Goal: Task Accomplishment & Management: Manage account settings

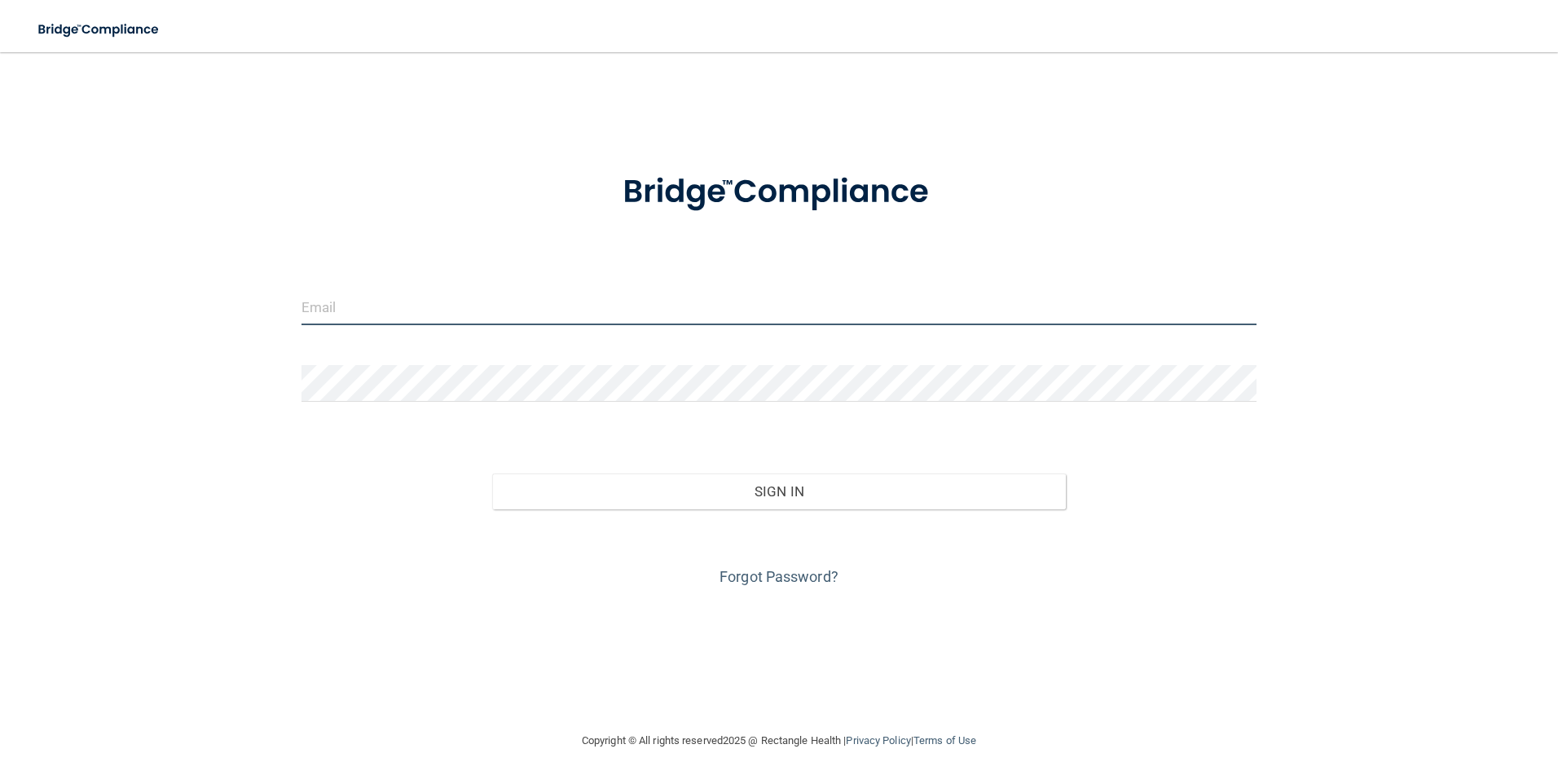
click at [481, 305] on input "email" at bounding box center [779, 307] width 956 height 37
type input "[EMAIL_ADDRESS][DOMAIN_NAME]"
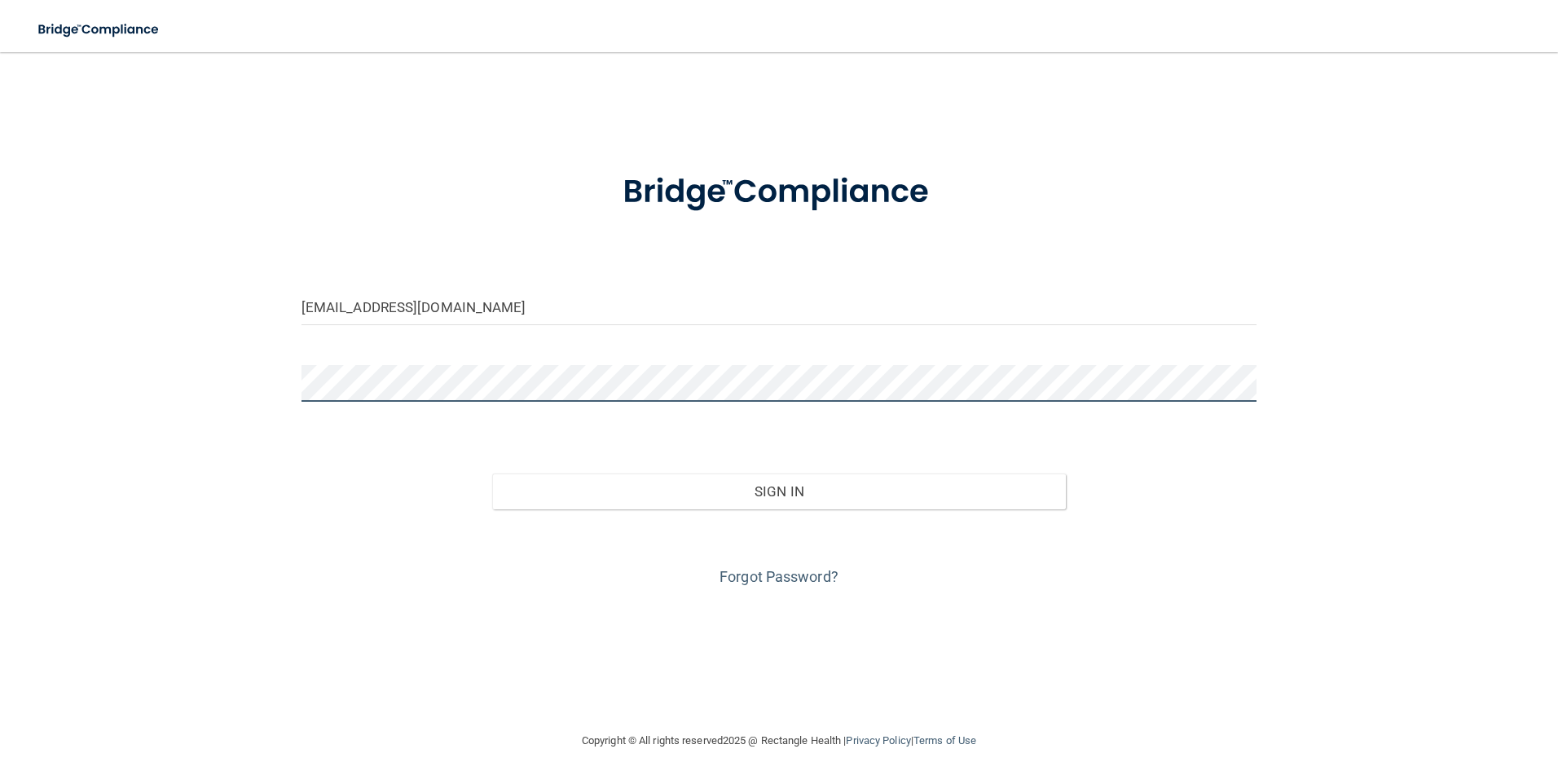
click at [492, 473] on button "Sign In" at bounding box center [779, 491] width 574 height 36
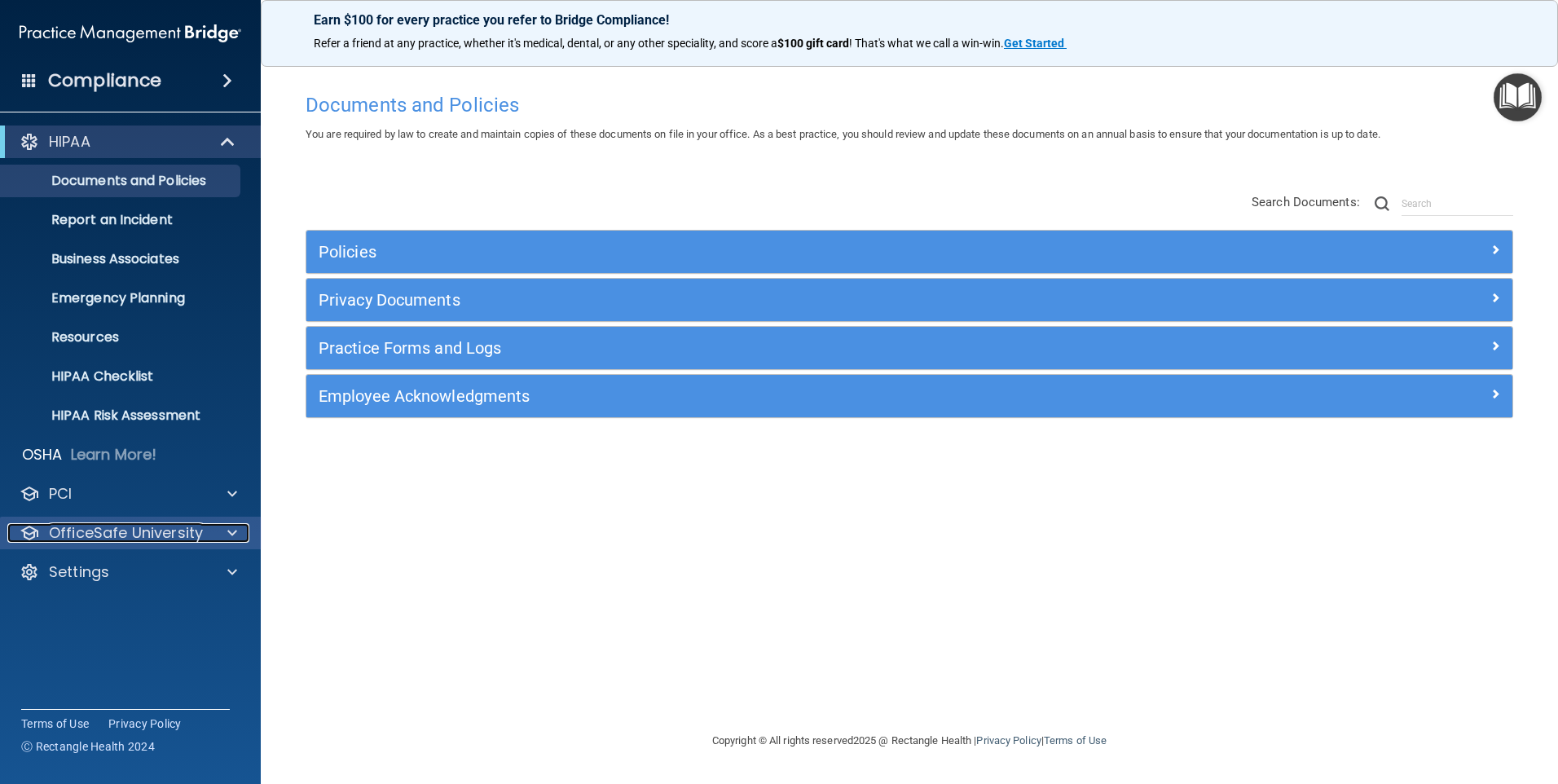
click at [104, 525] on p "OfficeSafe University" at bounding box center [126, 533] width 154 height 19
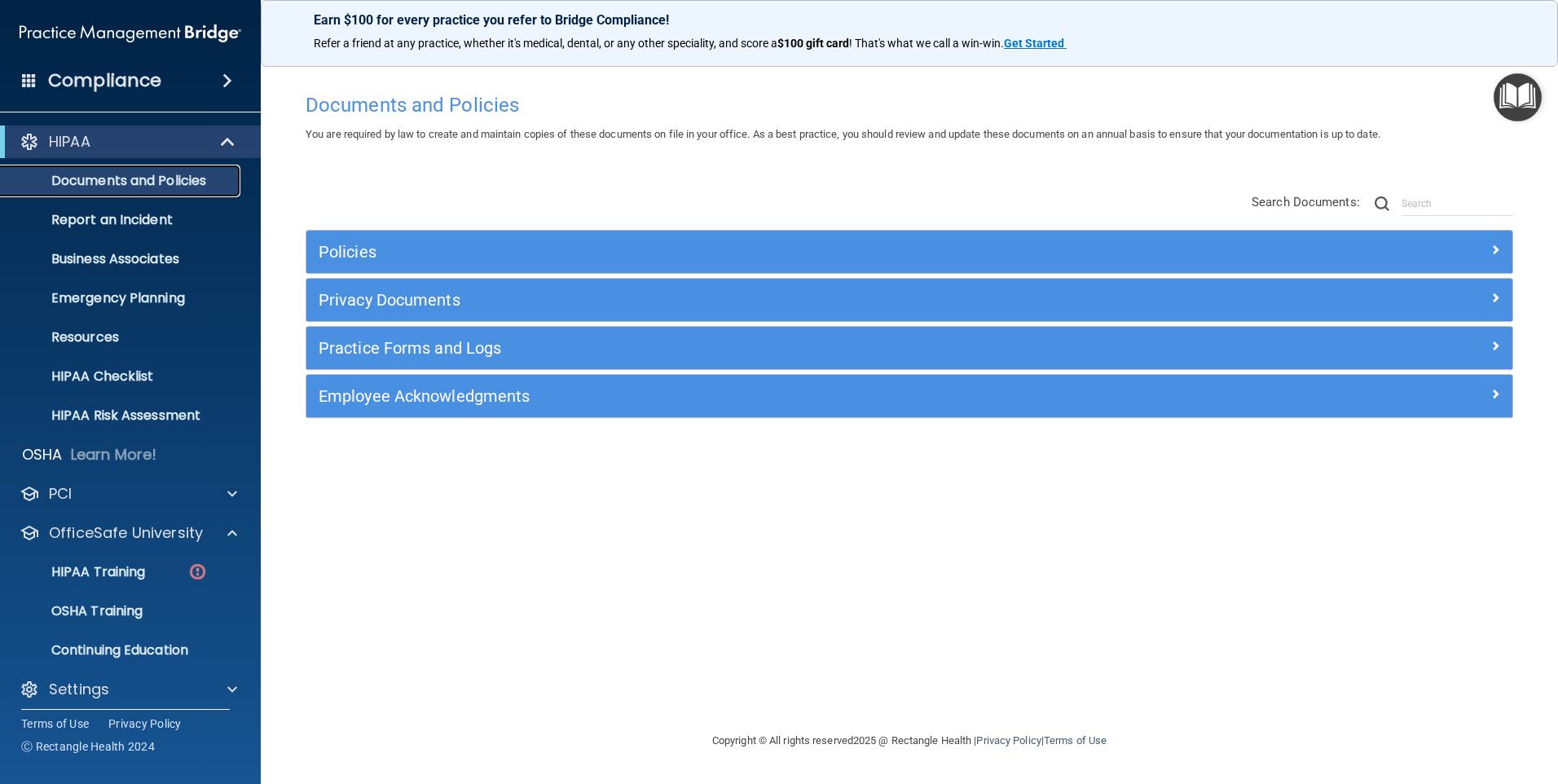
click at [190, 169] on link "Documents and Policies" at bounding box center [112, 180] width 257 height 32
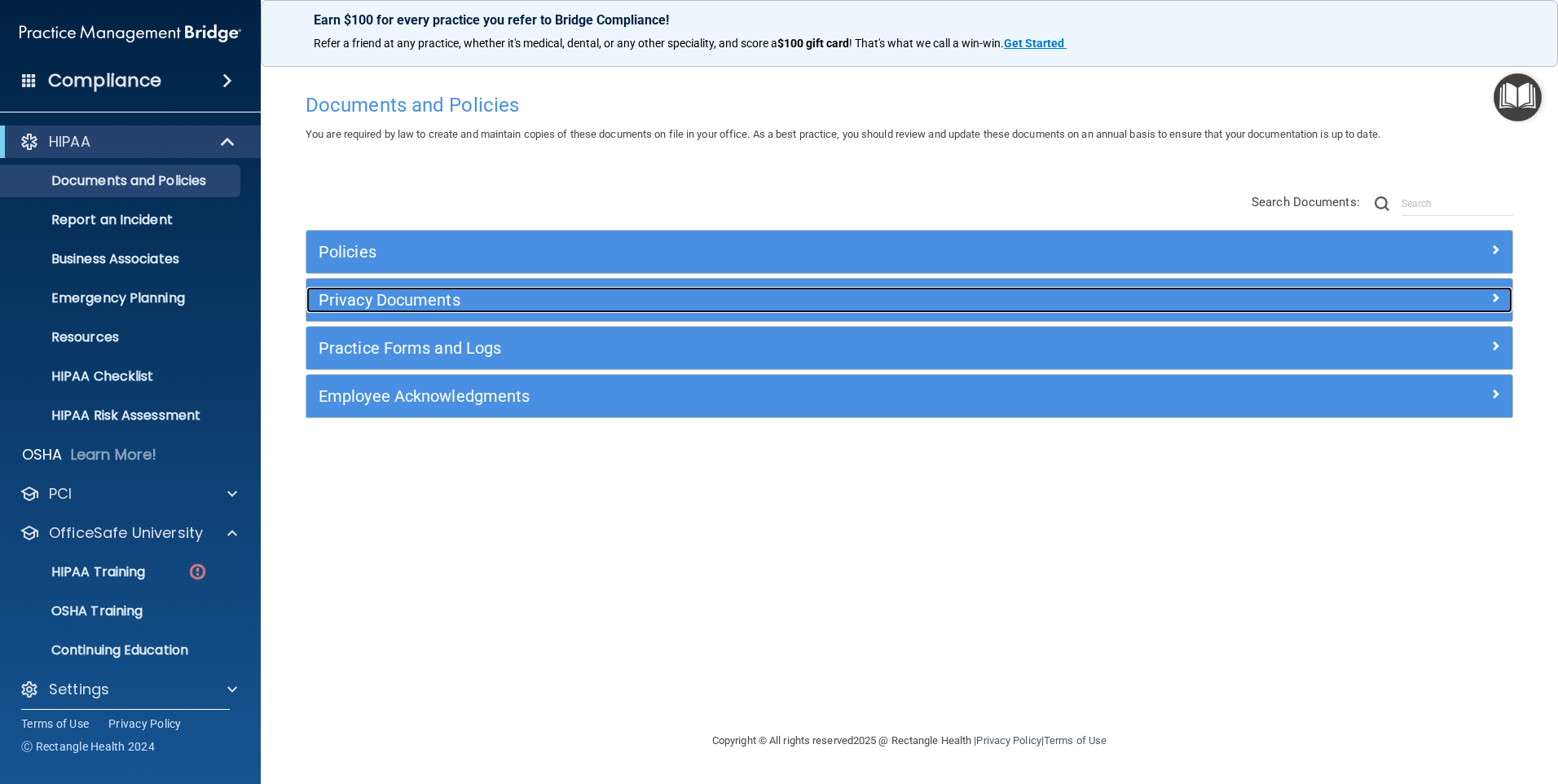
click at [419, 297] on h5 "Privacy Documents" at bounding box center [759, 300] width 880 height 18
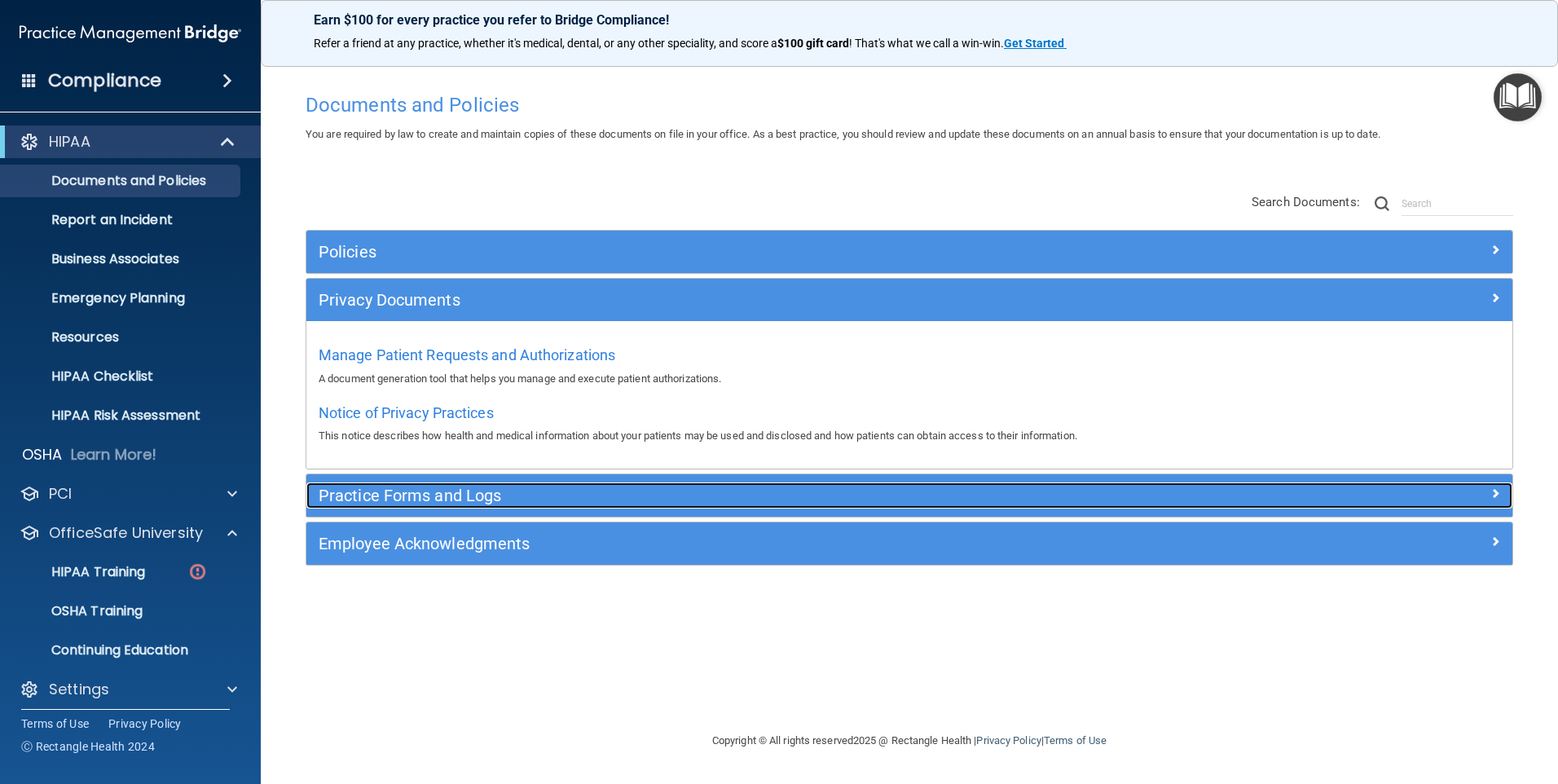
click at [509, 492] on h5 "Practice Forms and Logs" at bounding box center [759, 495] width 880 height 18
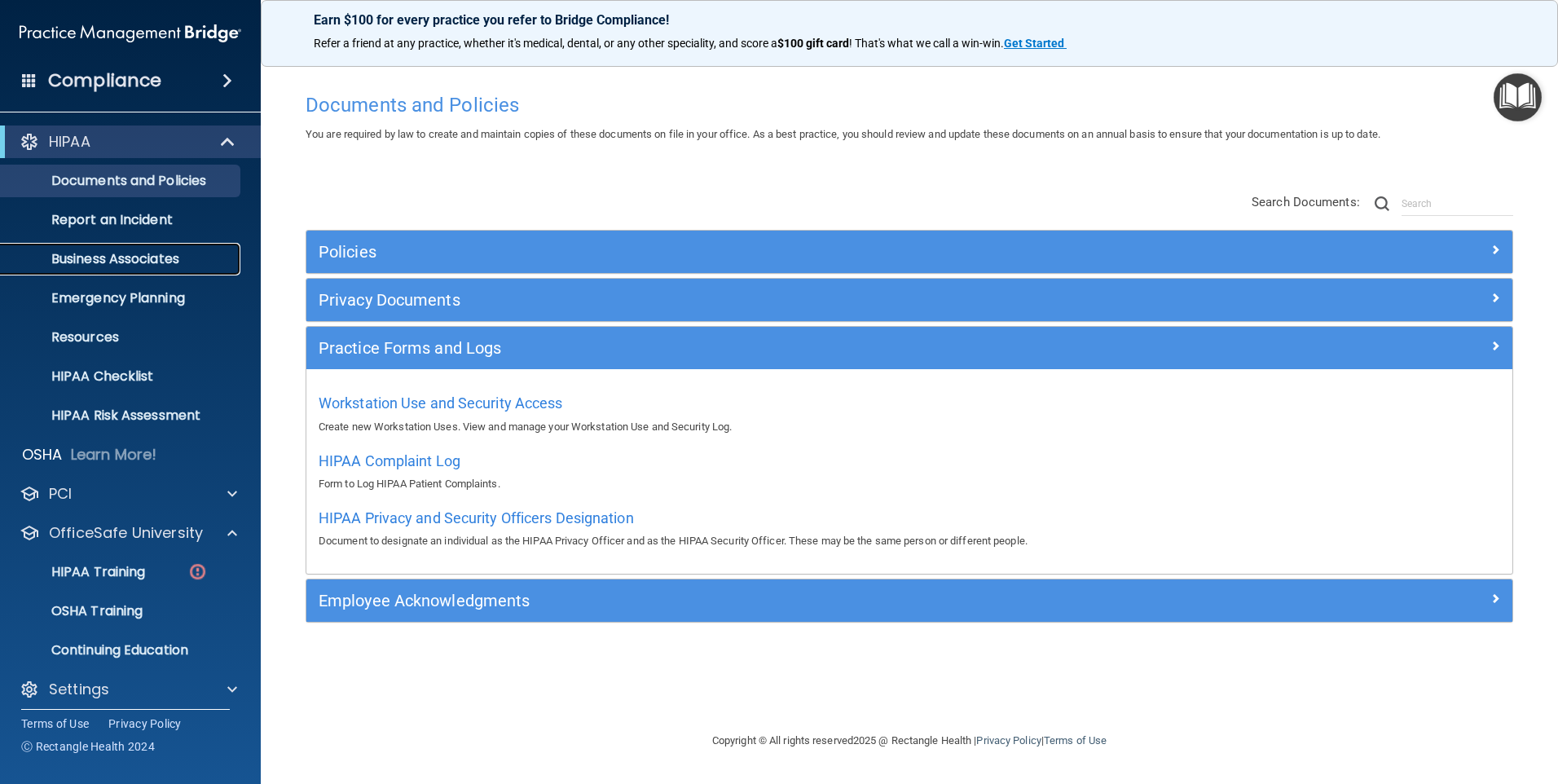
click at [163, 251] on p "Business Associates" at bounding box center [121, 259] width 223 height 17
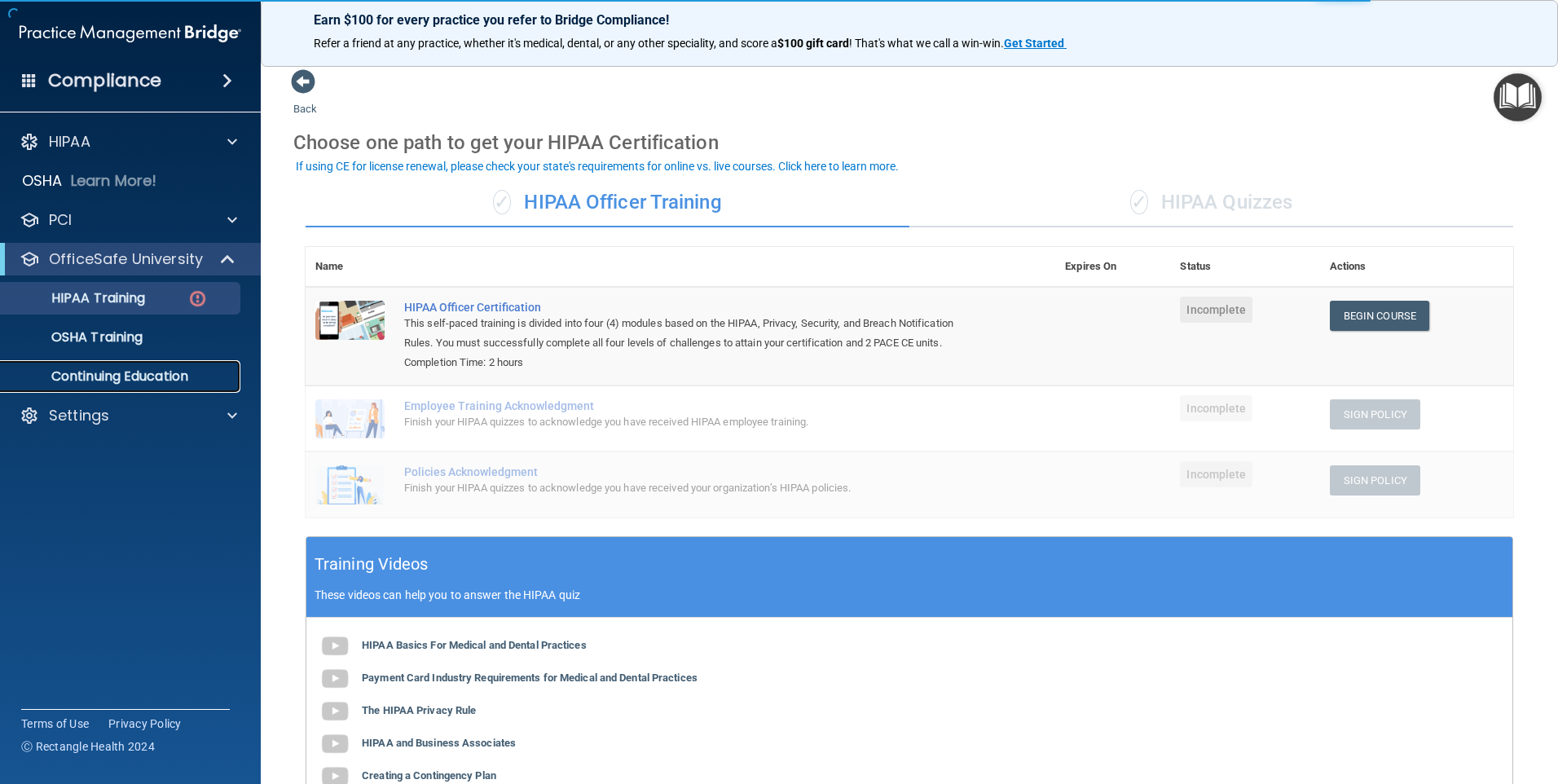
click at [102, 381] on p "Continuing Education" at bounding box center [121, 376] width 223 height 17
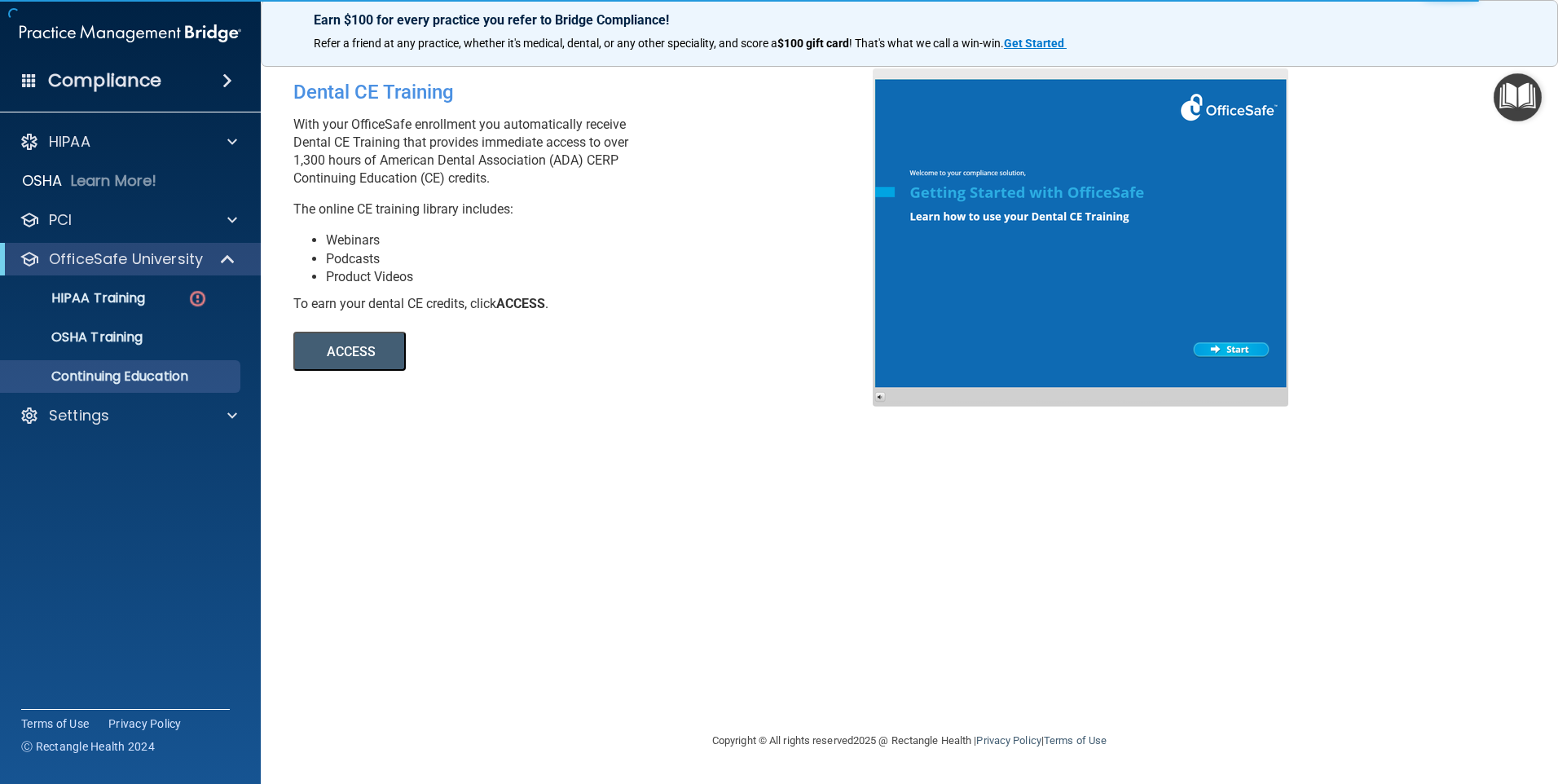
click at [227, 79] on span at bounding box center [227, 80] width 10 height 19
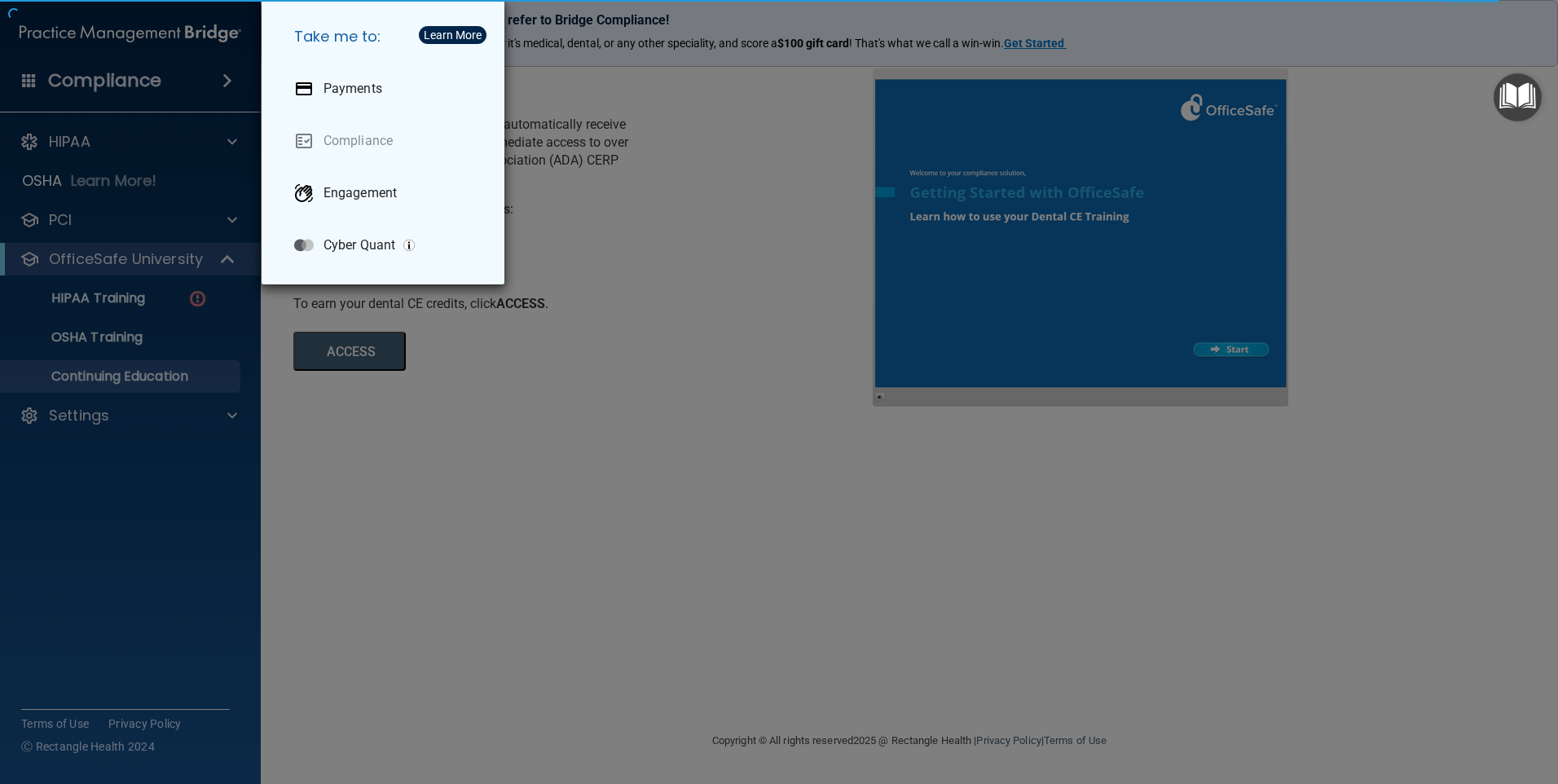
click at [227, 80] on div "Take me to: Payments Compliance Engagement Cyber Quant" at bounding box center [779, 392] width 1558 height 784
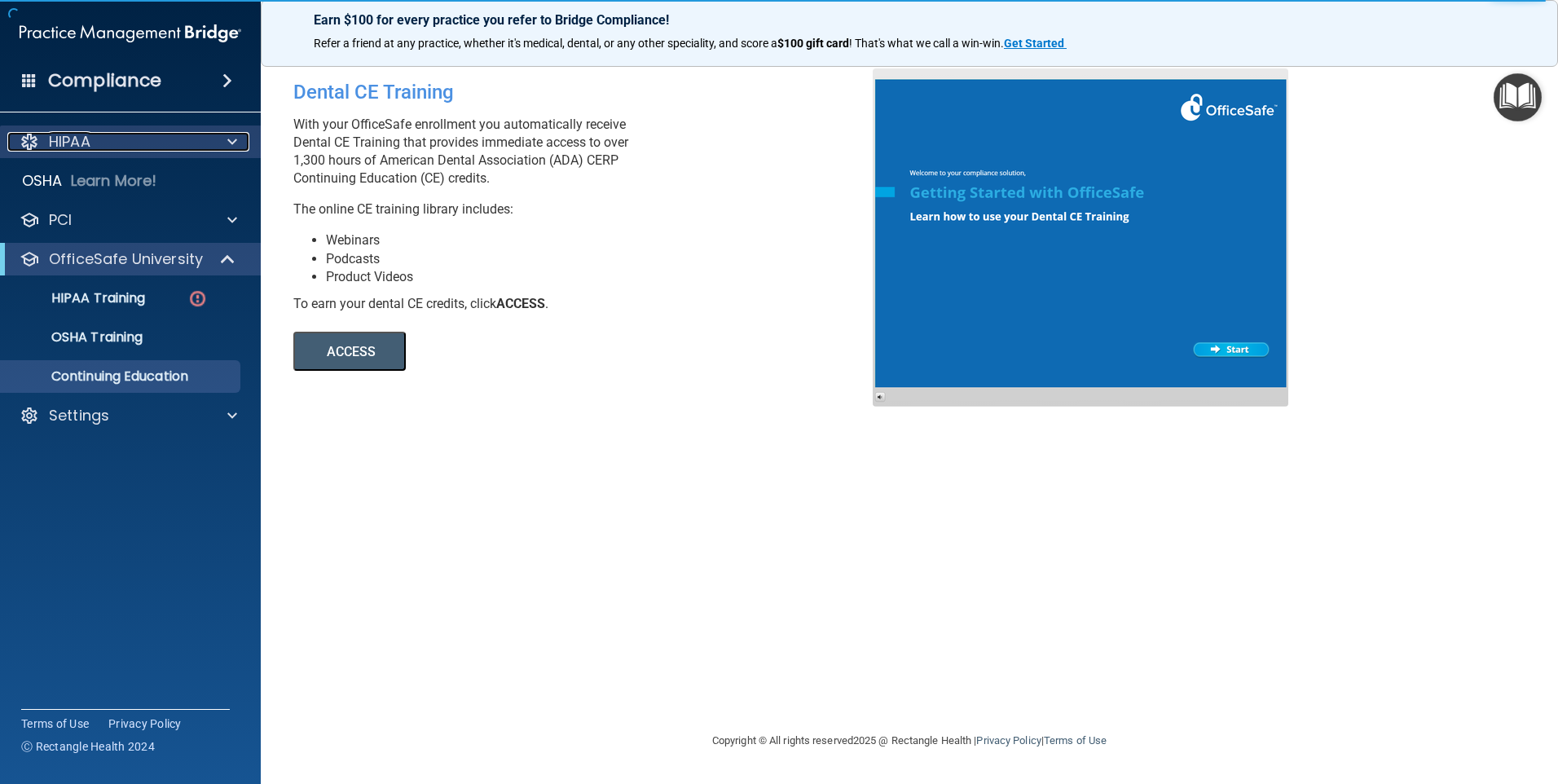
click at [58, 134] on p "HIPAA" at bounding box center [69, 141] width 42 height 19
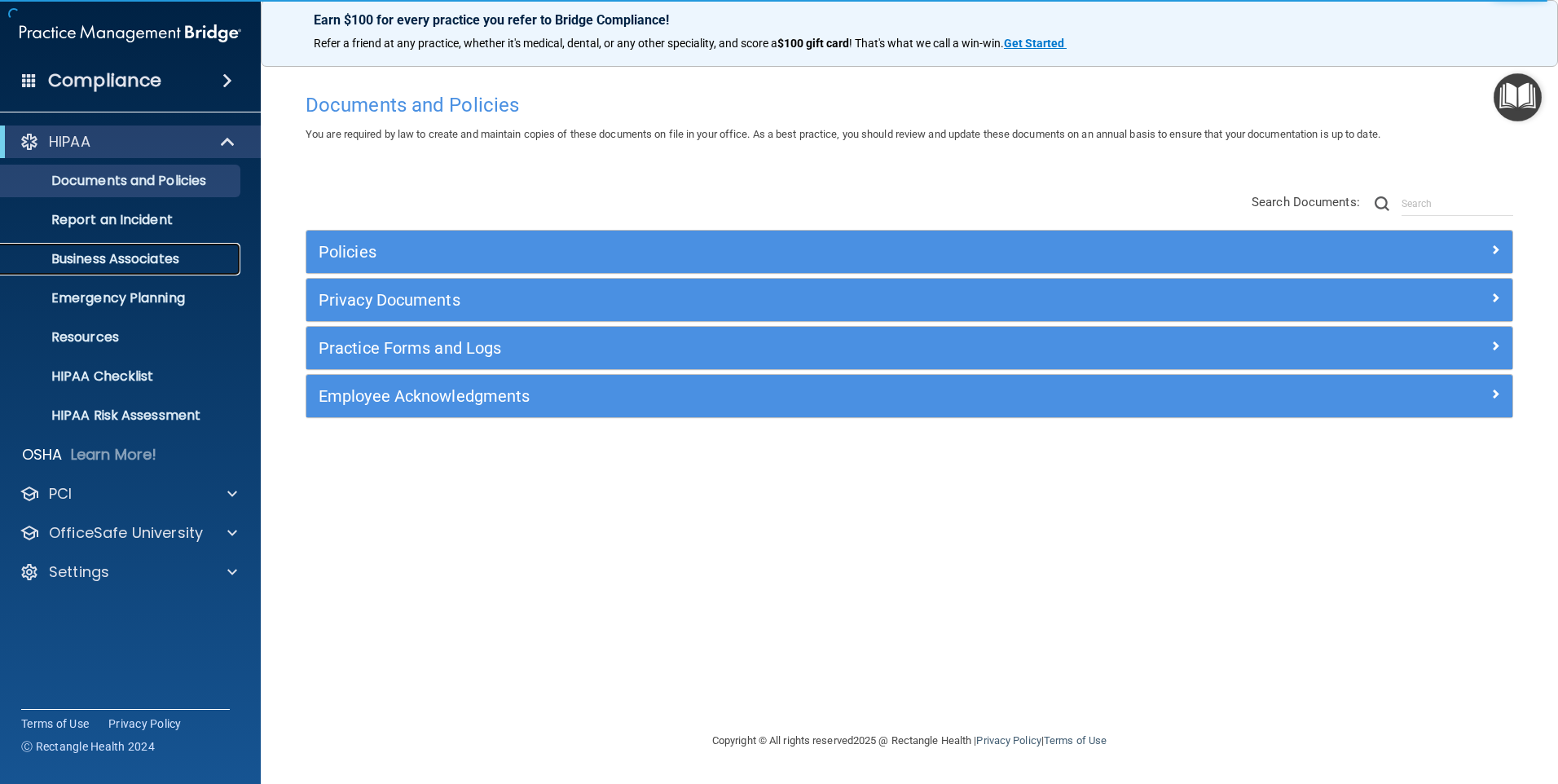
click at [117, 258] on p "Business Associates" at bounding box center [121, 259] width 223 height 17
click at [138, 256] on p "Business Associates" at bounding box center [121, 259] width 223 height 17
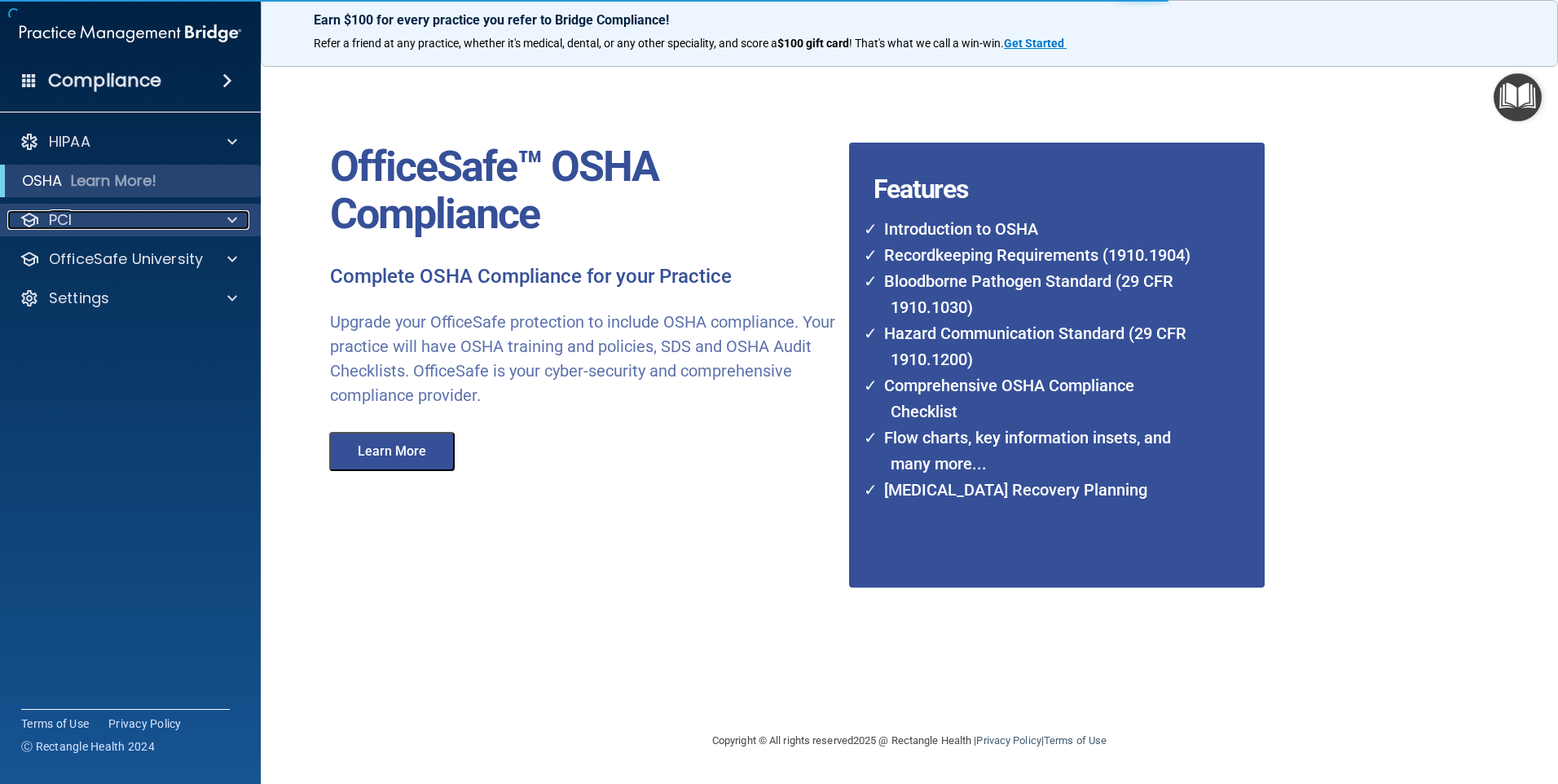
click at [91, 224] on div "PCI" at bounding box center [108, 219] width 202 height 19
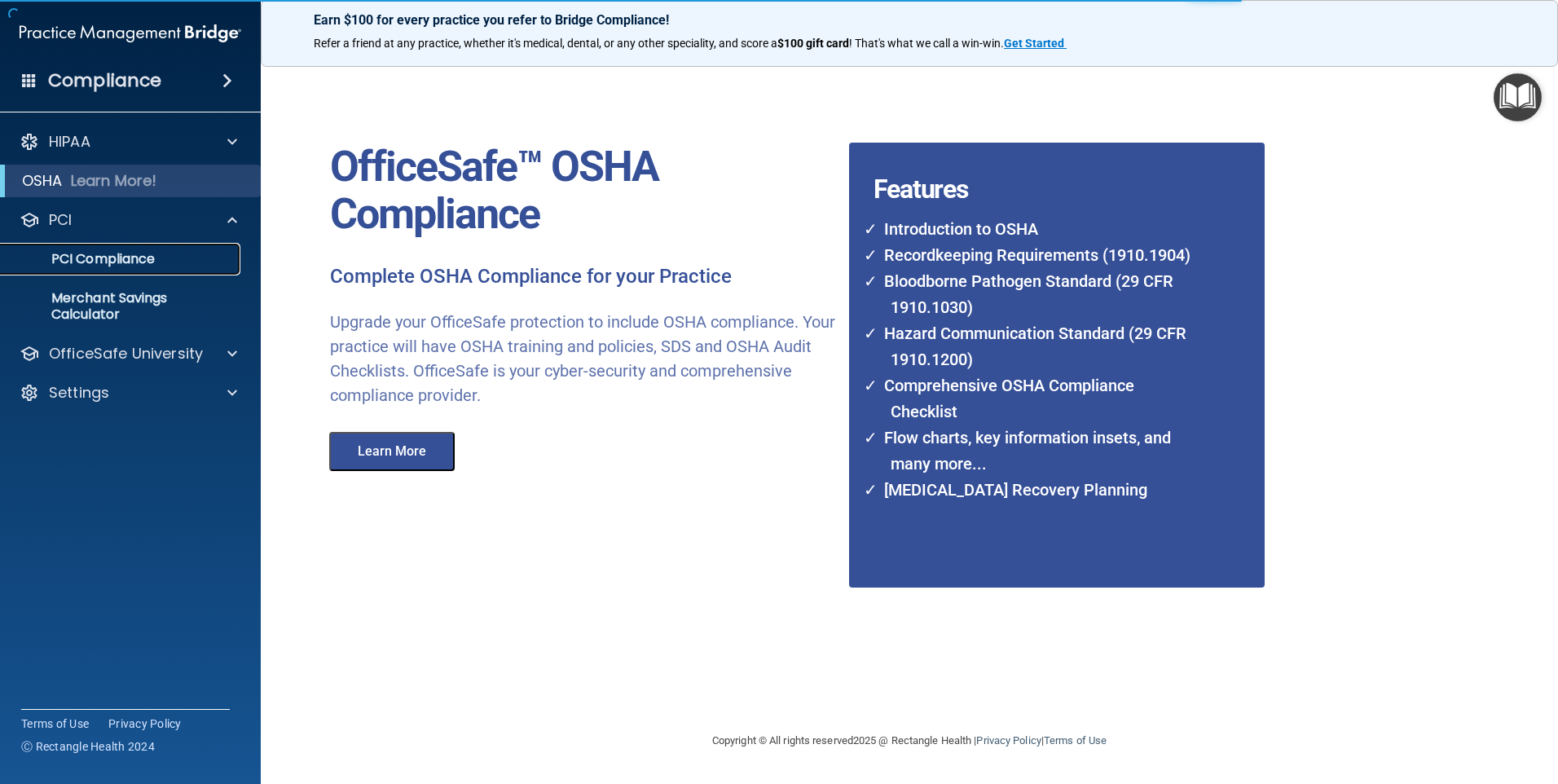
click at [108, 263] on p "PCI Compliance" at bounding box center [121, 259] width 223 height 17
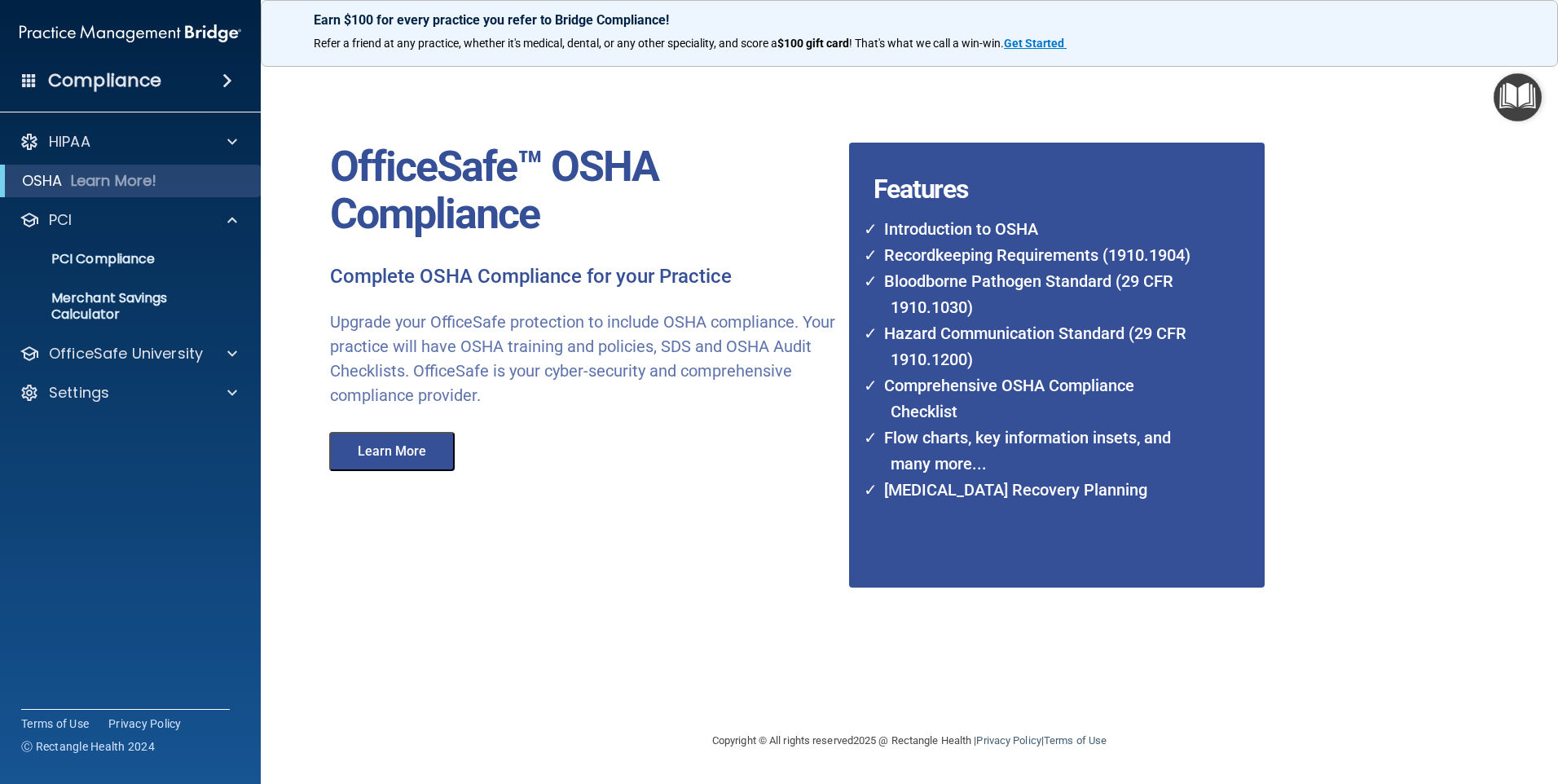
click at [228, 84] on span at bounding box center [227, 80] width 10 height 19
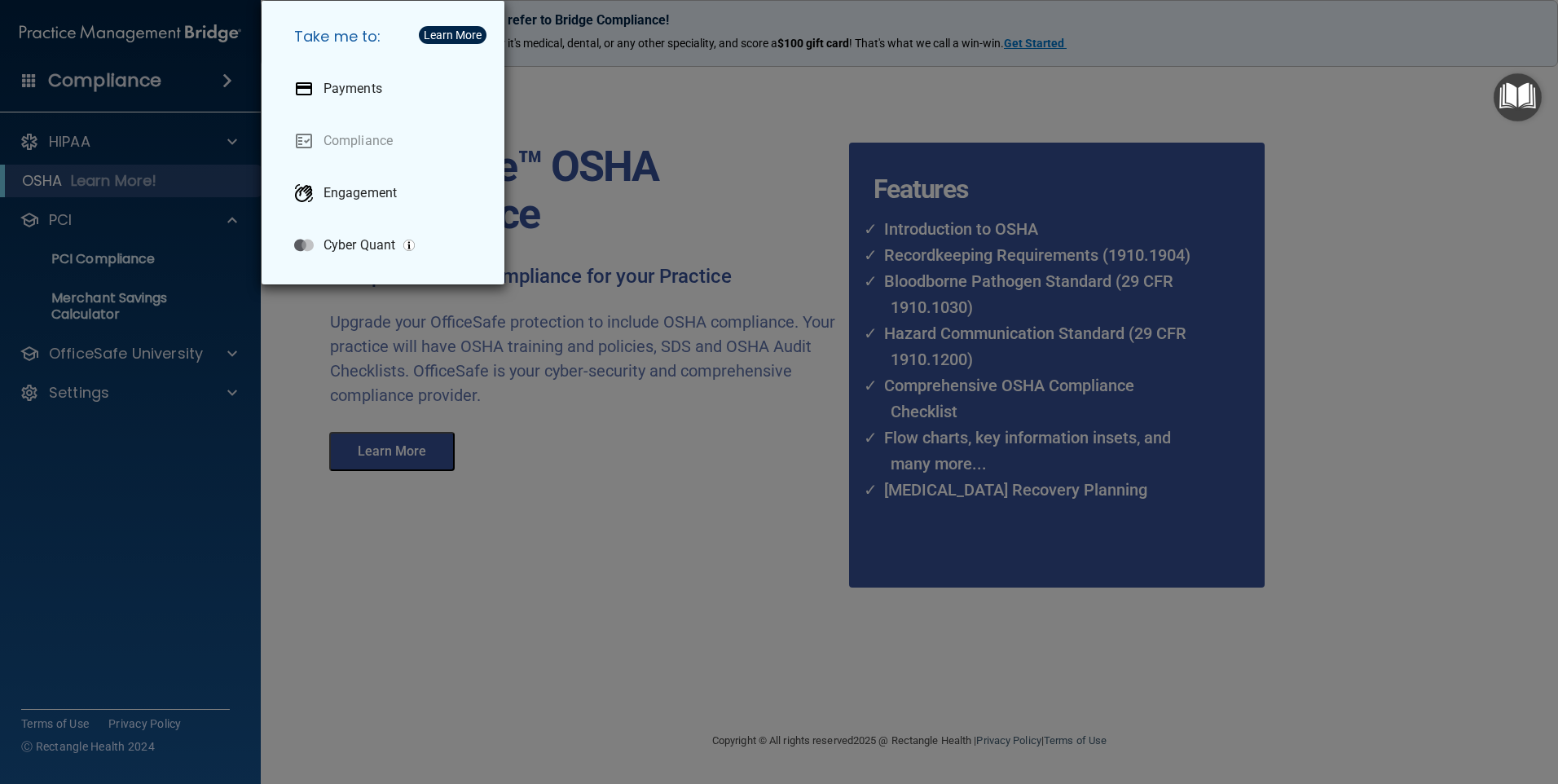
click at [227, 152] on div "Take me to: Payments Compliance Engagement Cyber Quant" at bounding box center [779, 392] width 1558 height 784
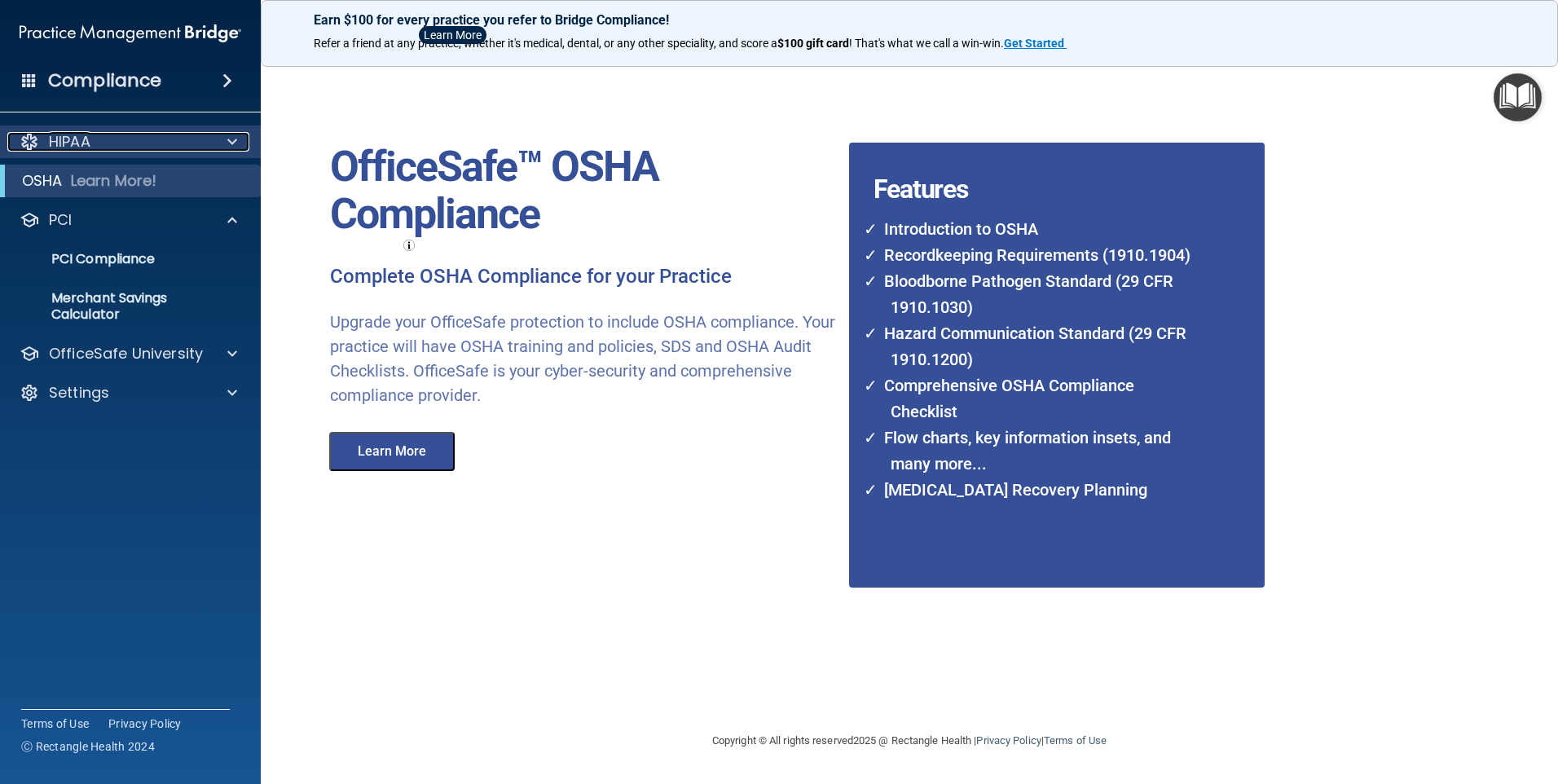
click at [234, 143] on span at bounding box center [232, 141] width 10 height 19
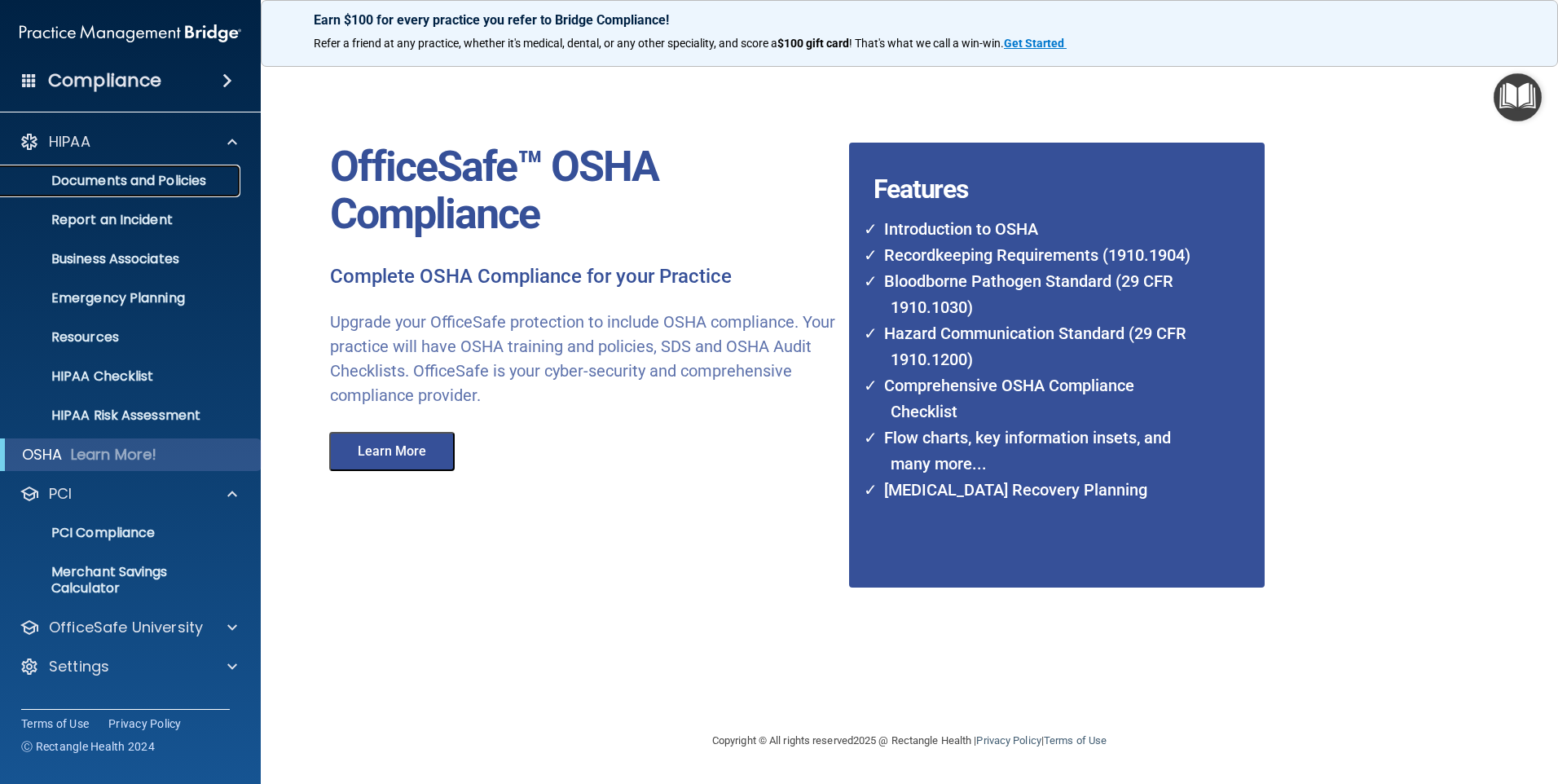
click at [141, 177] on p "Documents and Policies" at bounding box center [121, 181] width 223 height 17
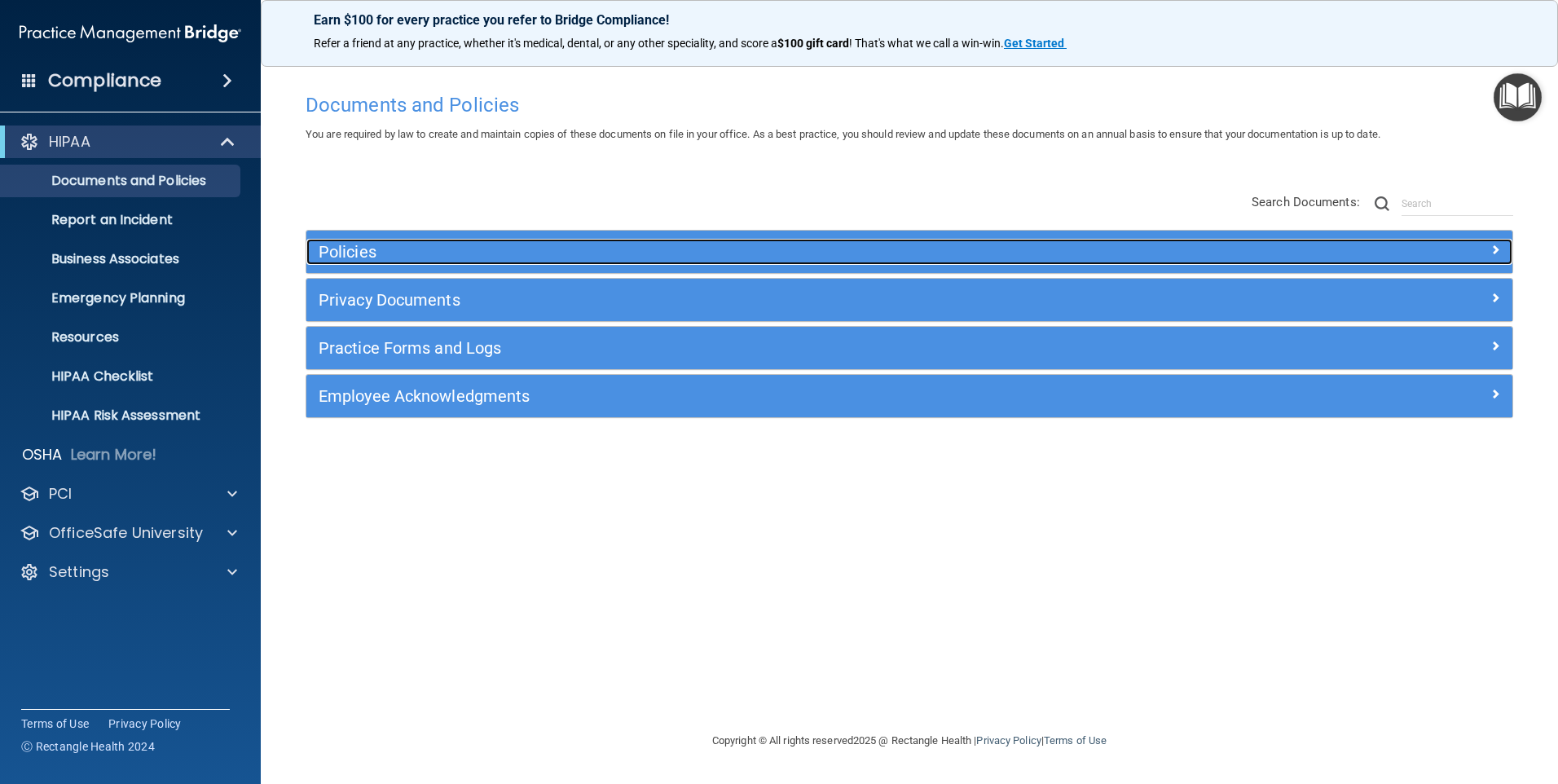
click at [453, 257] on h5 "Policies" at bounding box center [759, 251] width 880 height 18
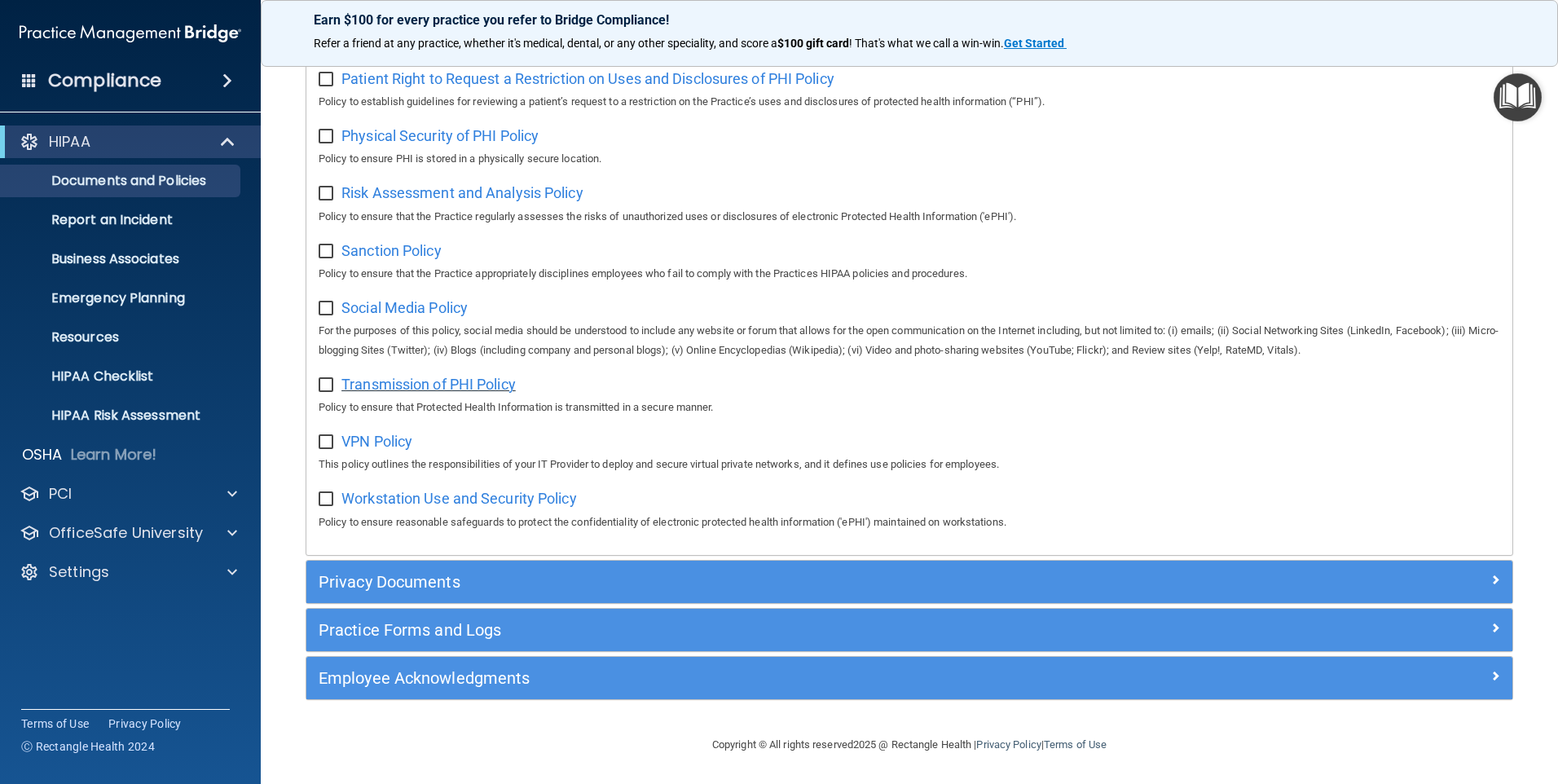
scroll to position [1048, 0]
click at [423, 303] on span "Social Media Policy" at bounding box center [404, 307] width 127 height 18
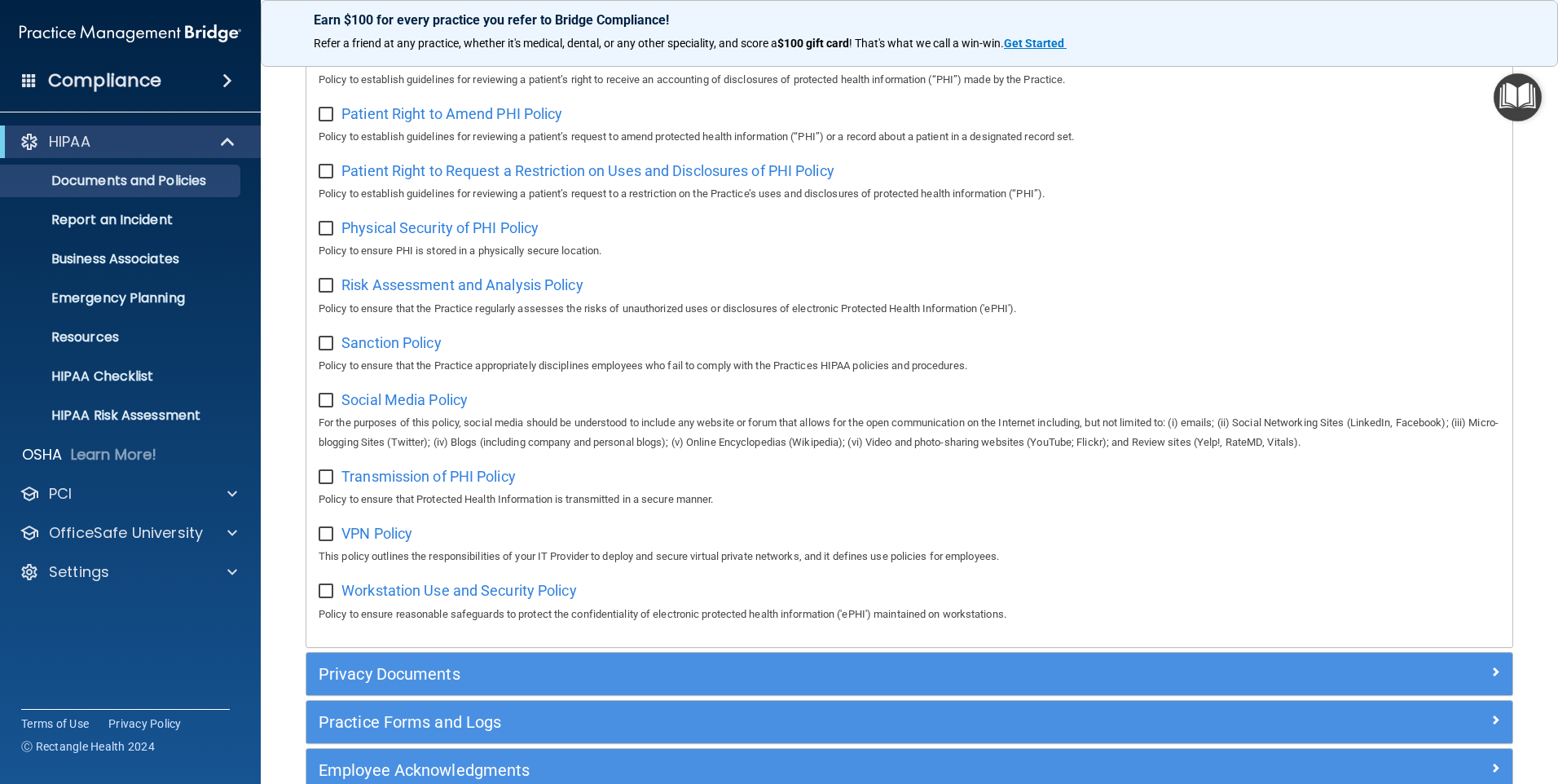
scroll to position [978, 0]
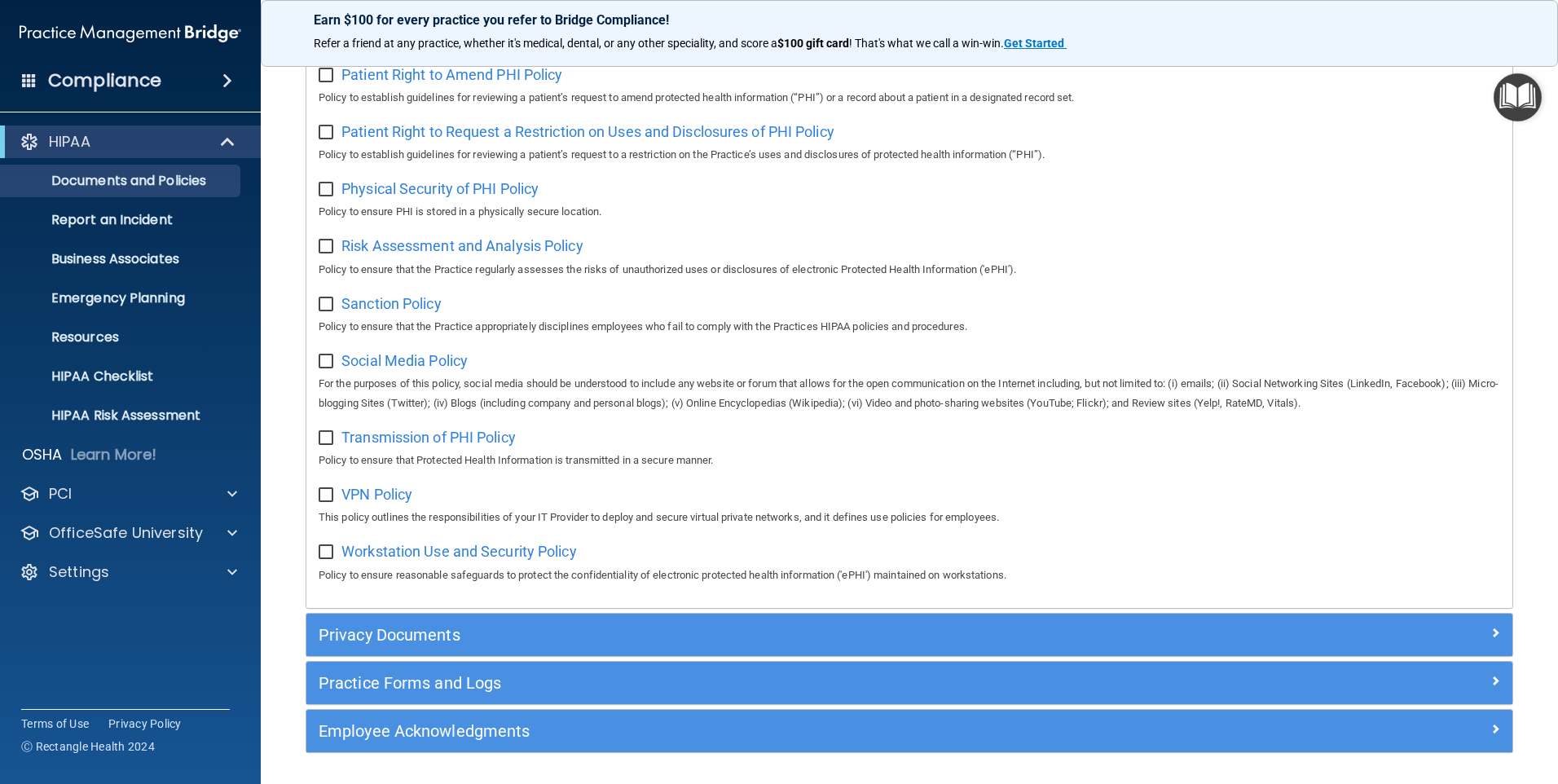
click at [423, 637] on div "Privacy Documents" at bounding box center [909, 635] width 1207 height 43
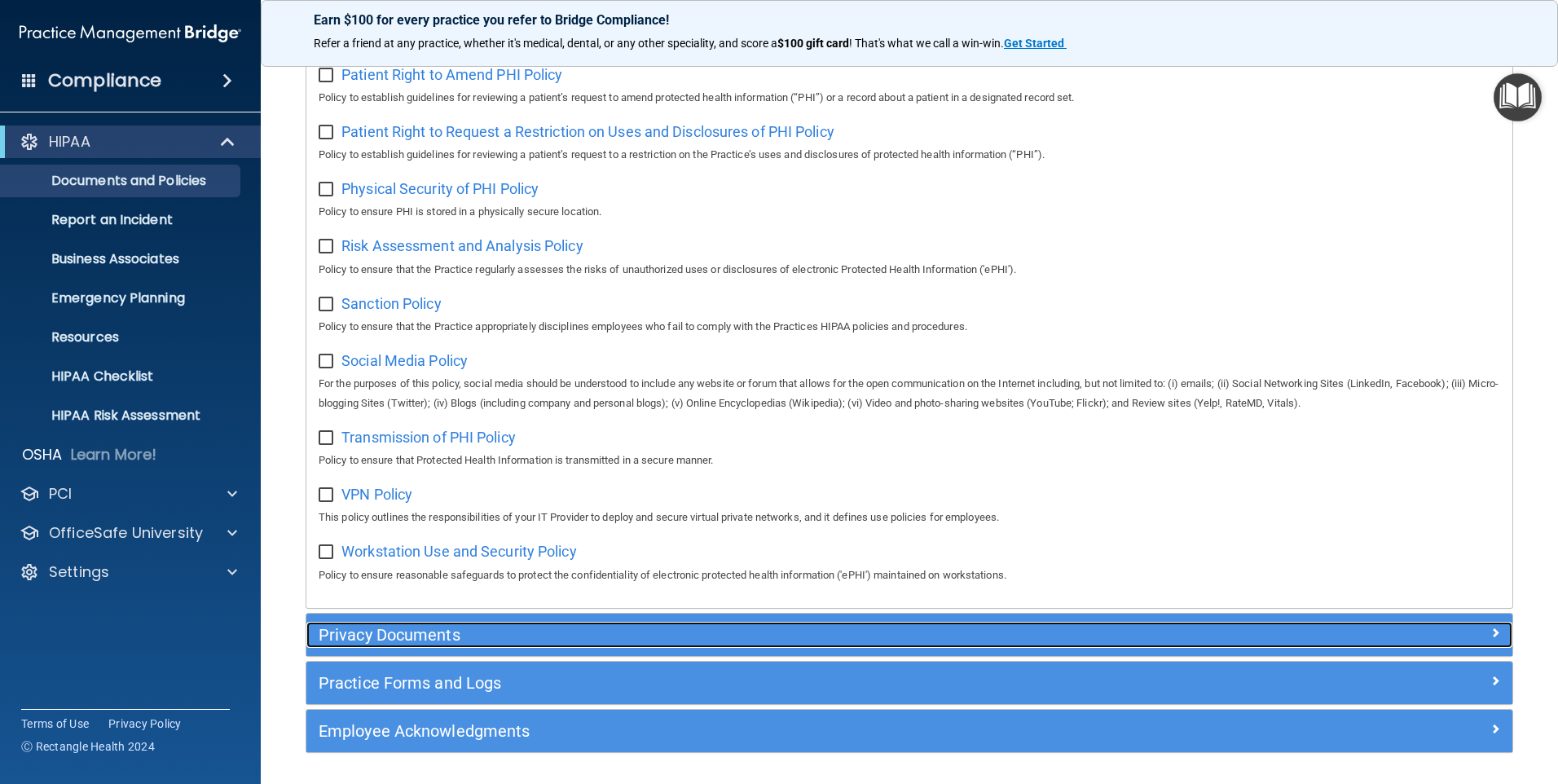
click at [472, 643] on h5 "Privacy Documents" at bounding box center [759, 634] width 880 height 18
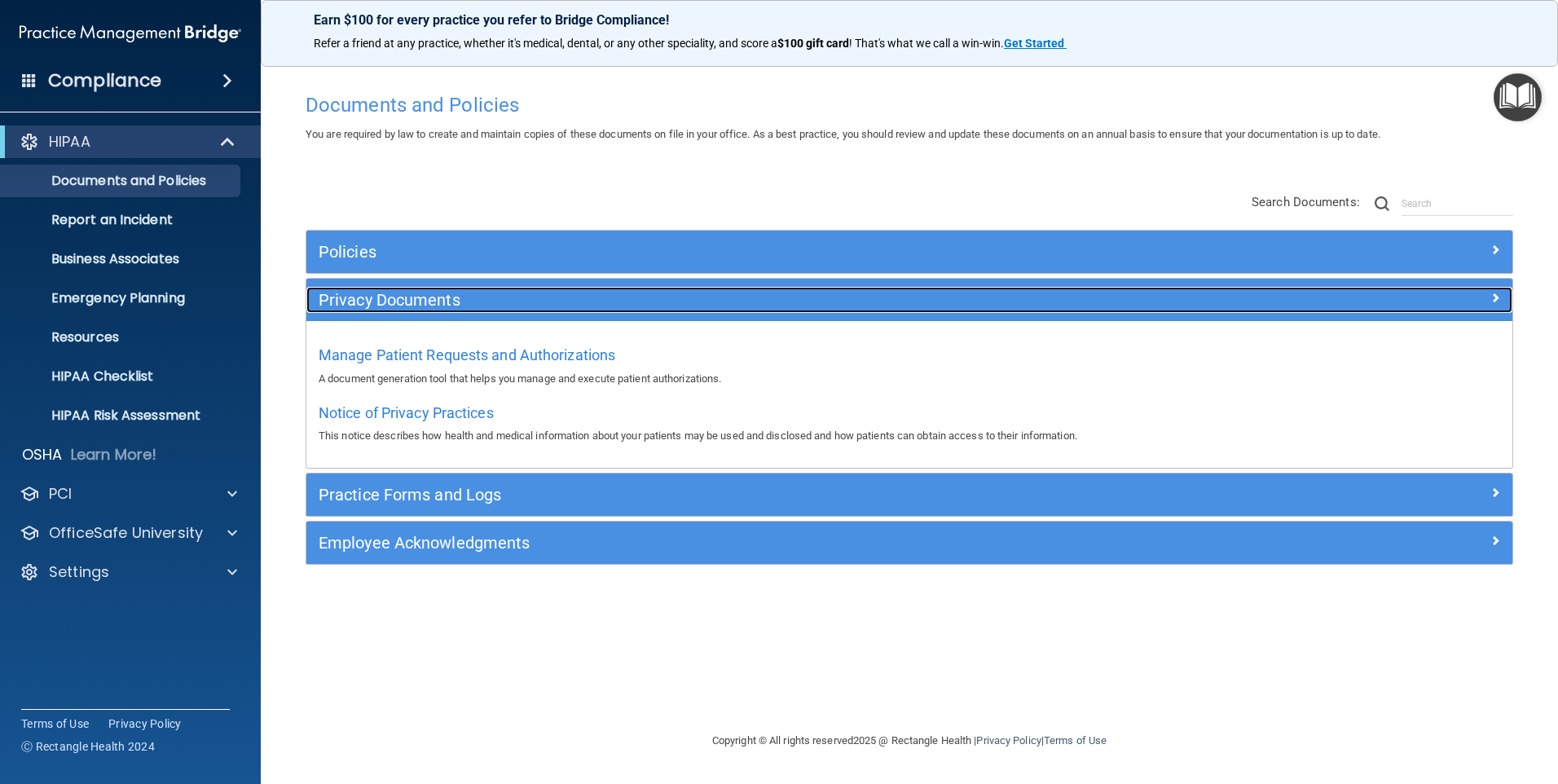
scroll to position [0, 0]
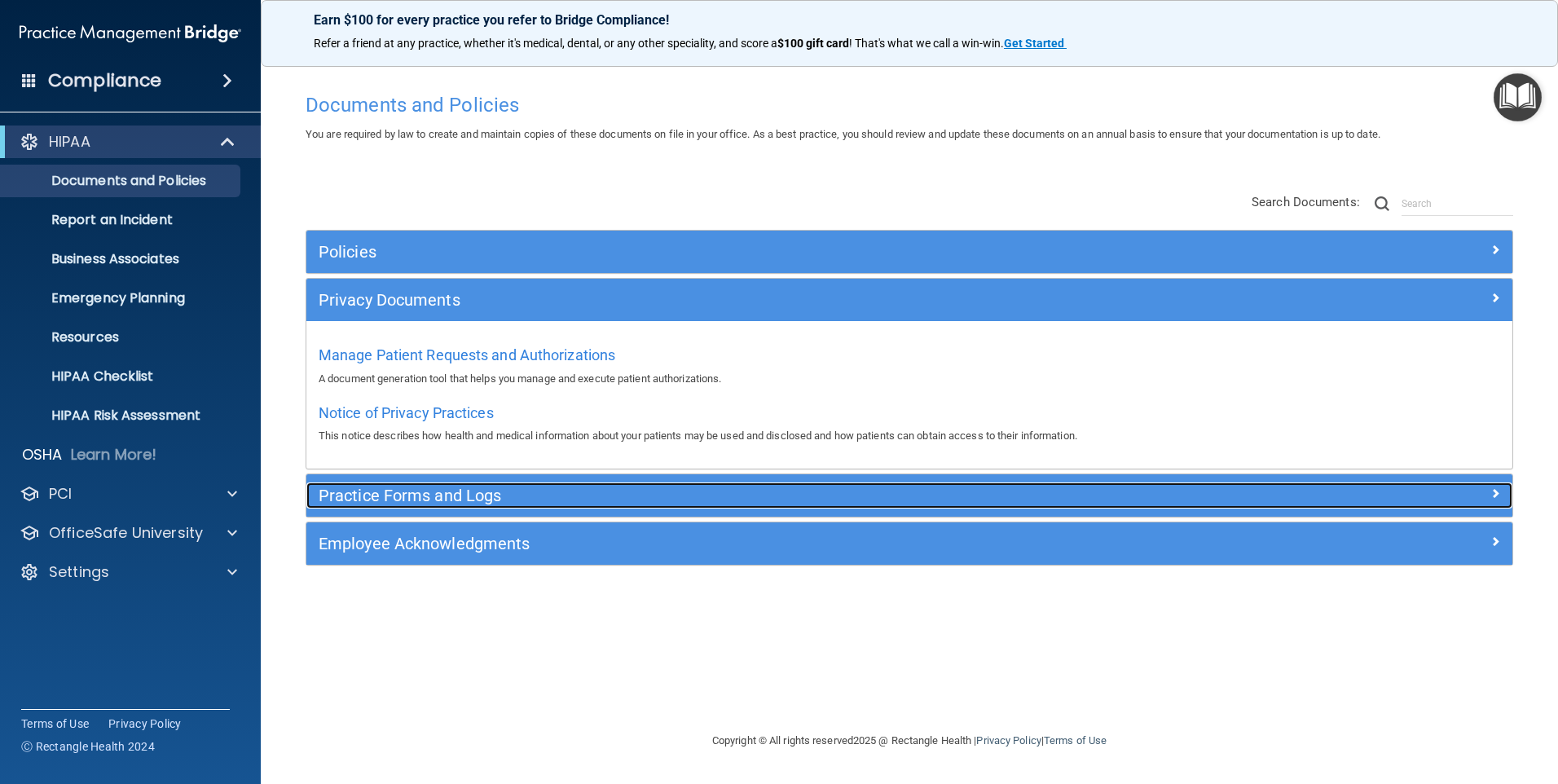
click at [497, 494] on h5 "Practice Forms and Logs" at bounding box center [759, 495] width 880 height 18
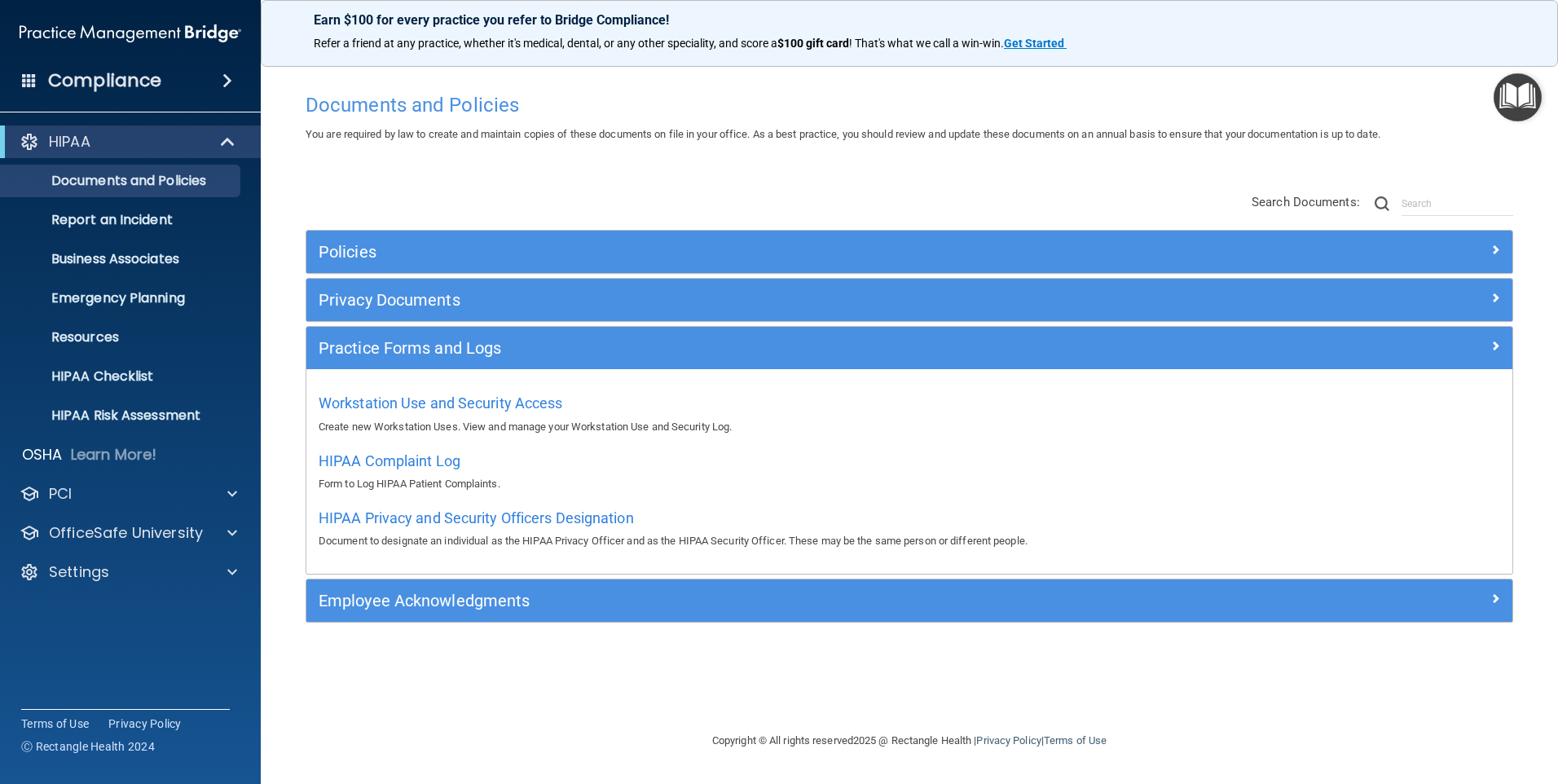
click at [553, 582] on div "Employee Acknowledgments" at bounding box center [909, 601] width 1207 height 43
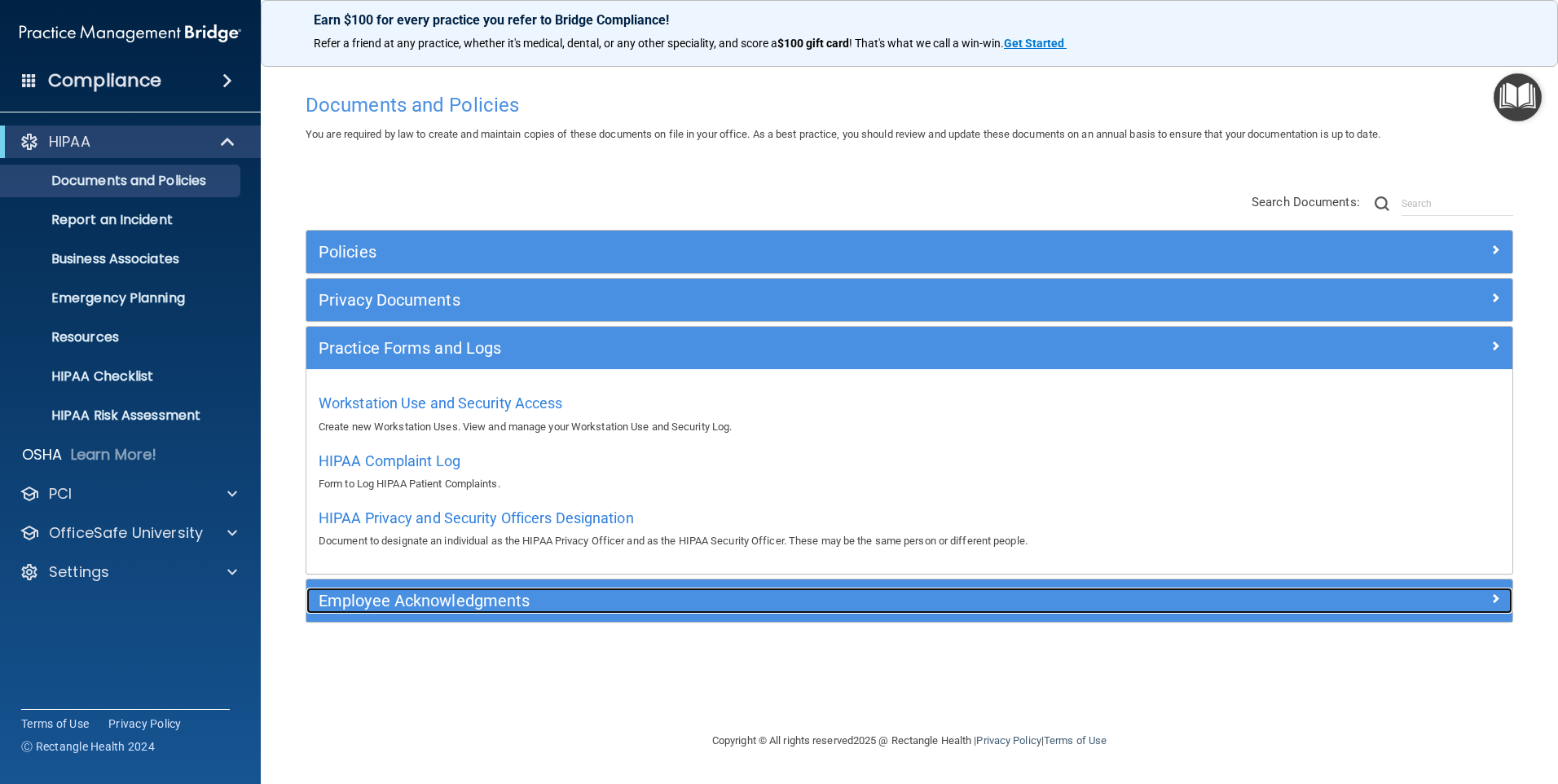
click at [548, 597] on h5 "Employee Acknowledgments" at bounding box center [759, 600] width 880 height 18
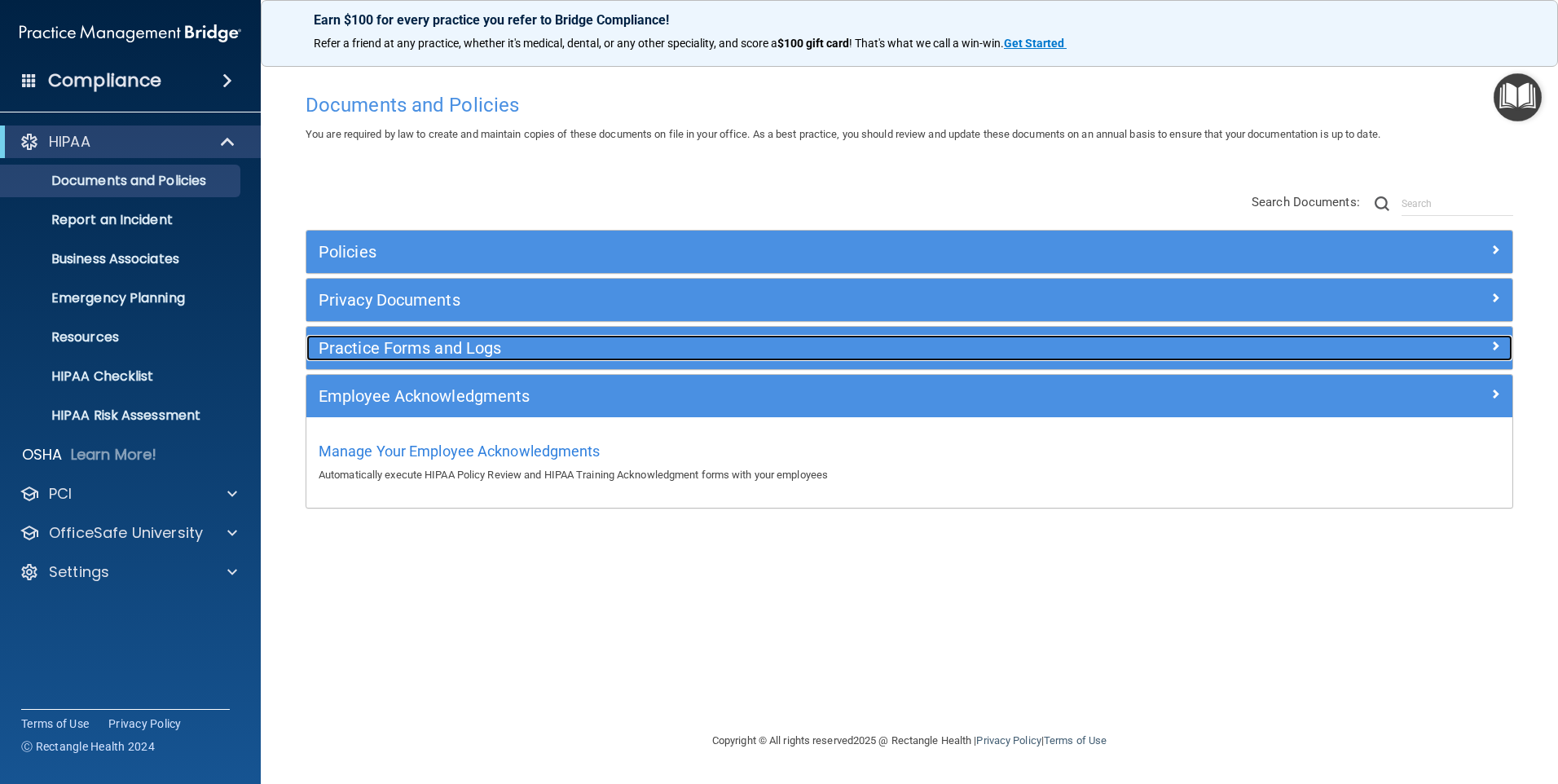
click at [384, 348] on h5 "Practice Forms and Logs" at bounding box center [759, 348] width 880 height 18
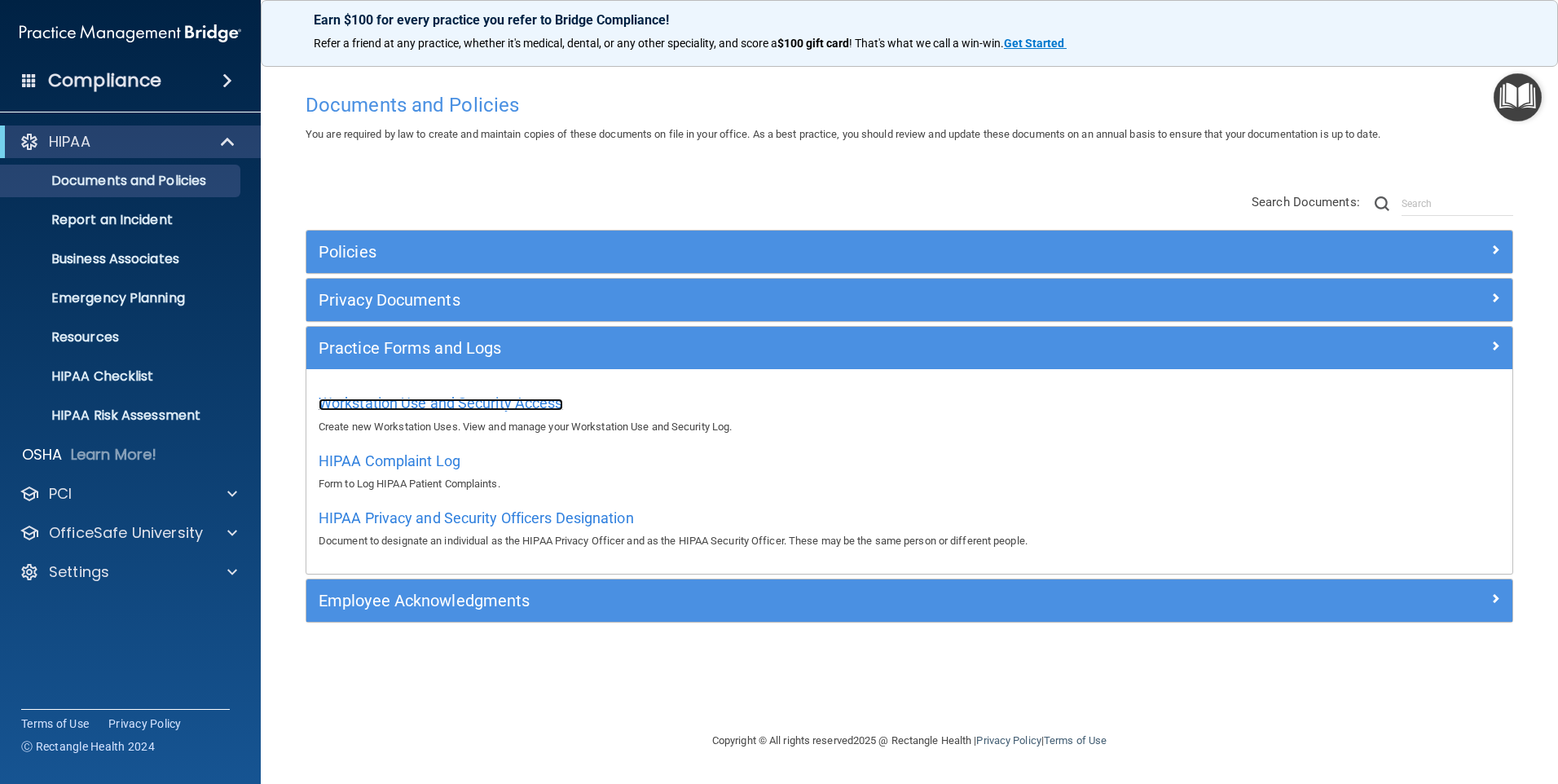
click at [448, 398] on span "Workstation Use and Security Access" at bounding box center [441, 403] width 244 height 18
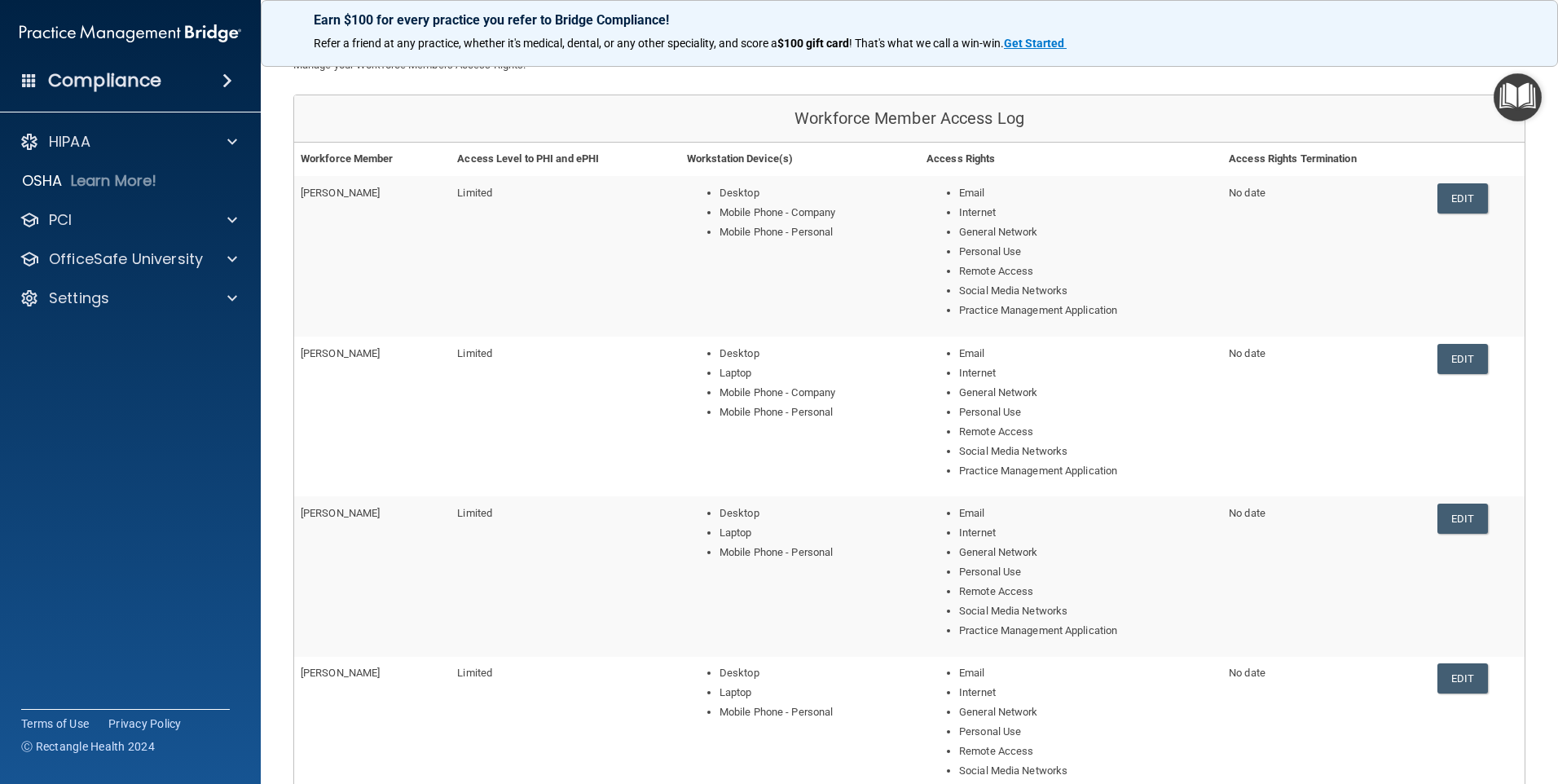
scroll to position [163, 0]
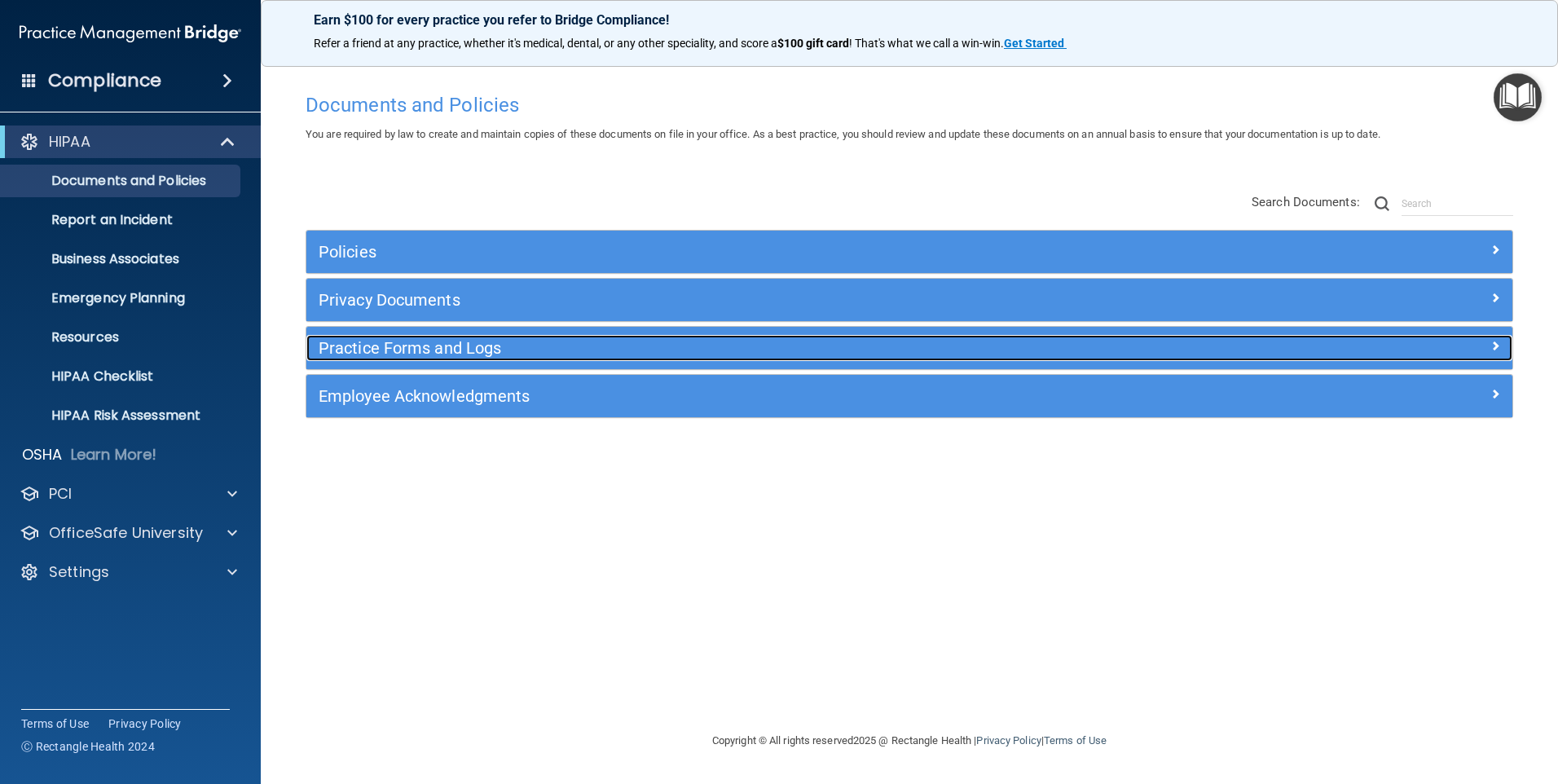
click at [434, 355] on h5 "Practice Forms and Logs" at bounding box center [759, 348] width 880 height 18
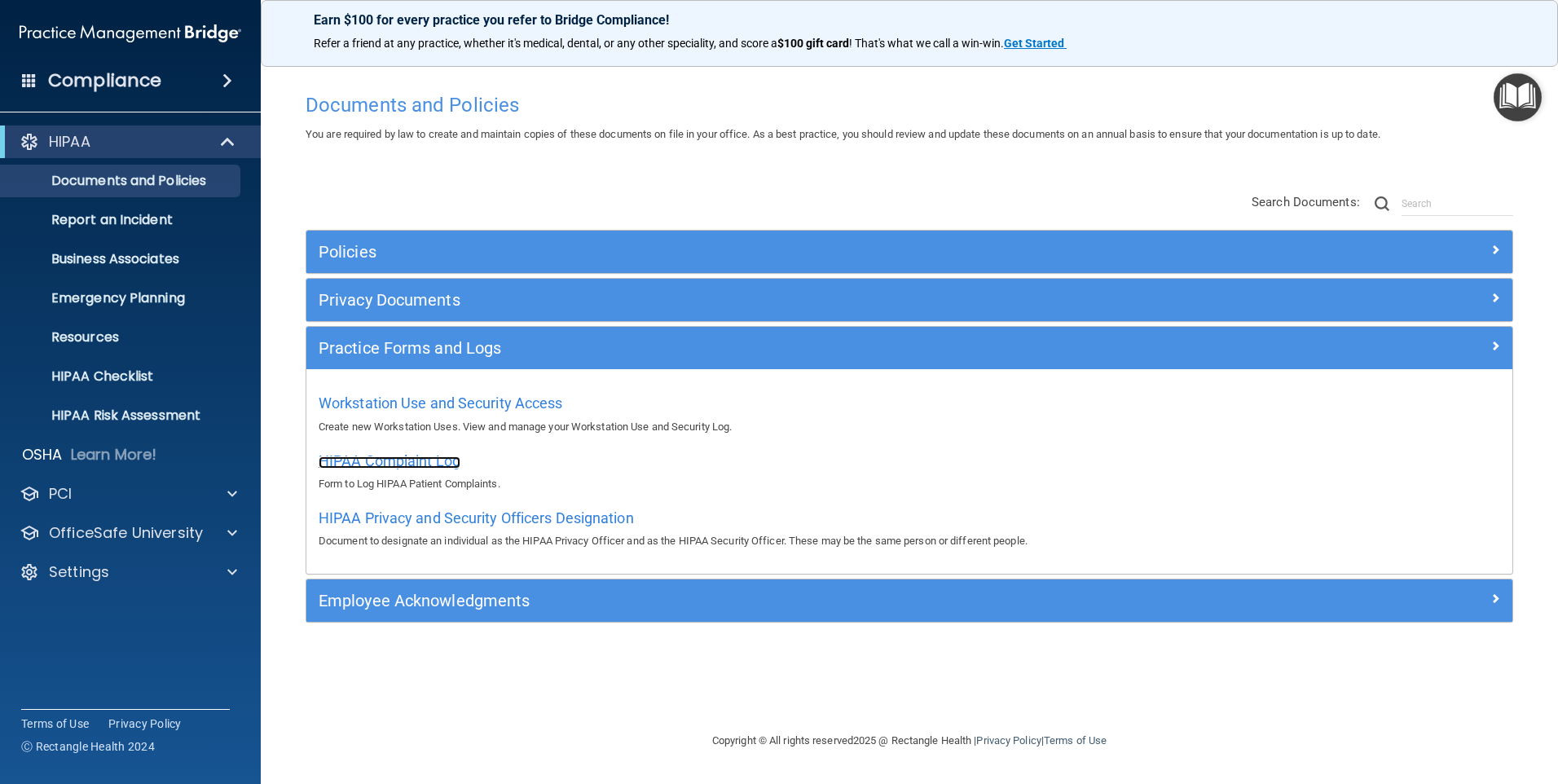
click at [382, 458] on span "HIPAA Complaint Log" at bounding box center [389, 460] width 141 height 18
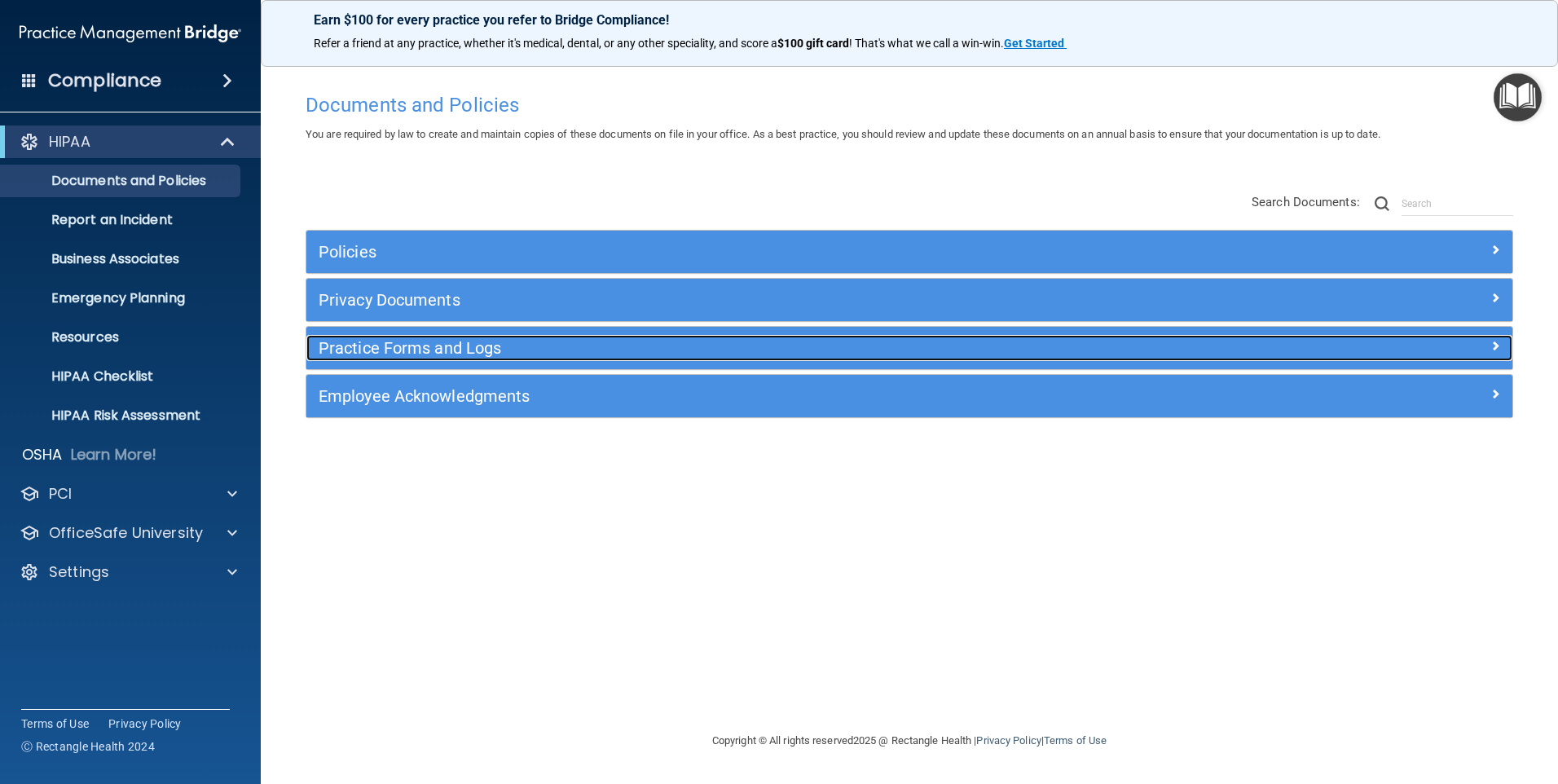
drag, startPoint x: 440, startPoint y: 339, endPoint x: 453, endPoint y: 343, distance: 13.6
click at [440, 339] on h5 "Practice Forms and Logs" at bounding box center [759, 348] width 880 height 18
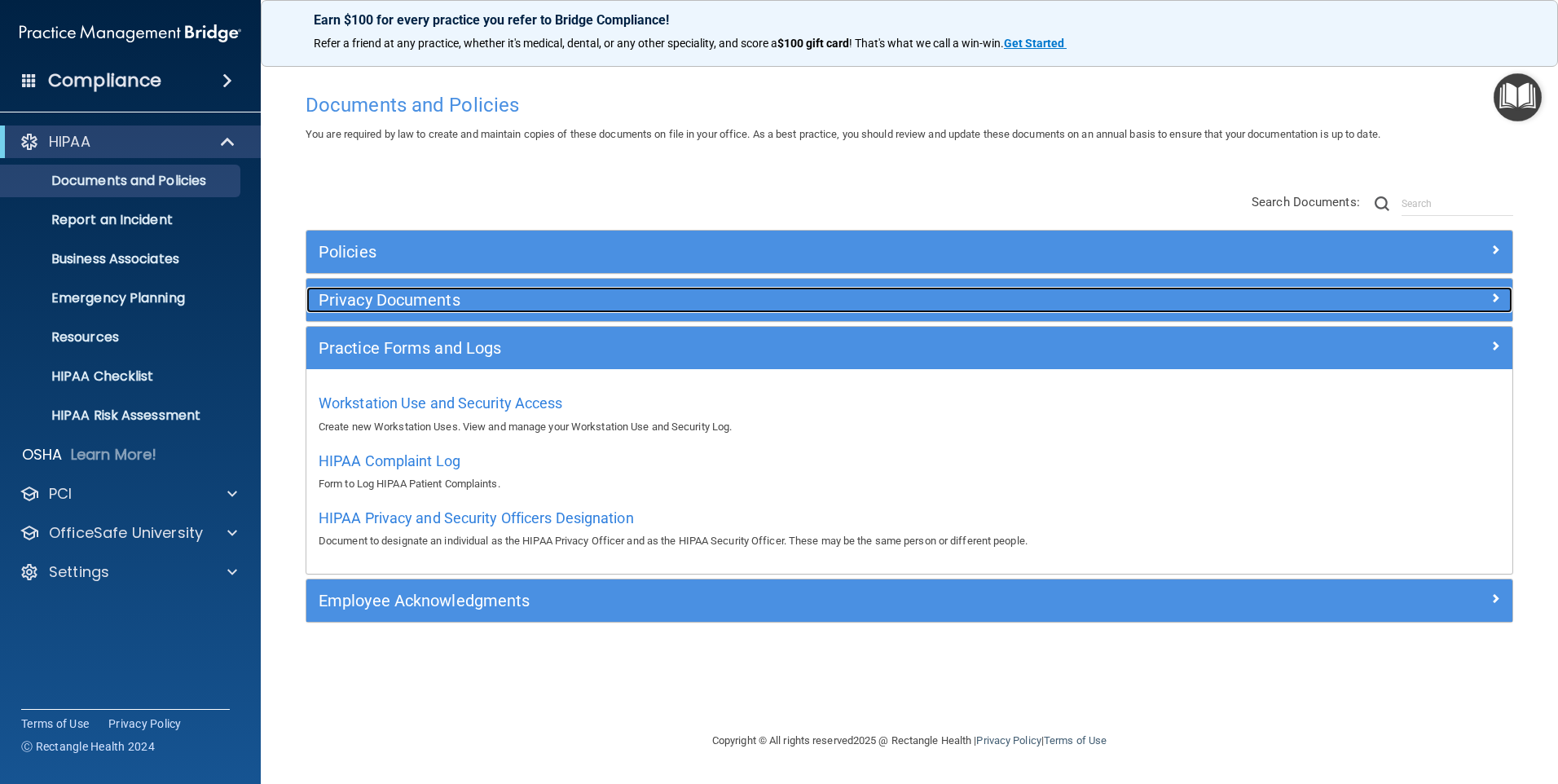
click at [368, 294] on h5 "Privacy Documents" at bounding box center [759, 300] width 880 height 18
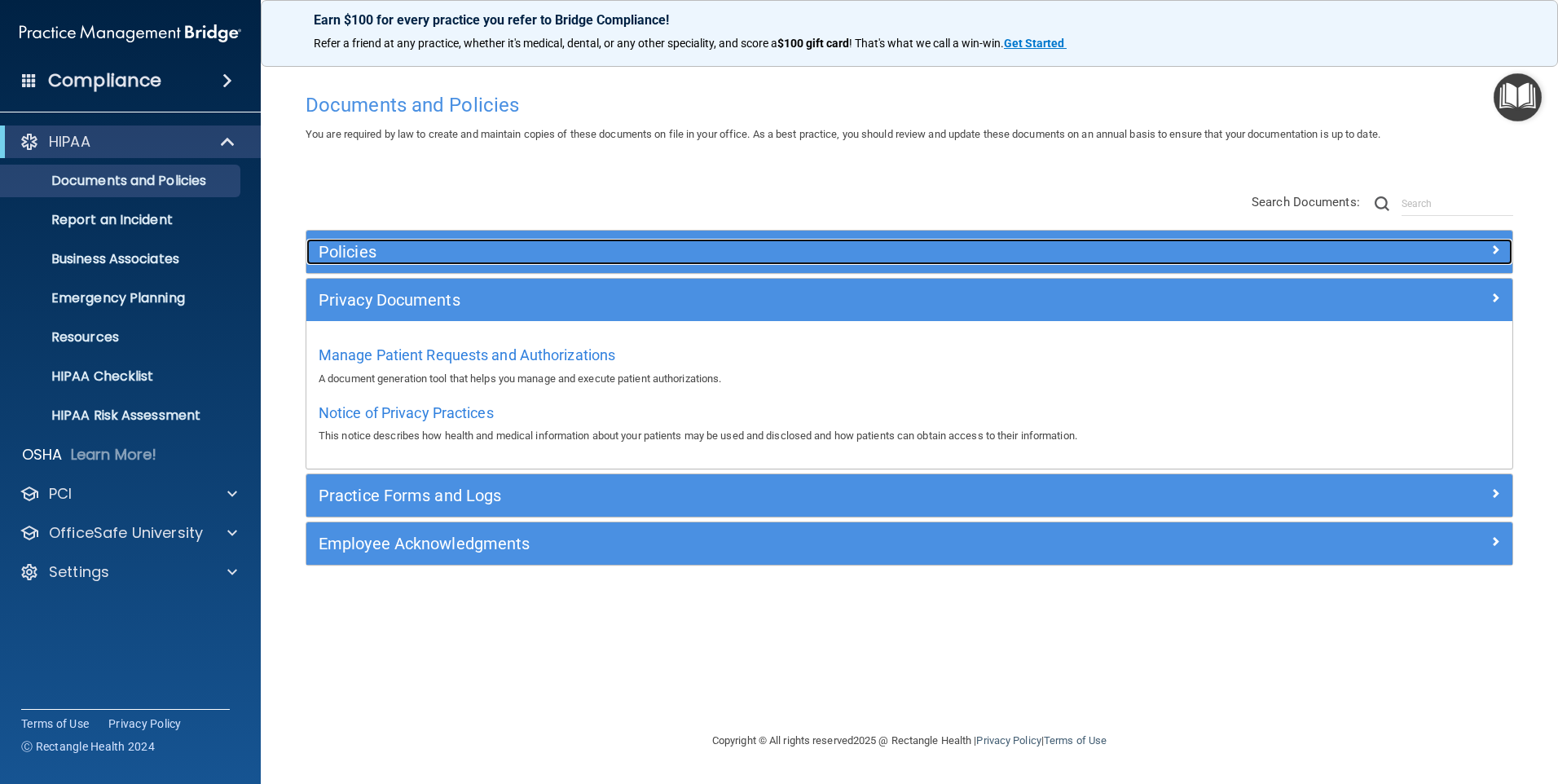
click at [358, 248] on h5 "Policies" at bounding box center [759, 251] width 880 height 18
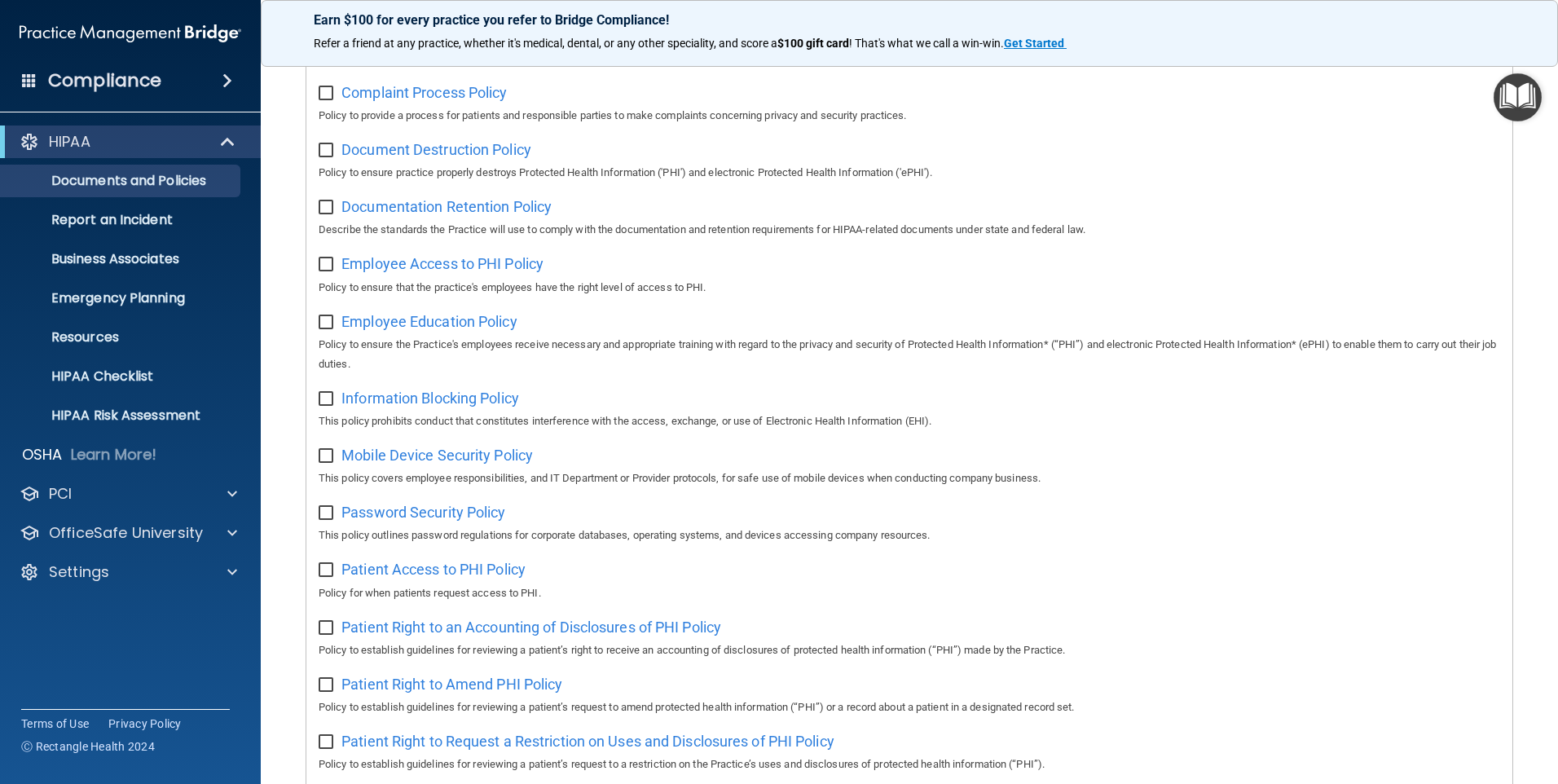
scroll to position [408, 0]
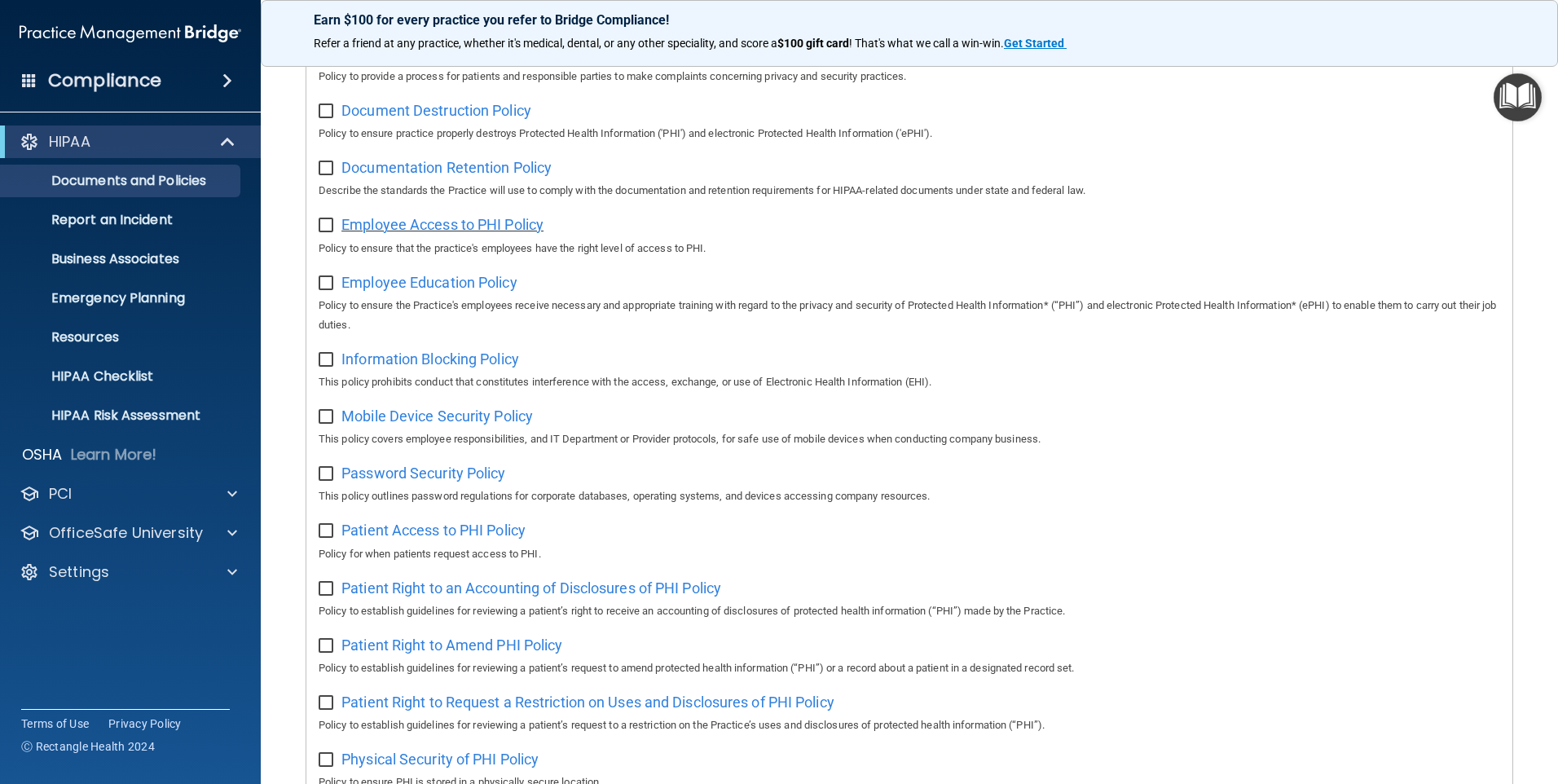
click at [417, 233] on span "Employee Access to PHI Policy" at bounding box center [442, 225] width 202 height 18
click at [627, 711] on span "Patient Right to Request a Restriction on Uses and Disclosures of PHI Policy" at bounding box center [587, 702] width 493 height 18
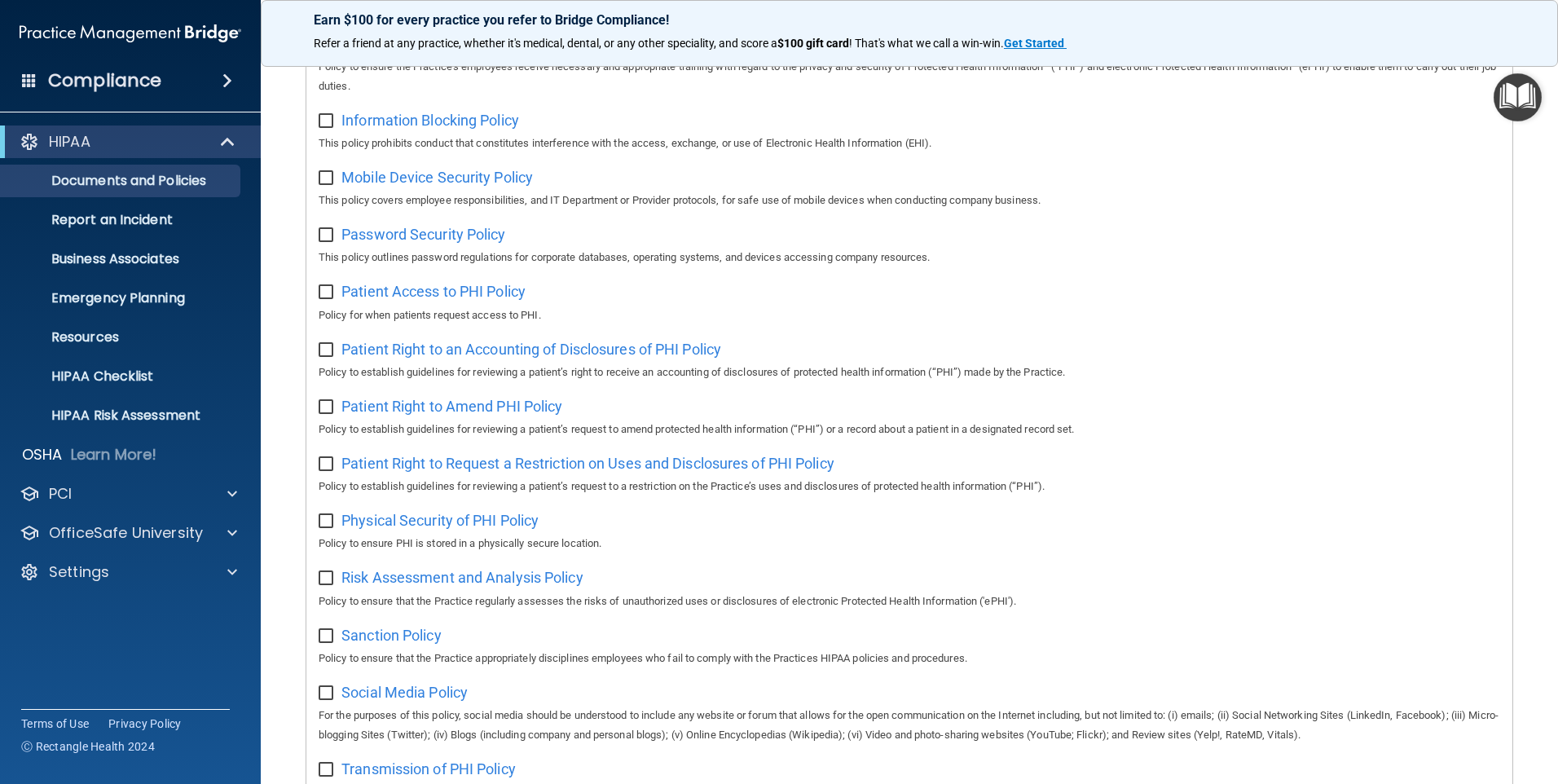
scroll to position [652, 0]
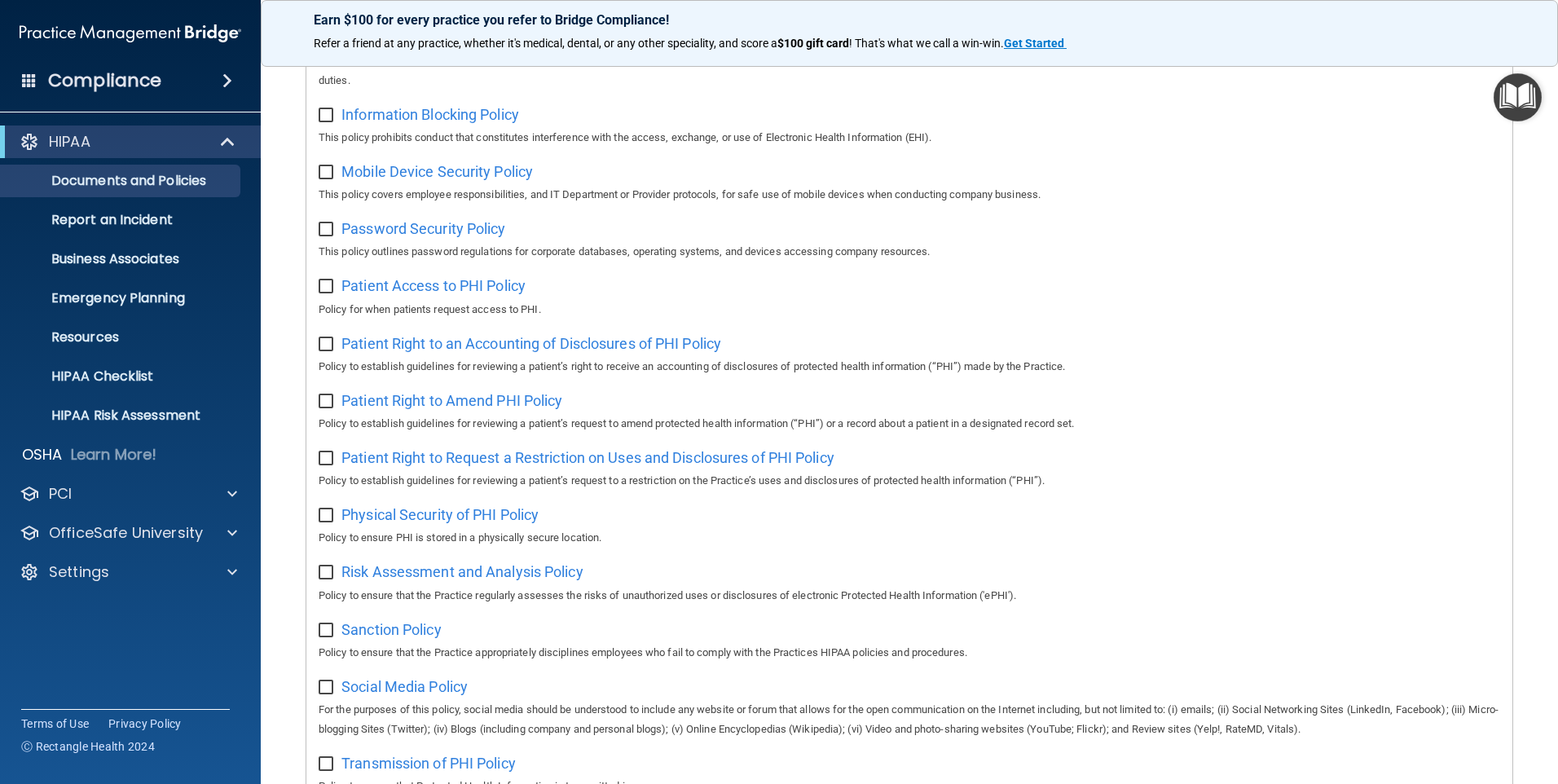
click at [323, 409] on input "checkbox" at bounding box center [328, 402] width 18 height 13
checkbox input "true"
click at [328, 465] on input "checkbox" at bounding box center [328, 459] width 18 height 13
checkbox input "true"
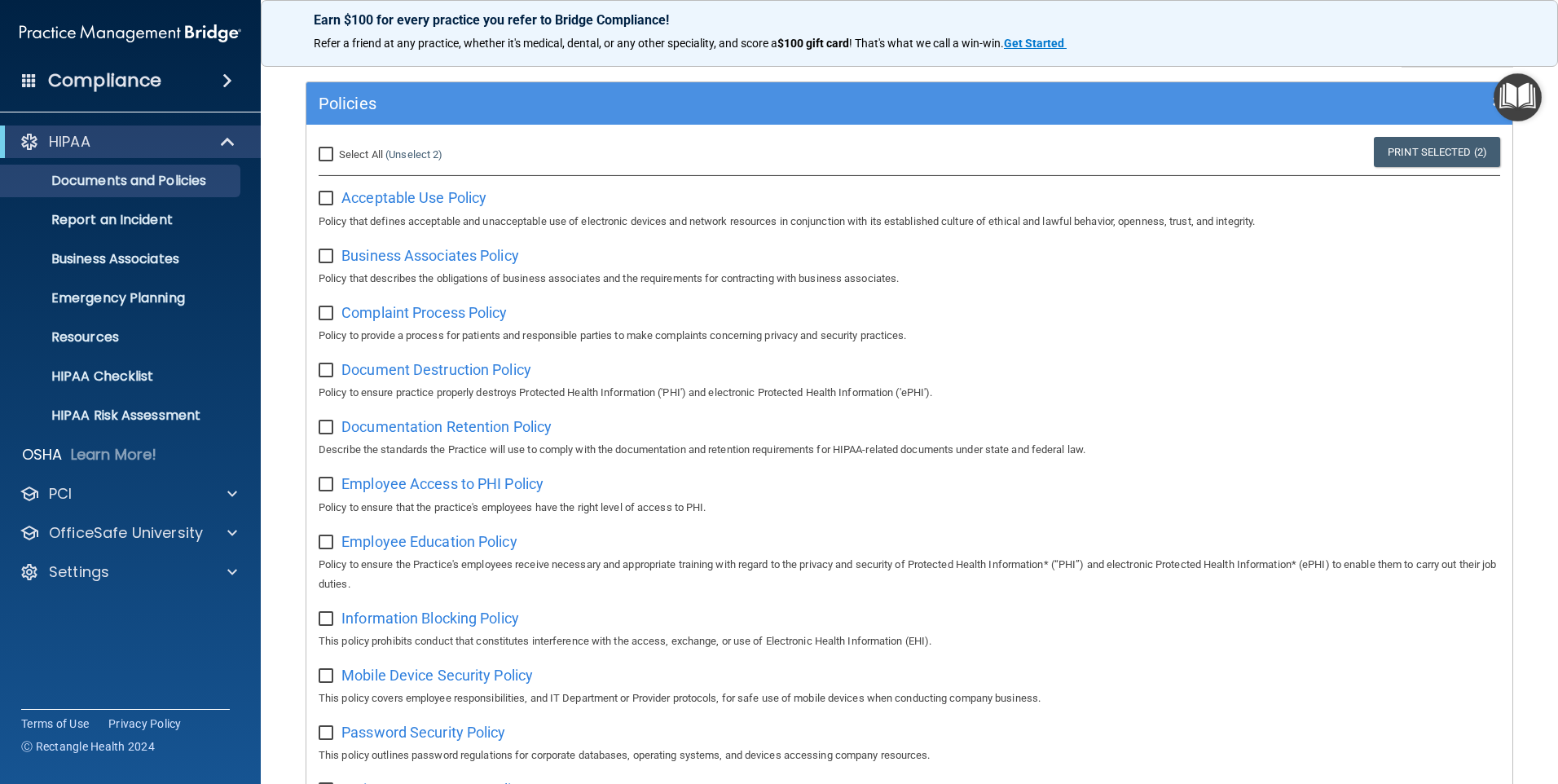
scroll to position [0, 0]
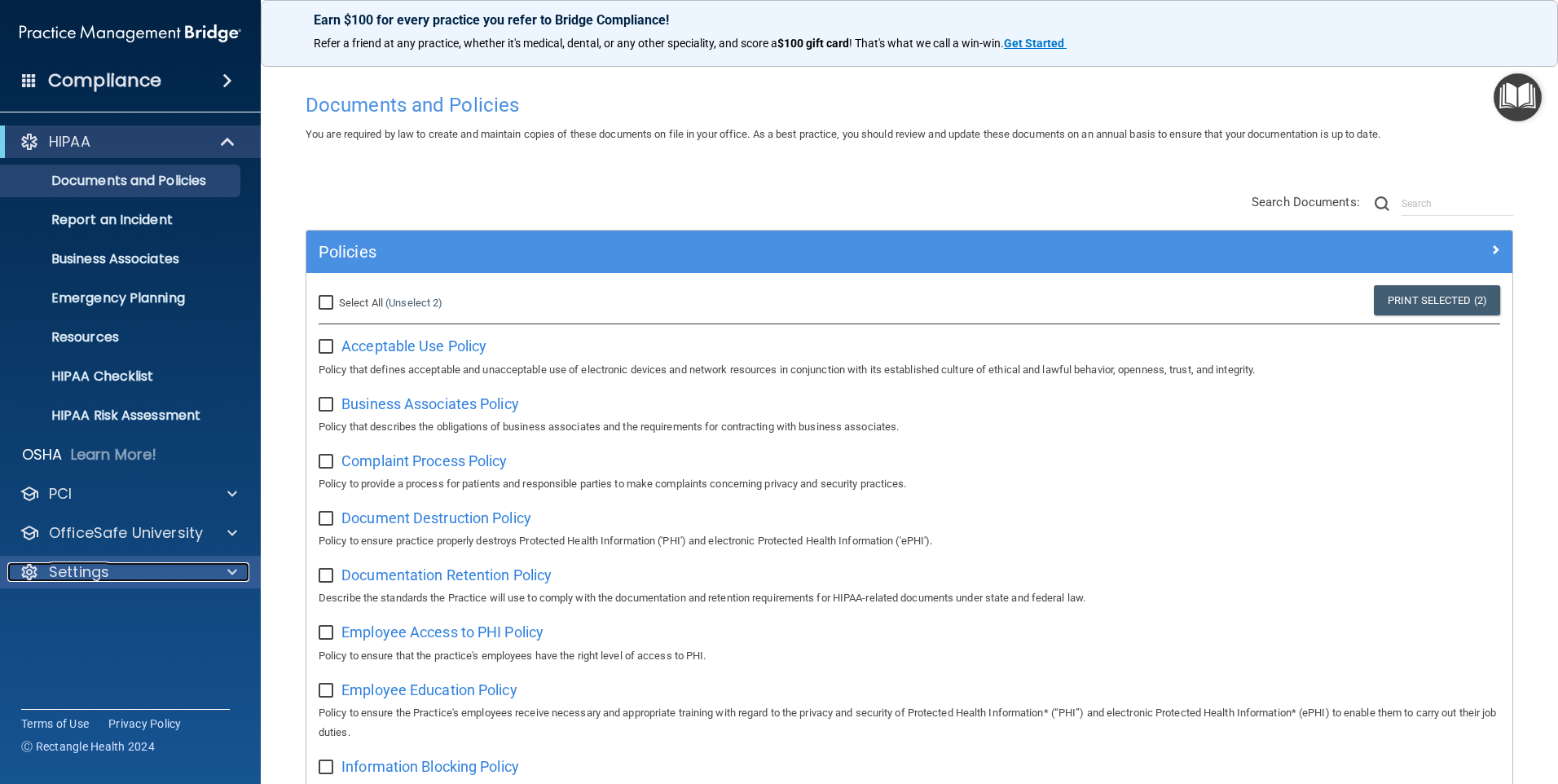
click at [227, 568] on div at bounding box center [230, 571] width 41 height 19
click at [128, 608] on p "My Account" at bounding box center [121, 611] width 223 height 17
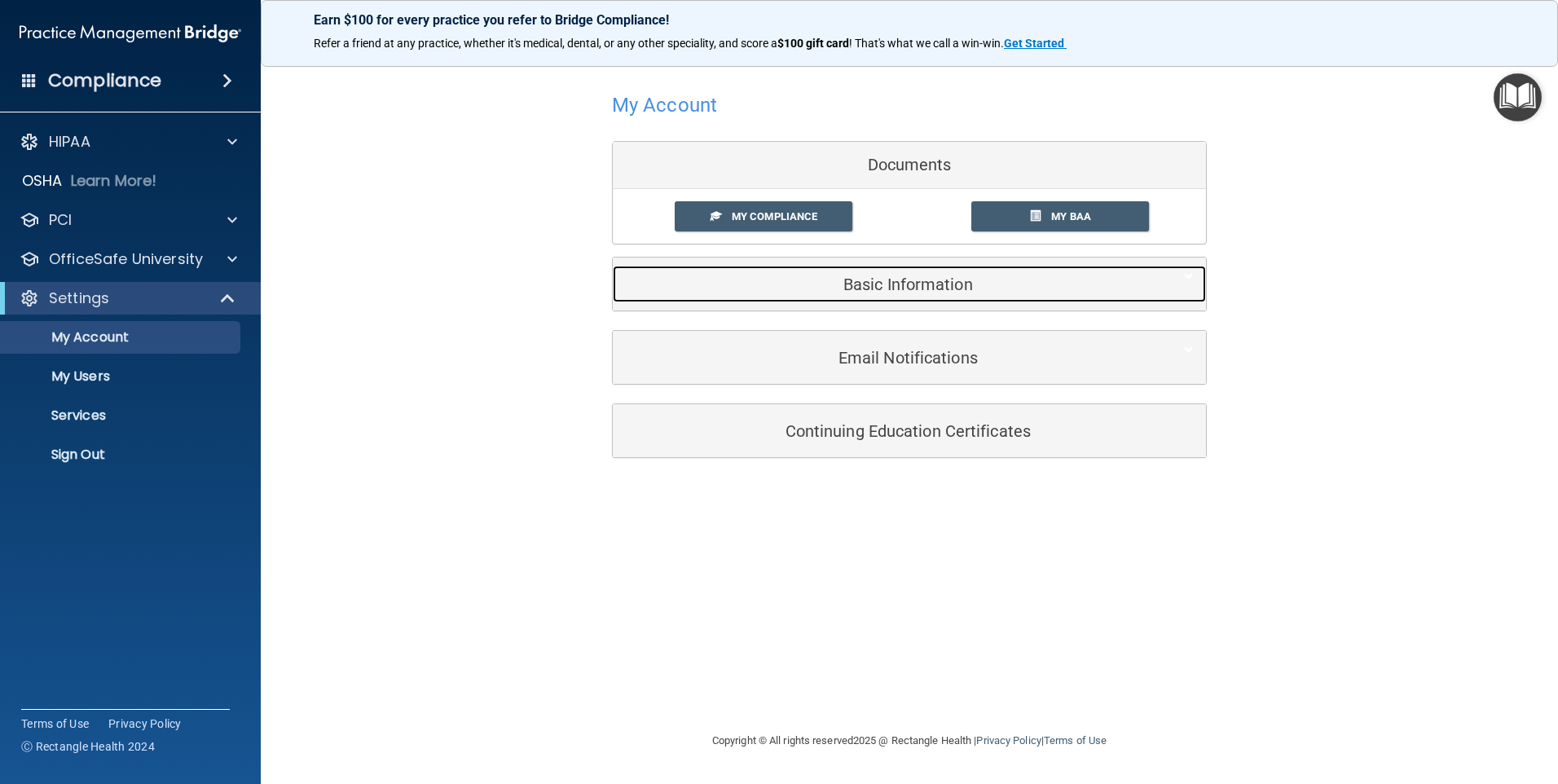
click at [895, 278] on h5 "Basic Information" at bounding box center [884, 284] width 519 height 18
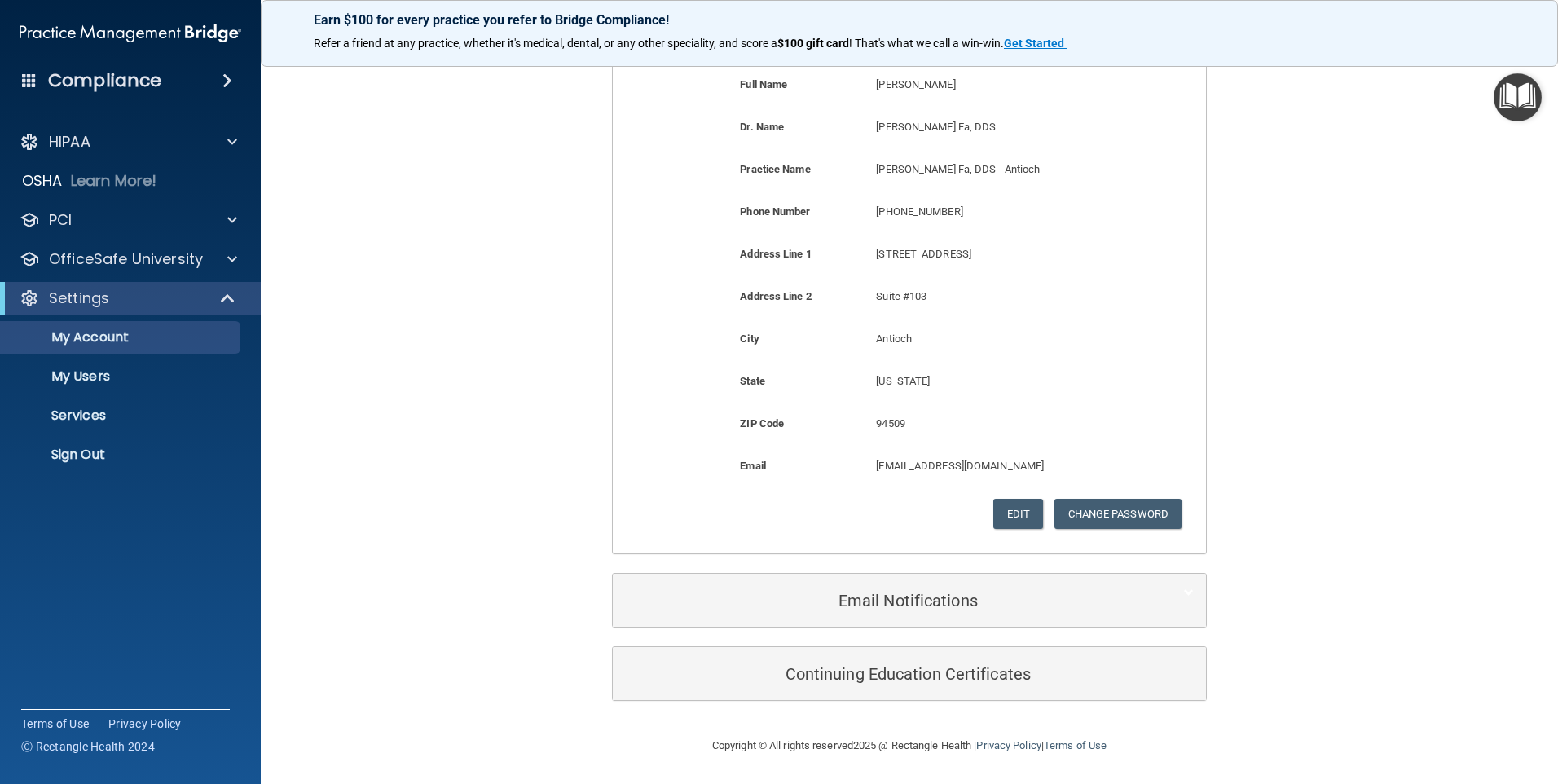
scroll to position [261, 0]
click at [1116, 511] on button "Change Password" at bounding box center [1119, 513] width 128 height 31
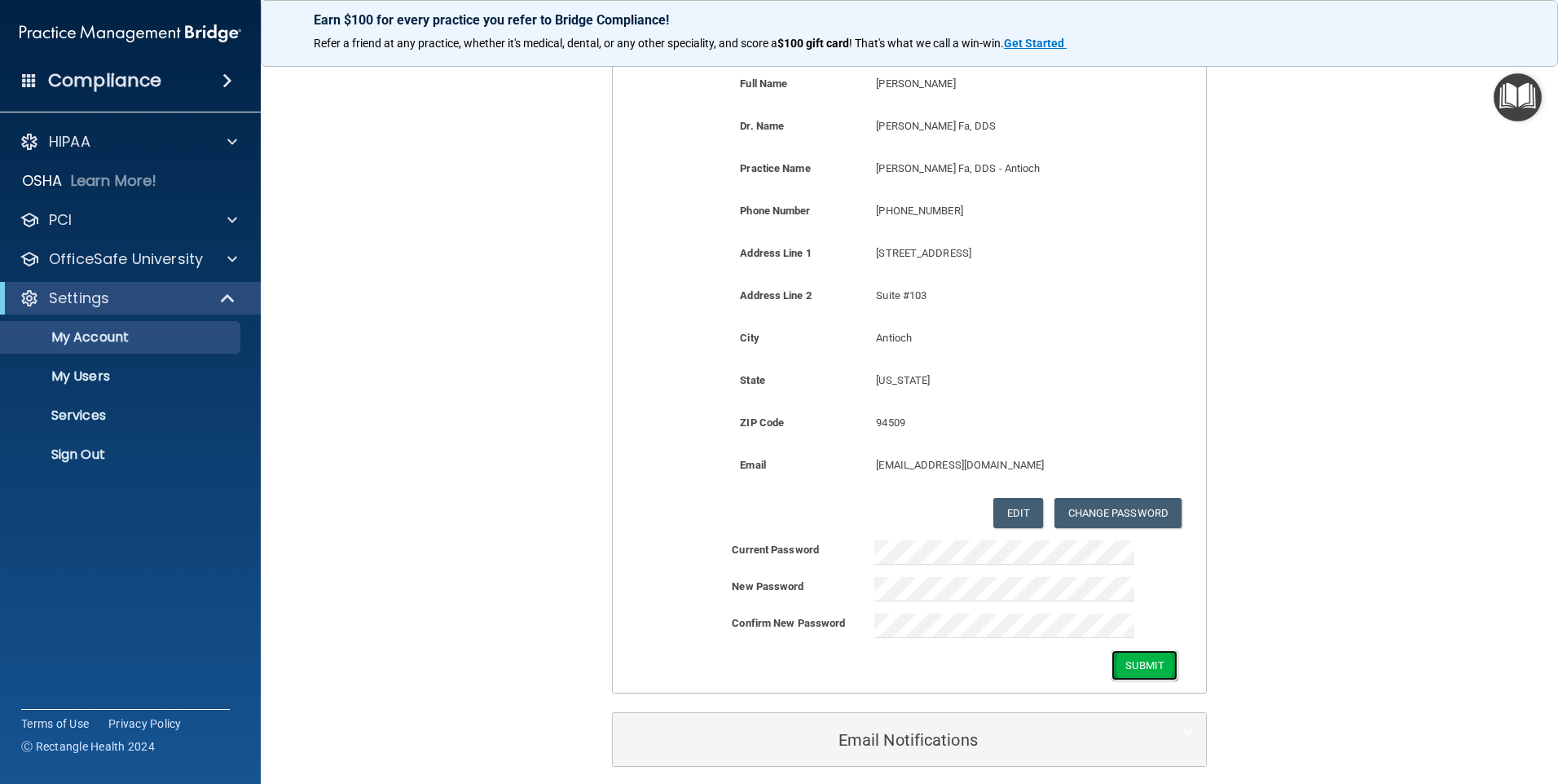
click at [1138, 668] on button "Submit" at bounding box center [1144, 665] width 66 height 31
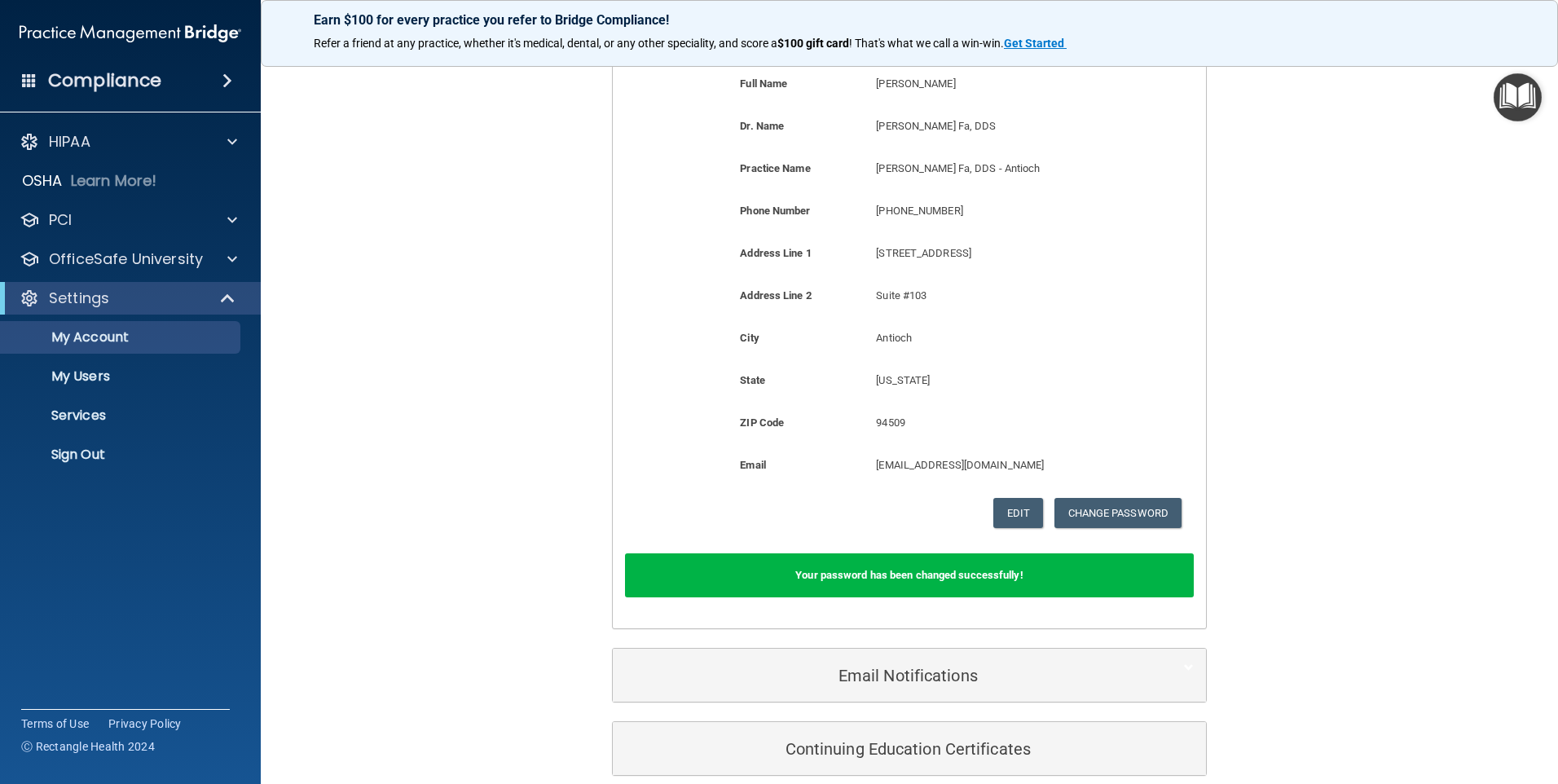
click at [1389, 322] on div "My Account Documents My Compliance My Compliance My BAA Basic Information Full …" at bounding box center [909, 300] width 1233 height 986
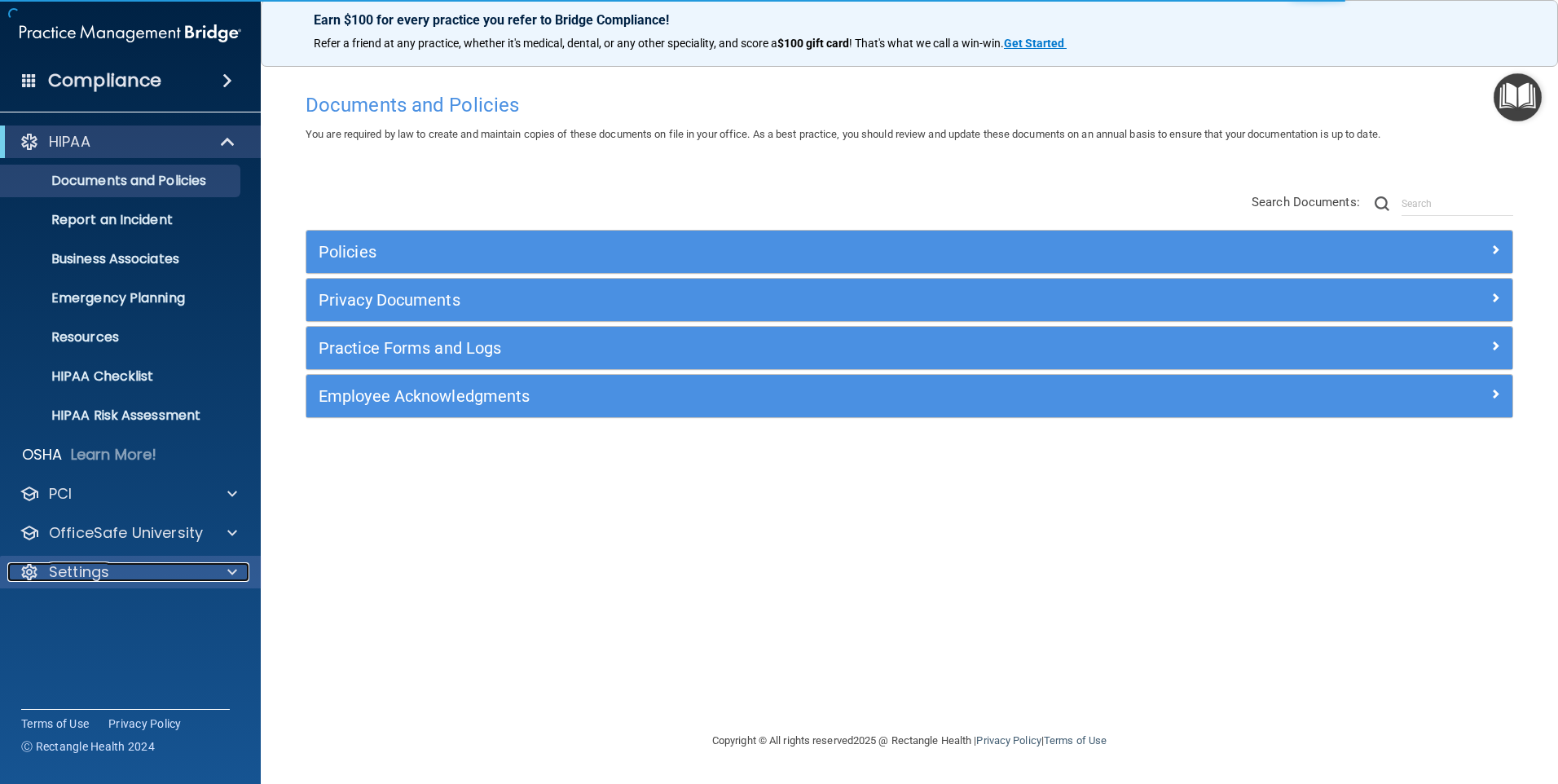
click at [72, 578] on p "Settings" at bounding box center [79, 571] width 60 height 19
click at [91, 612] on p "My Account" at bounding box center [121, 611] width 223 height 17
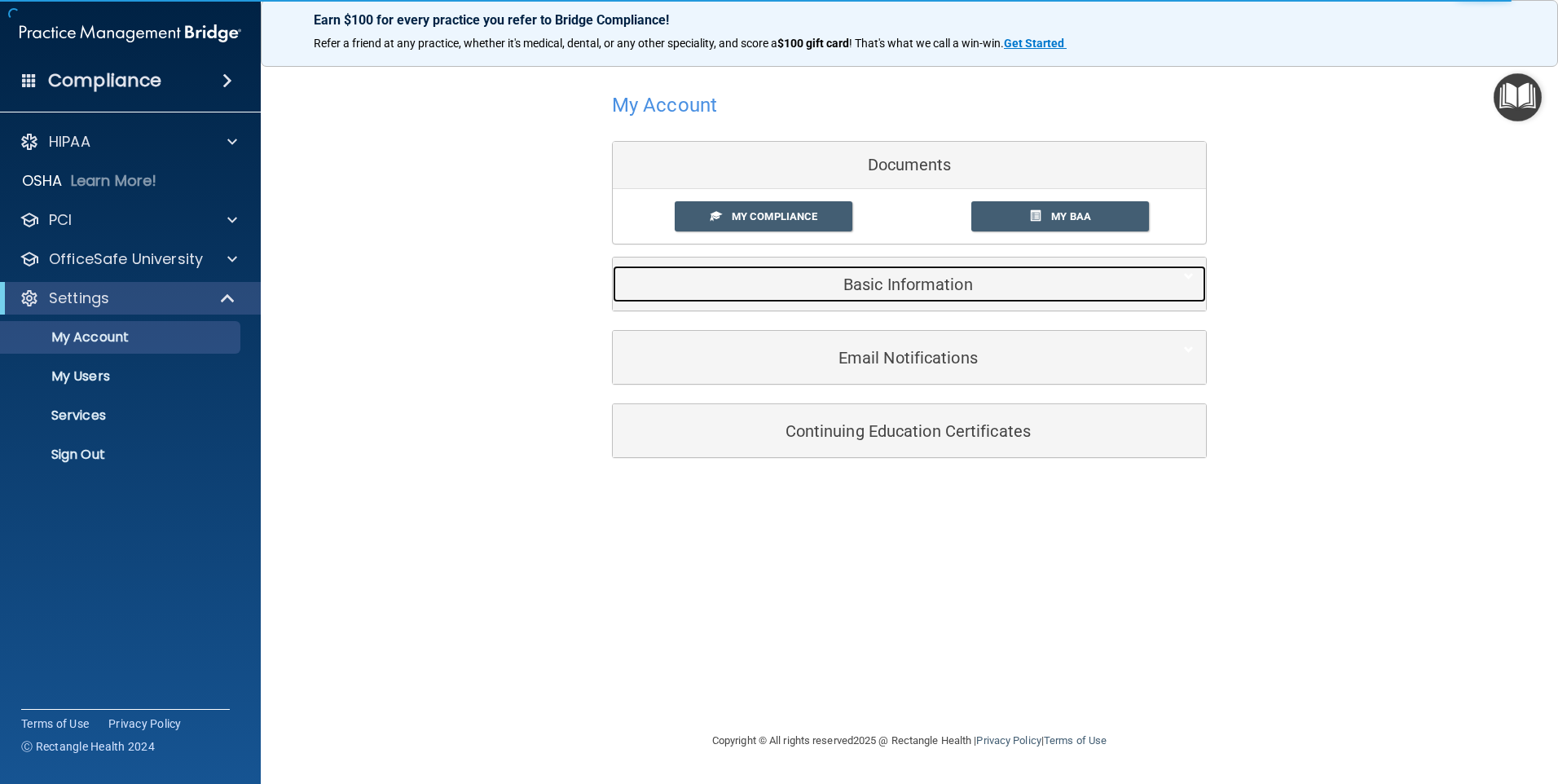
click at [871, 302] on div "Basic Information" at bounding box center [885, 284] width 544 height 37
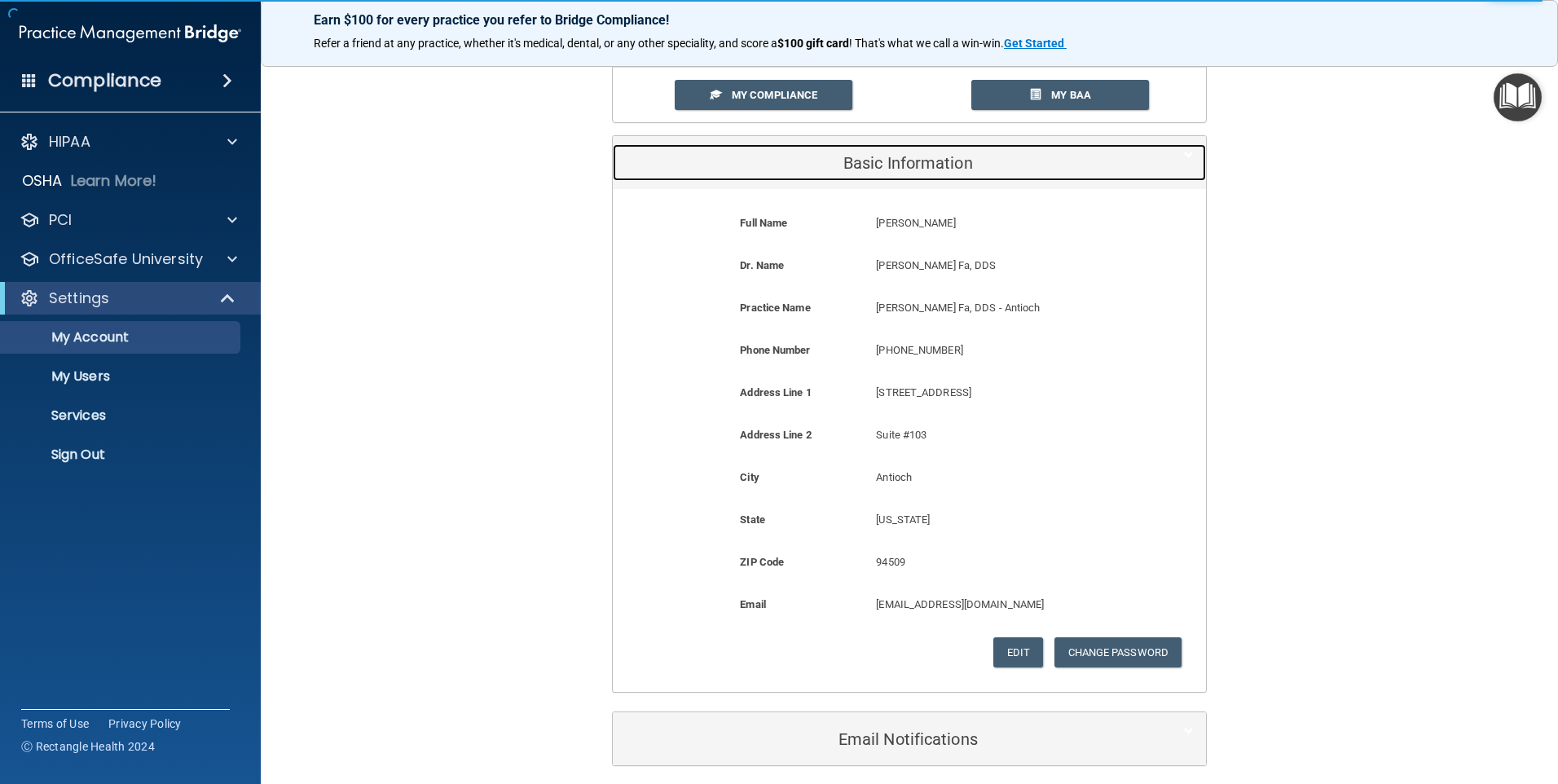
scroll to position [163, 0]
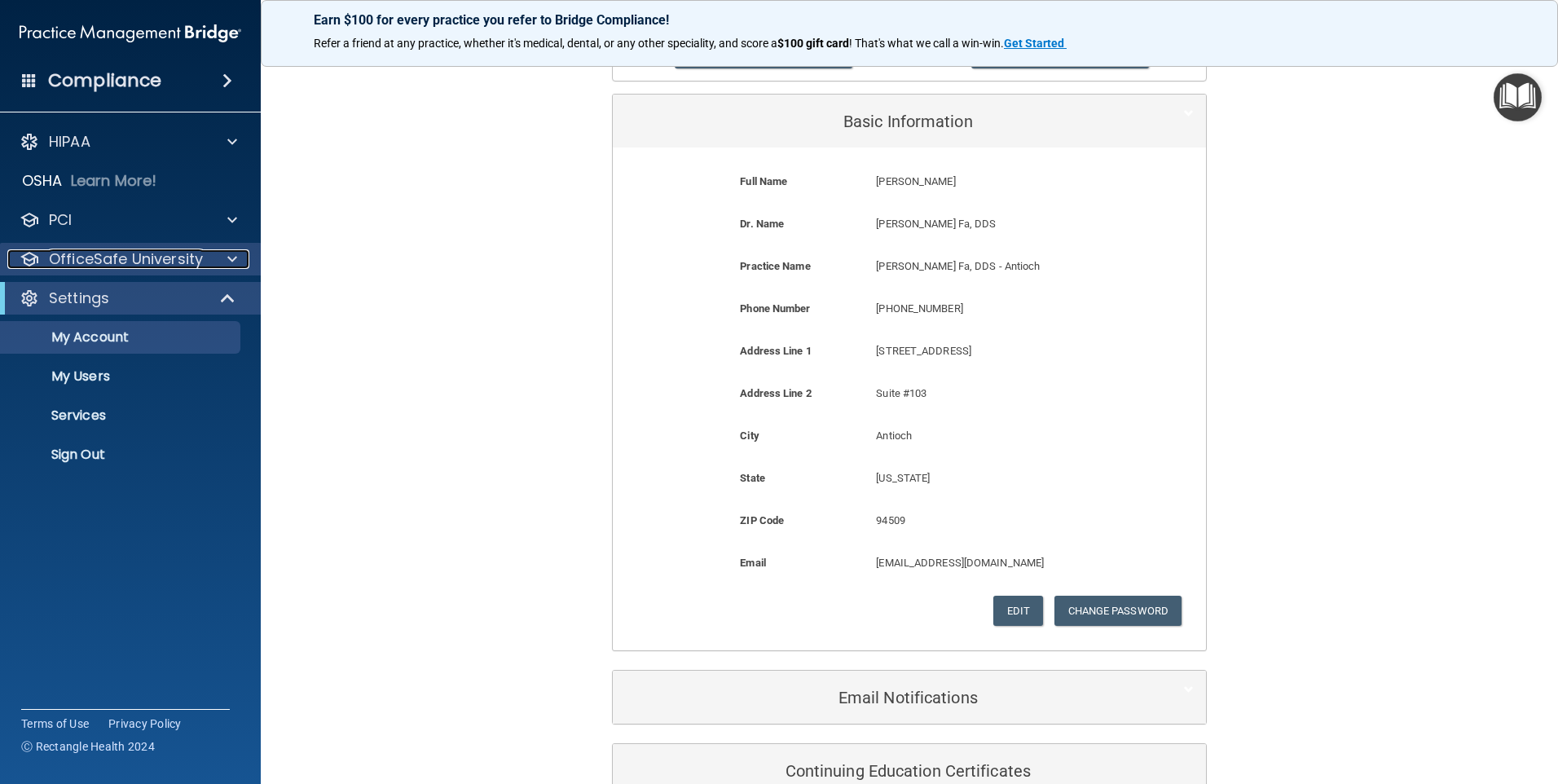
click at [92, 251] on p "OfficeSafe University" at bounding box center [126, 259] width 154 height 19
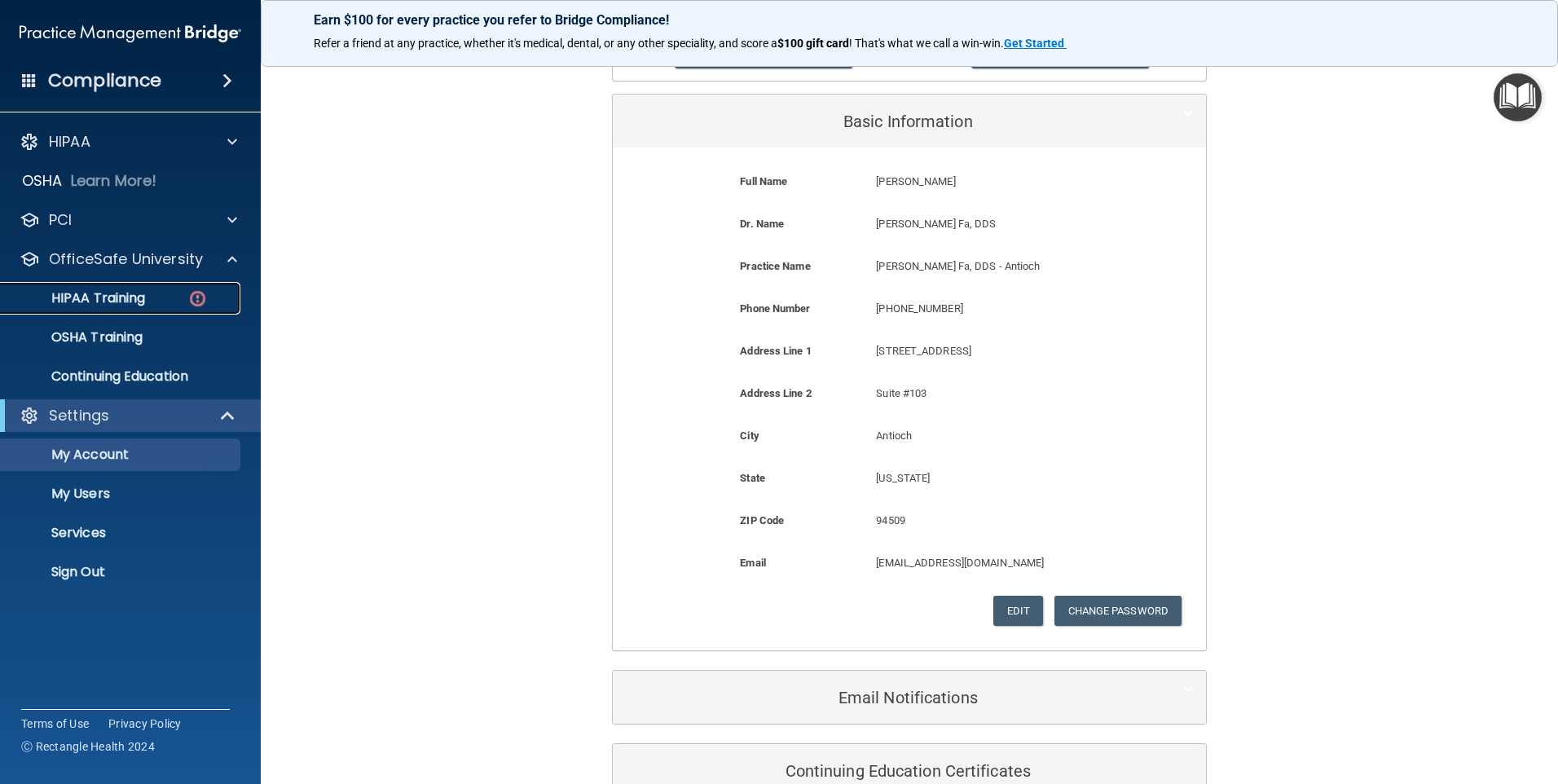
click at [118, 290] on p "HIPAA Training" at bounding box center [77, 299] width 134 height 17
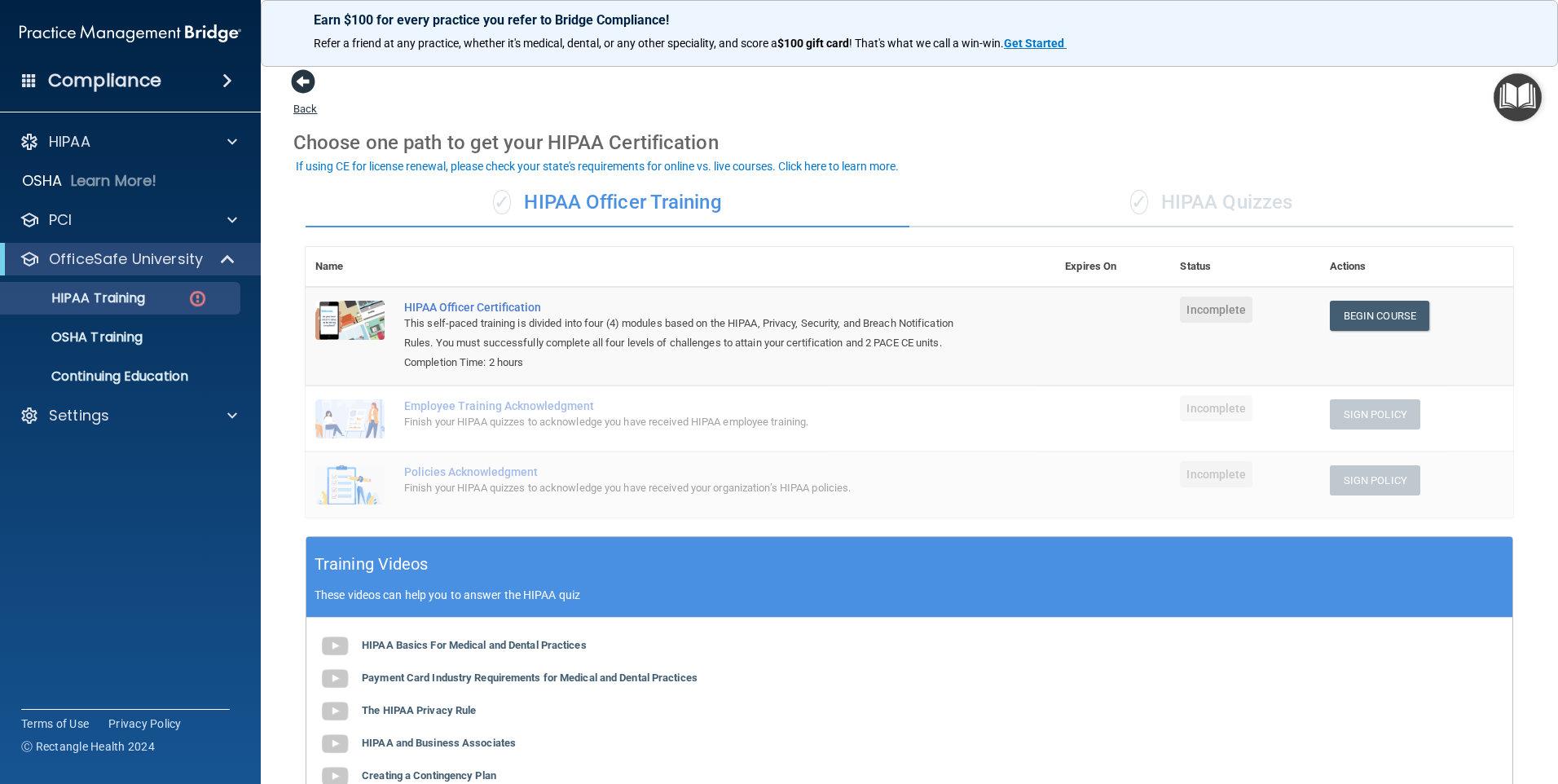
click at [306, 80] on span at bounding box center [303, 81] width 24 height 24
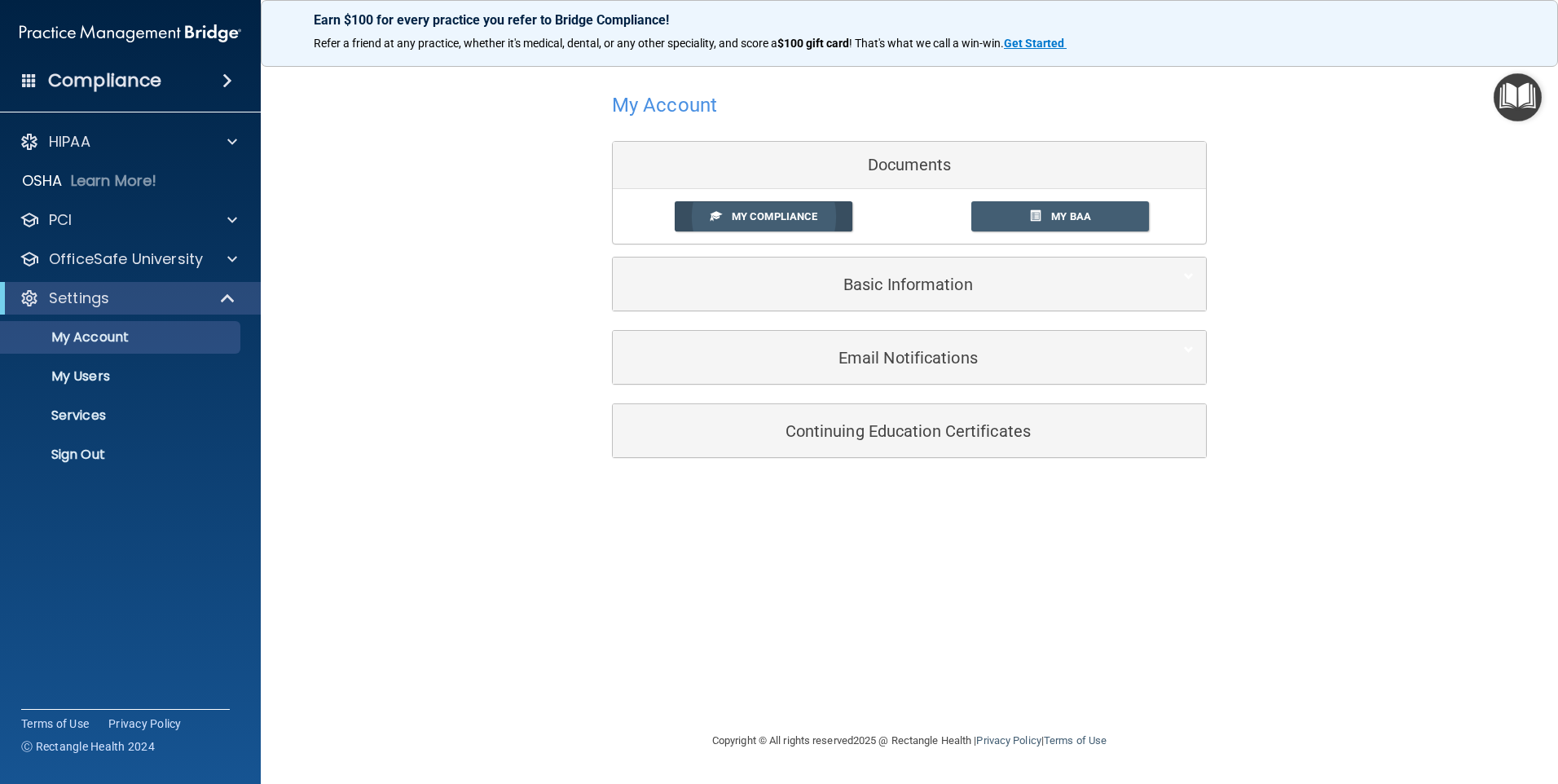
click at [787, 217] on span "My Compliance" at bounding box center [775, 215] width 86 height 12
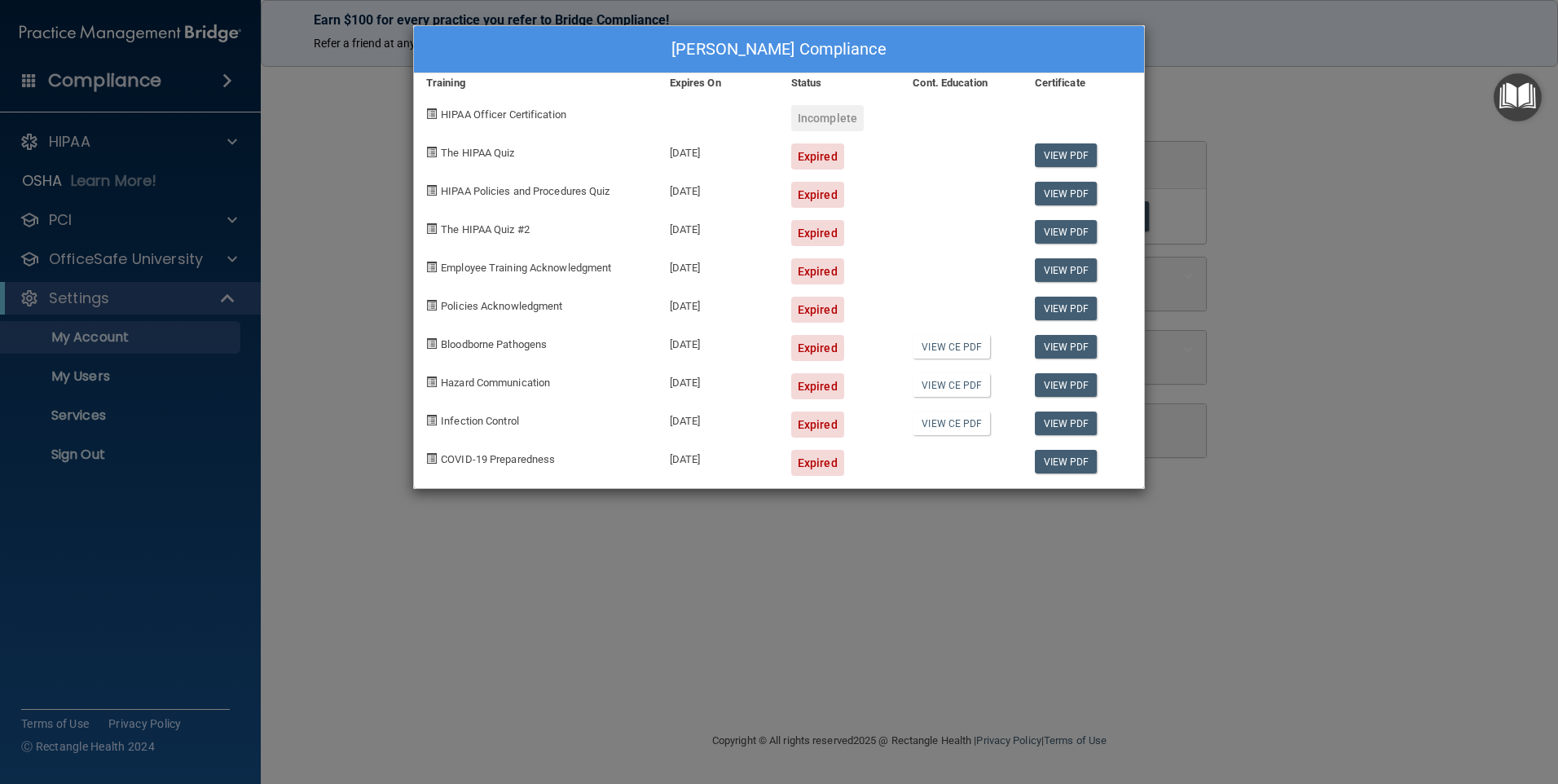
click at [1344, 226] on div "Kay Dagneau's Compliance Training Expires On Status Cont. Education Certificate…" at bounding box center [779, 392] width 1558 height 784
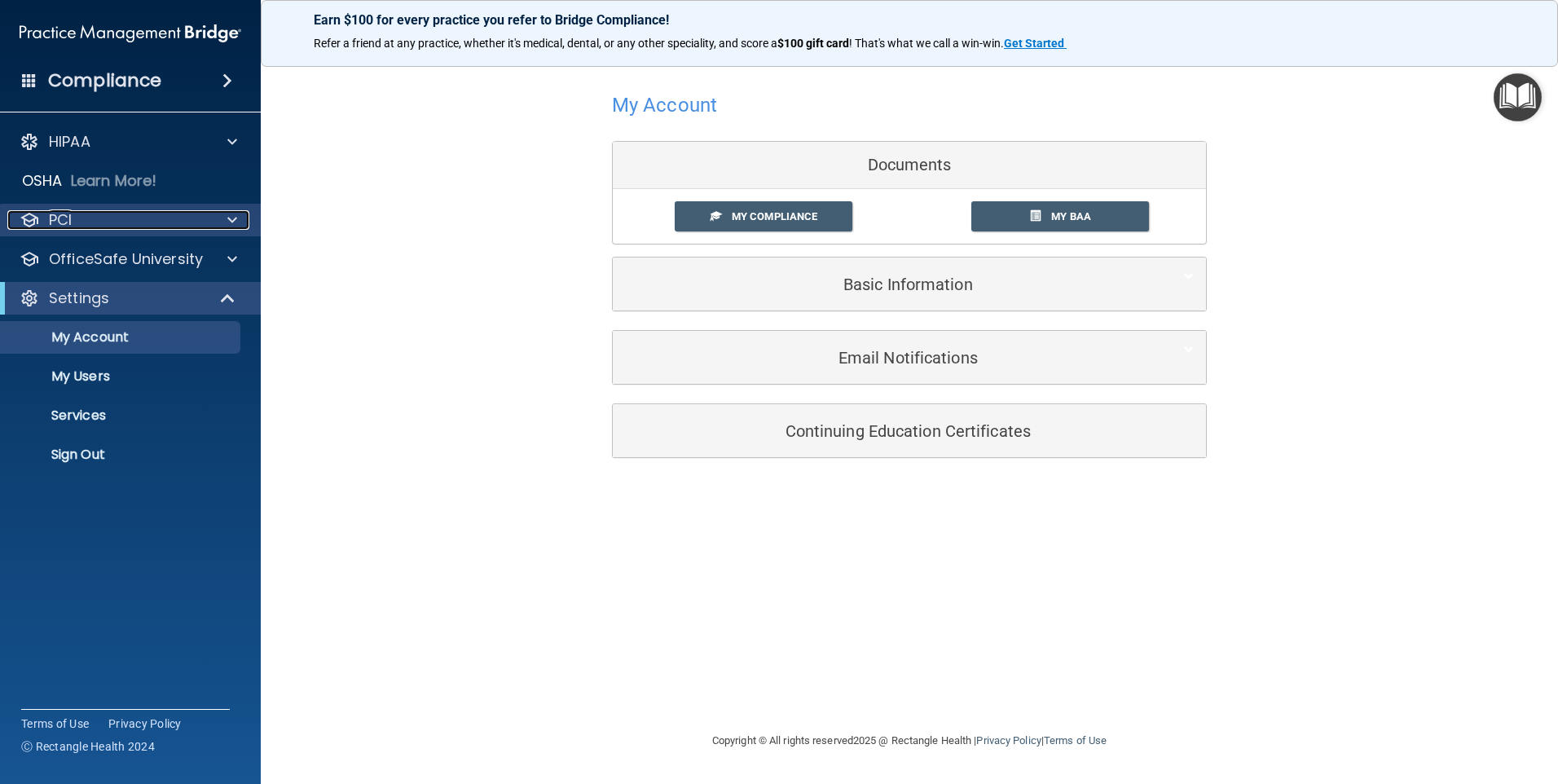
click at [226, 217] on div at bounding box center [230, 219] width 41 height 19
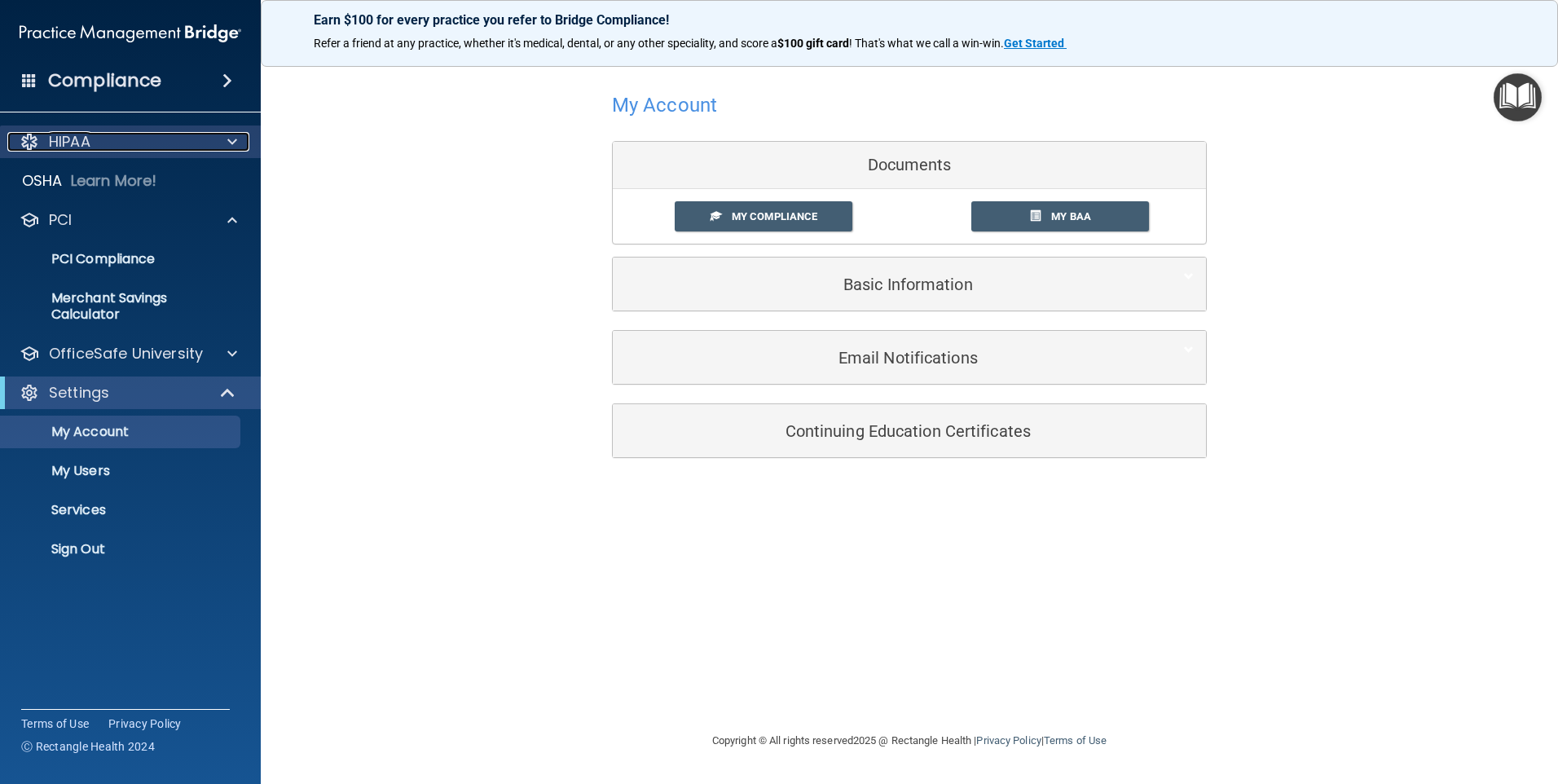
click at [239, 141] on div at bounding box center [230, 141] width 41 height 19
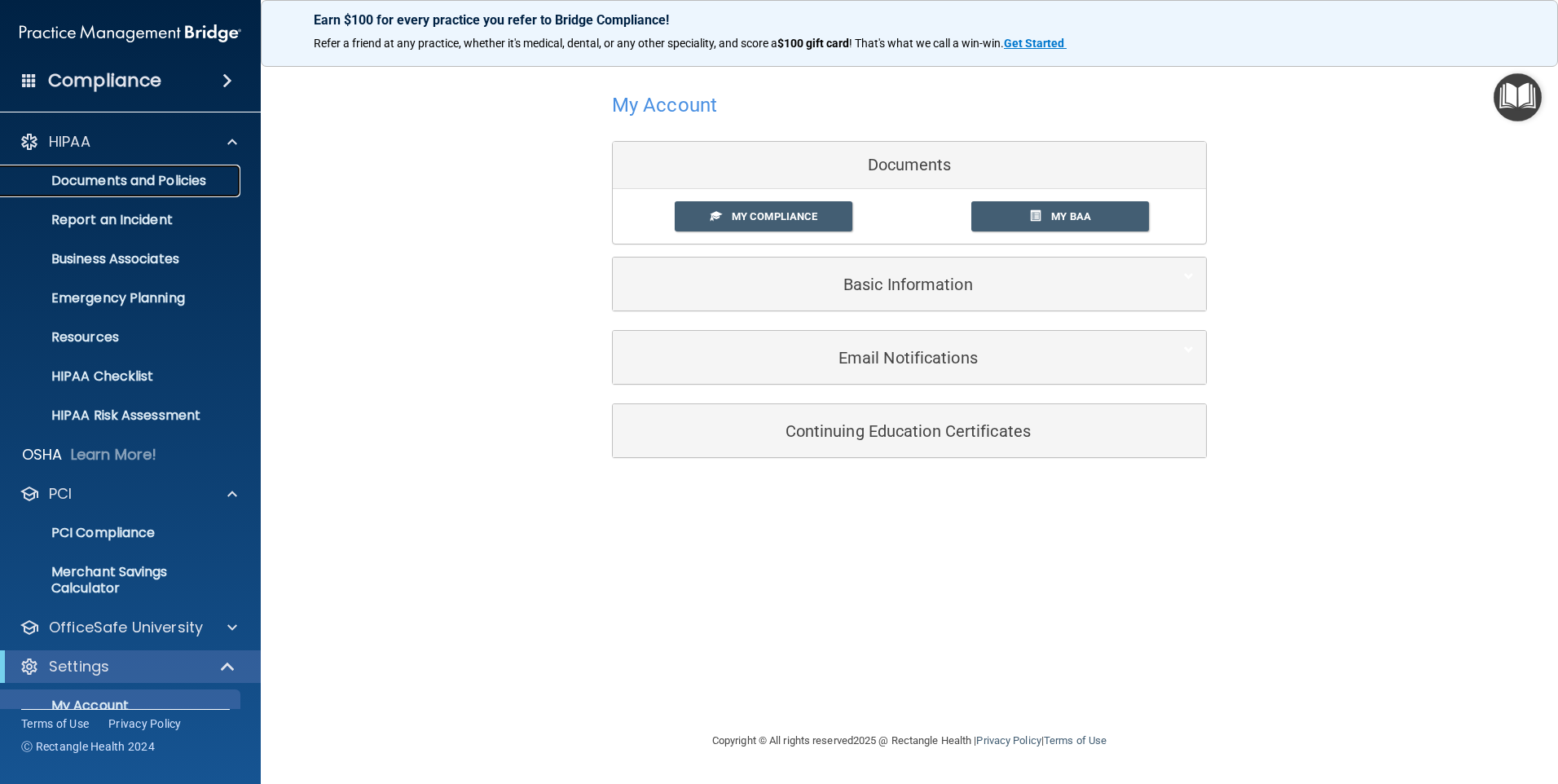
click at [141, 180] on p "Documents and Policies" at bounding box center [121, 181] width 223 height 17
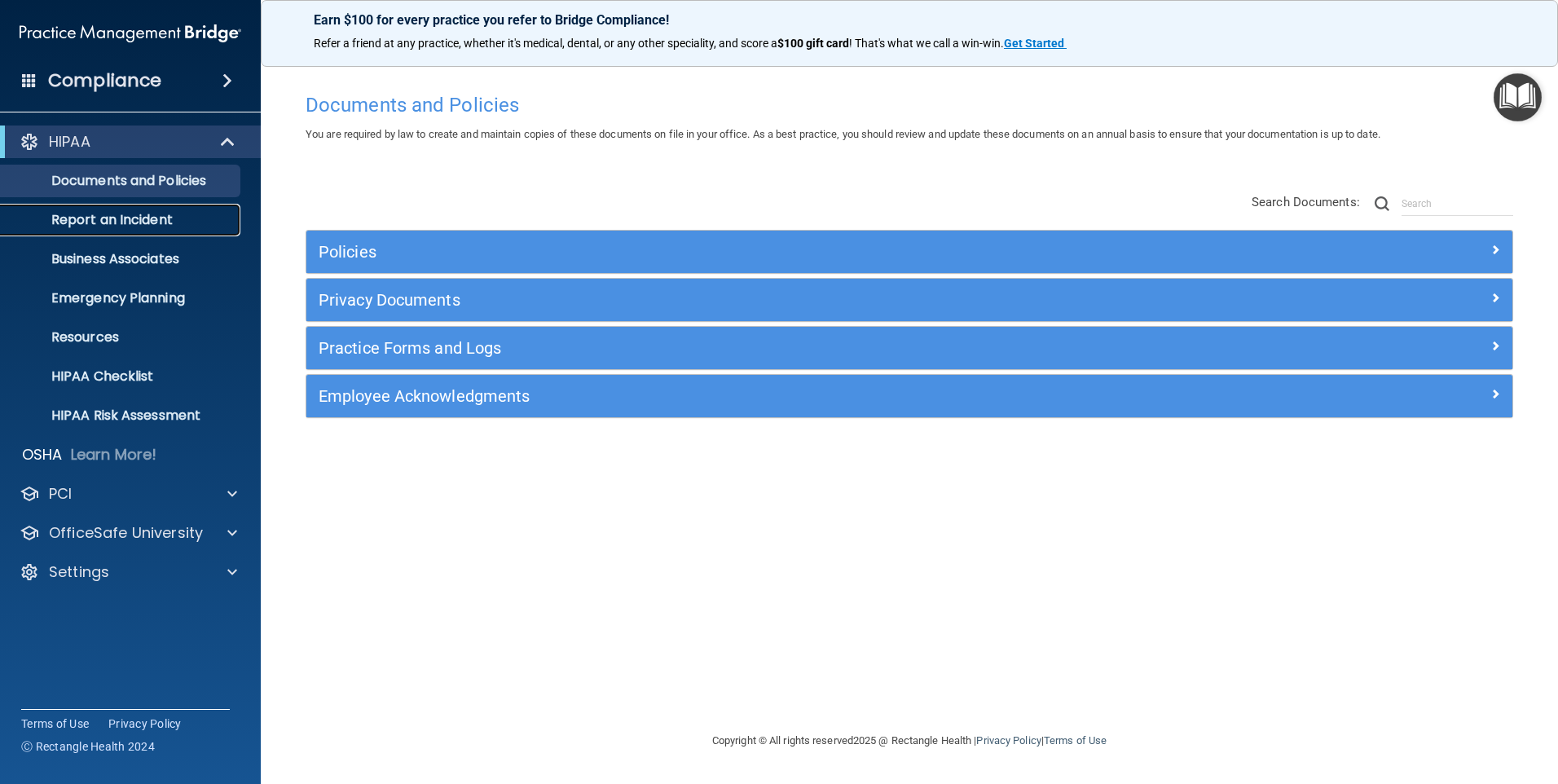
click at [123, 217] on p "Report an Incident" at bounding box center [121, 220] width 223 height 17
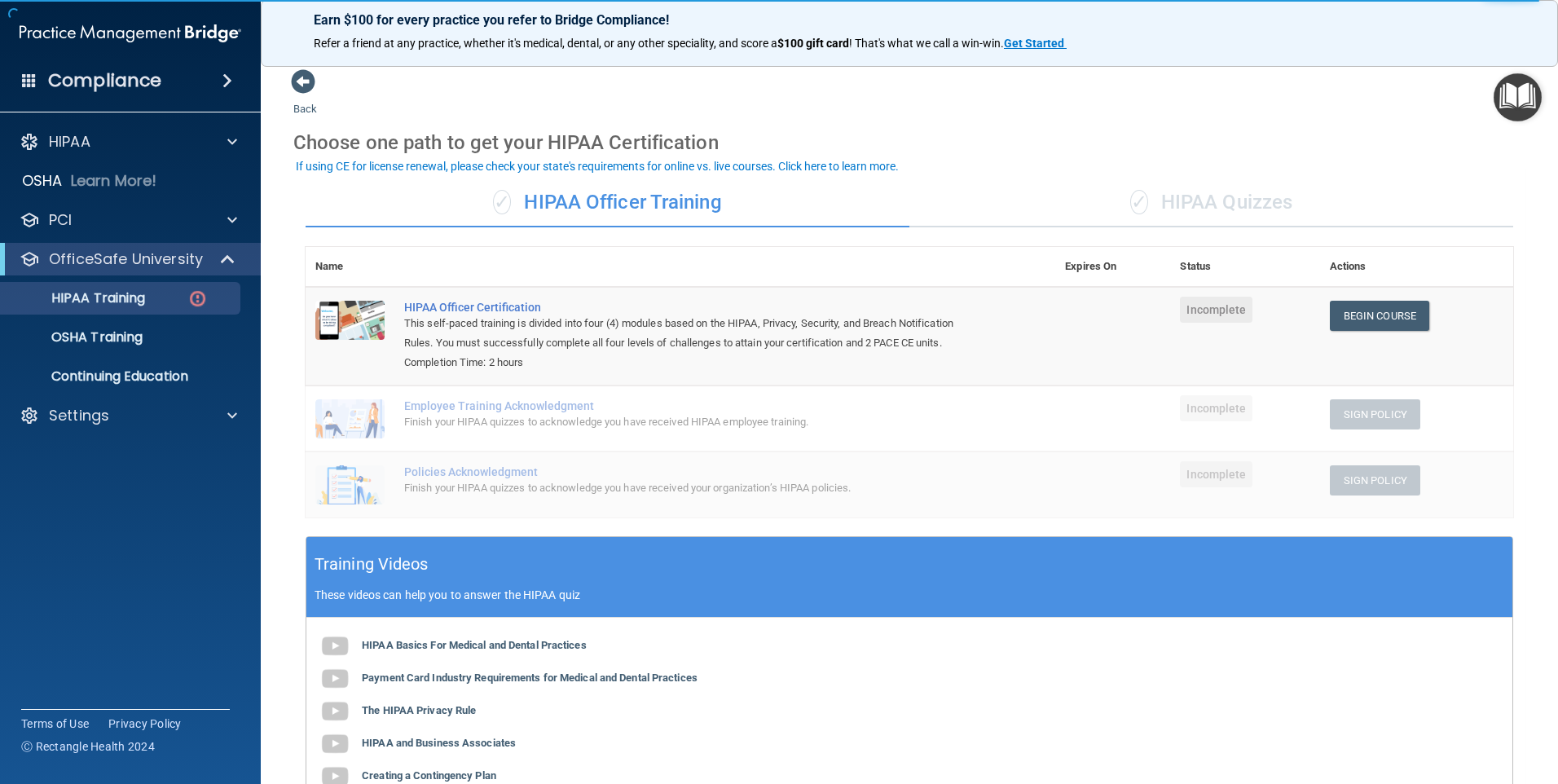
click at [1221, 207] on div "✓ HIPAA Quizzes" at bounding box center [1211, 202] width 604 height 49
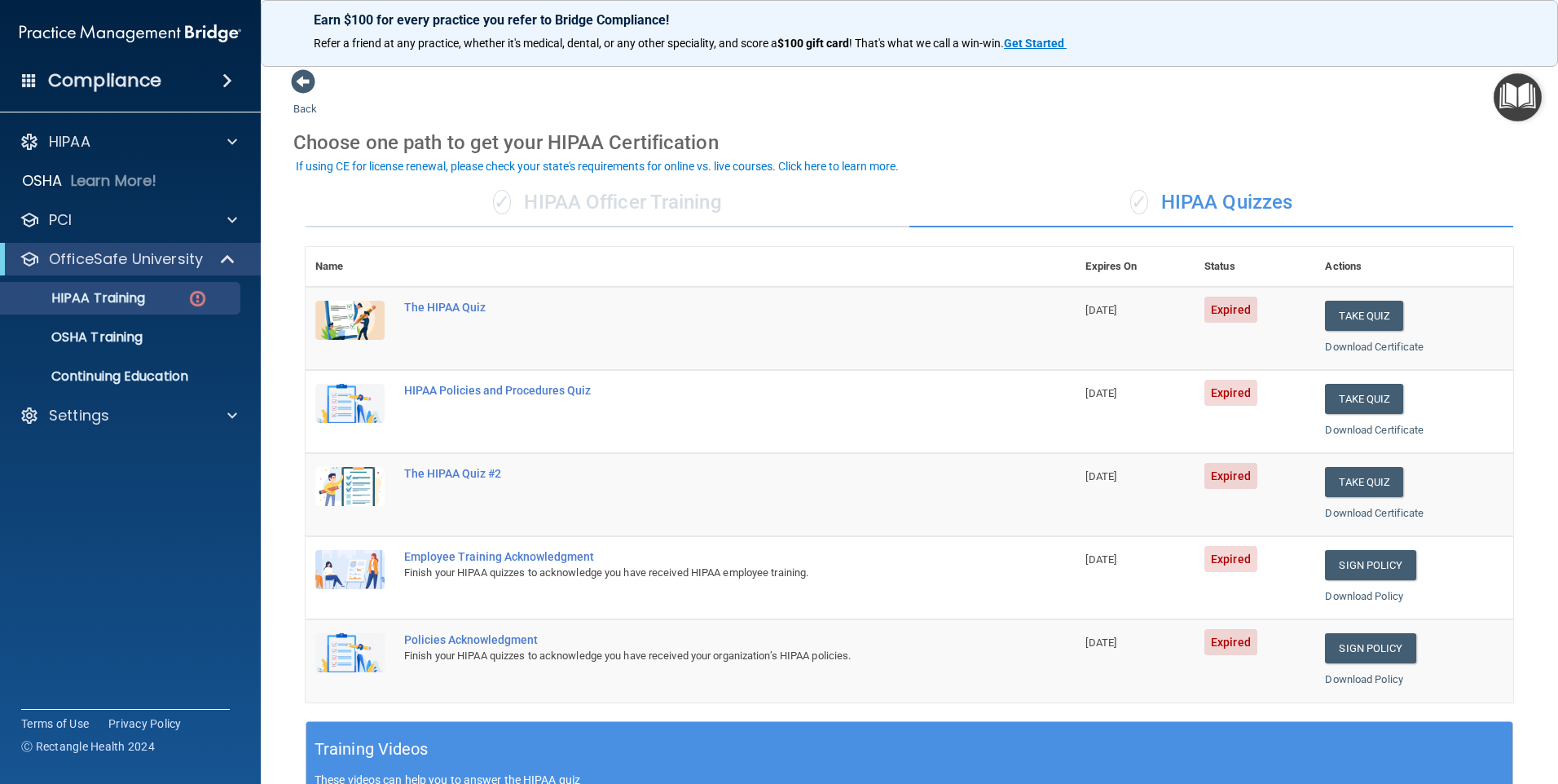
click at [595, 208] on div "✓ HIPAA Officer Training" at bounding box center [607, 202] width 604 height 49
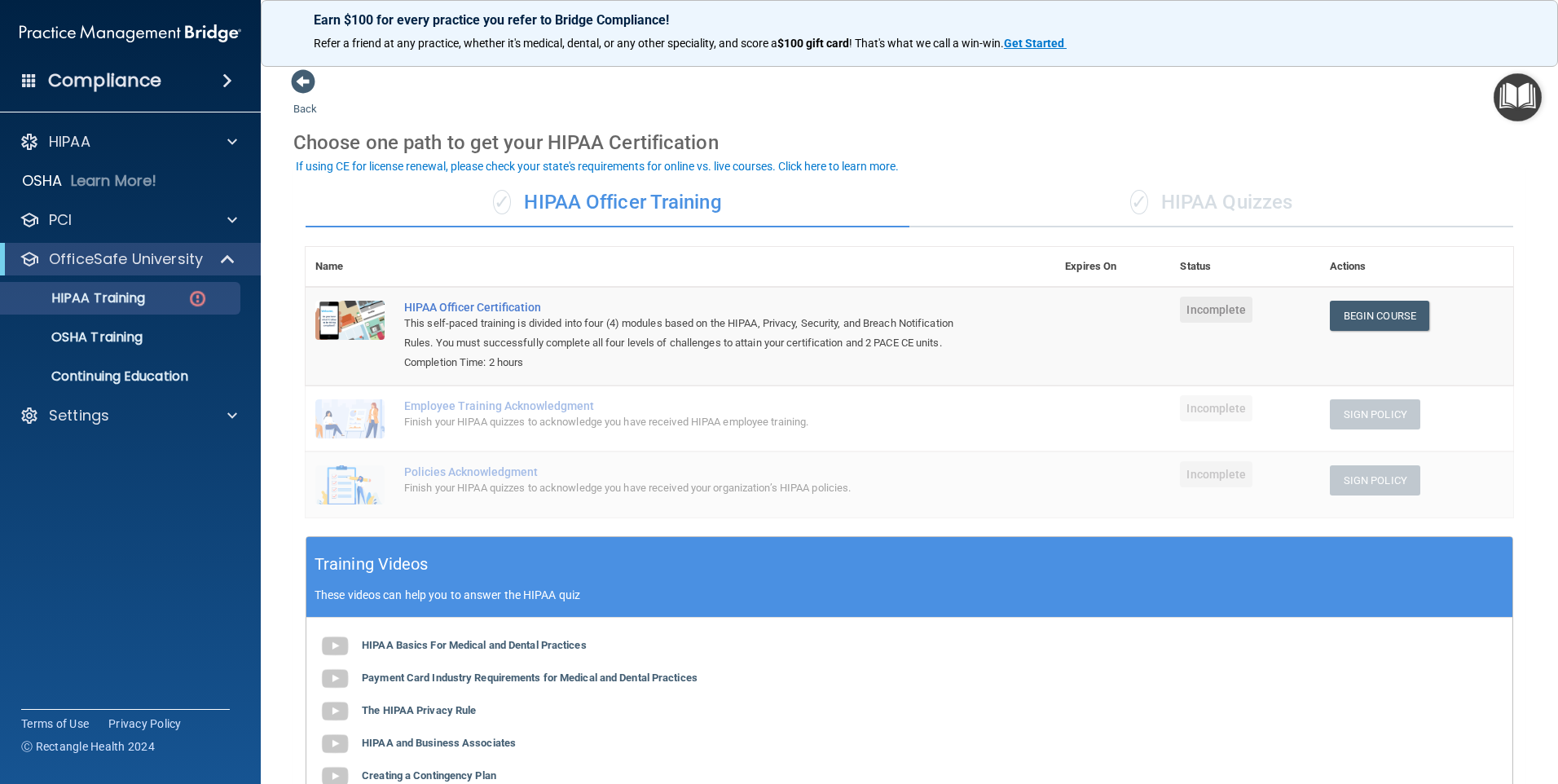
click at [153, 81] on h4 "Compliance" at bounding box center [104, 80] width 114 height 23
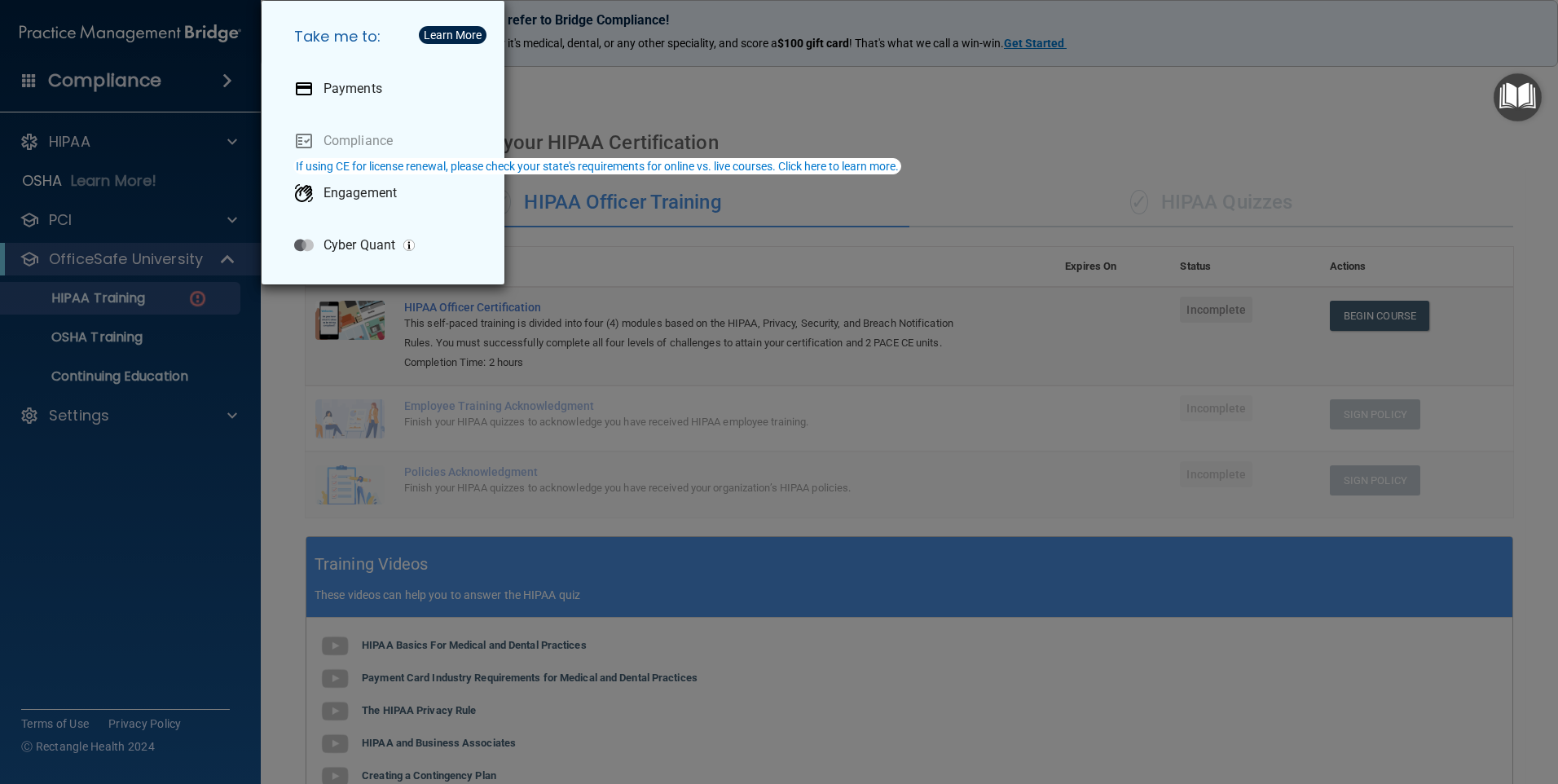
click at [103, 455] on div "Take me to: Payments Compliance Engagement Cyber Quant" at bounding box center [779, 392] width 1558 height 784
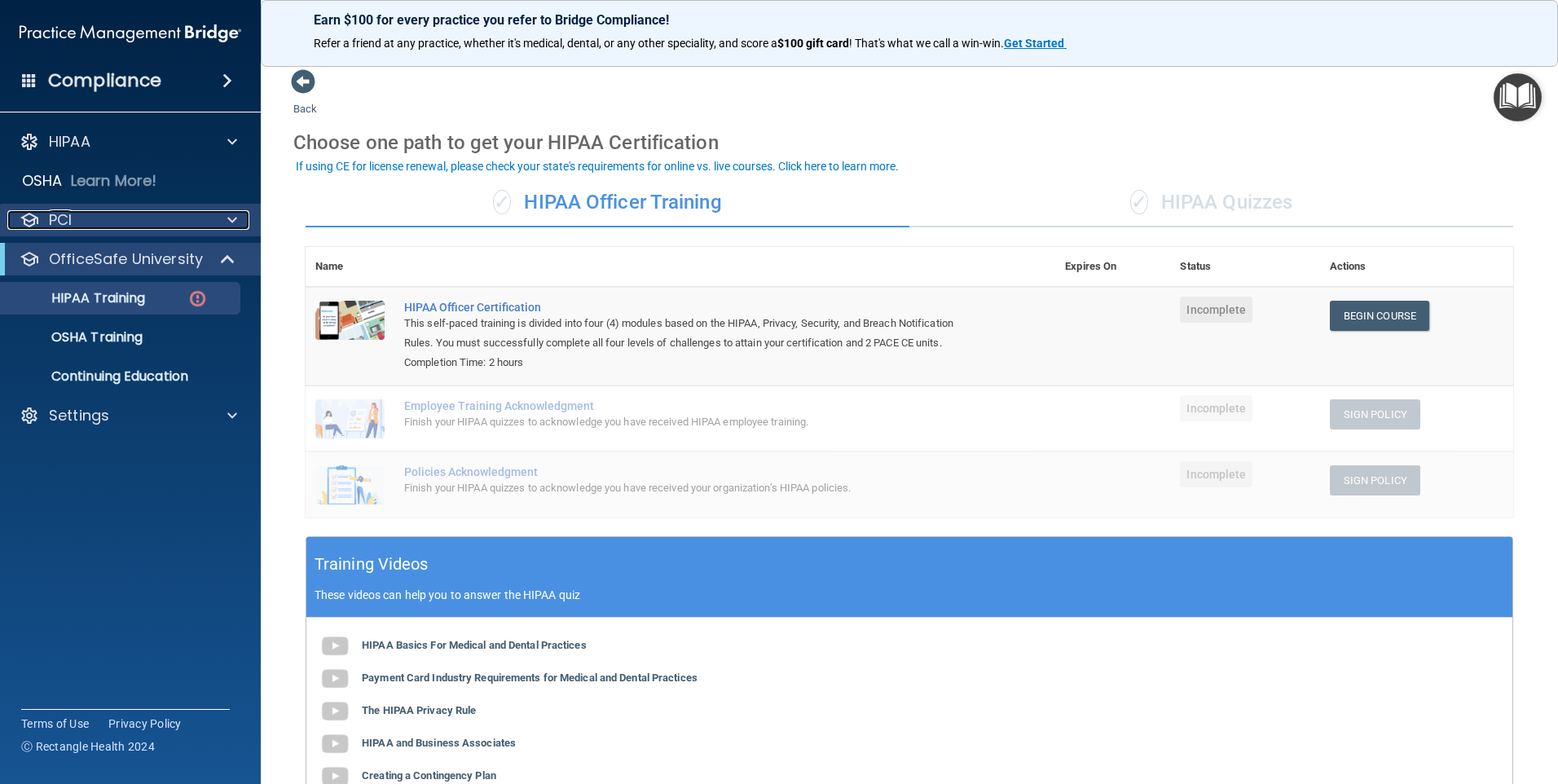
click at [83, 218] on div "PCI" at bounding box center [108, 219] width 202 height 19
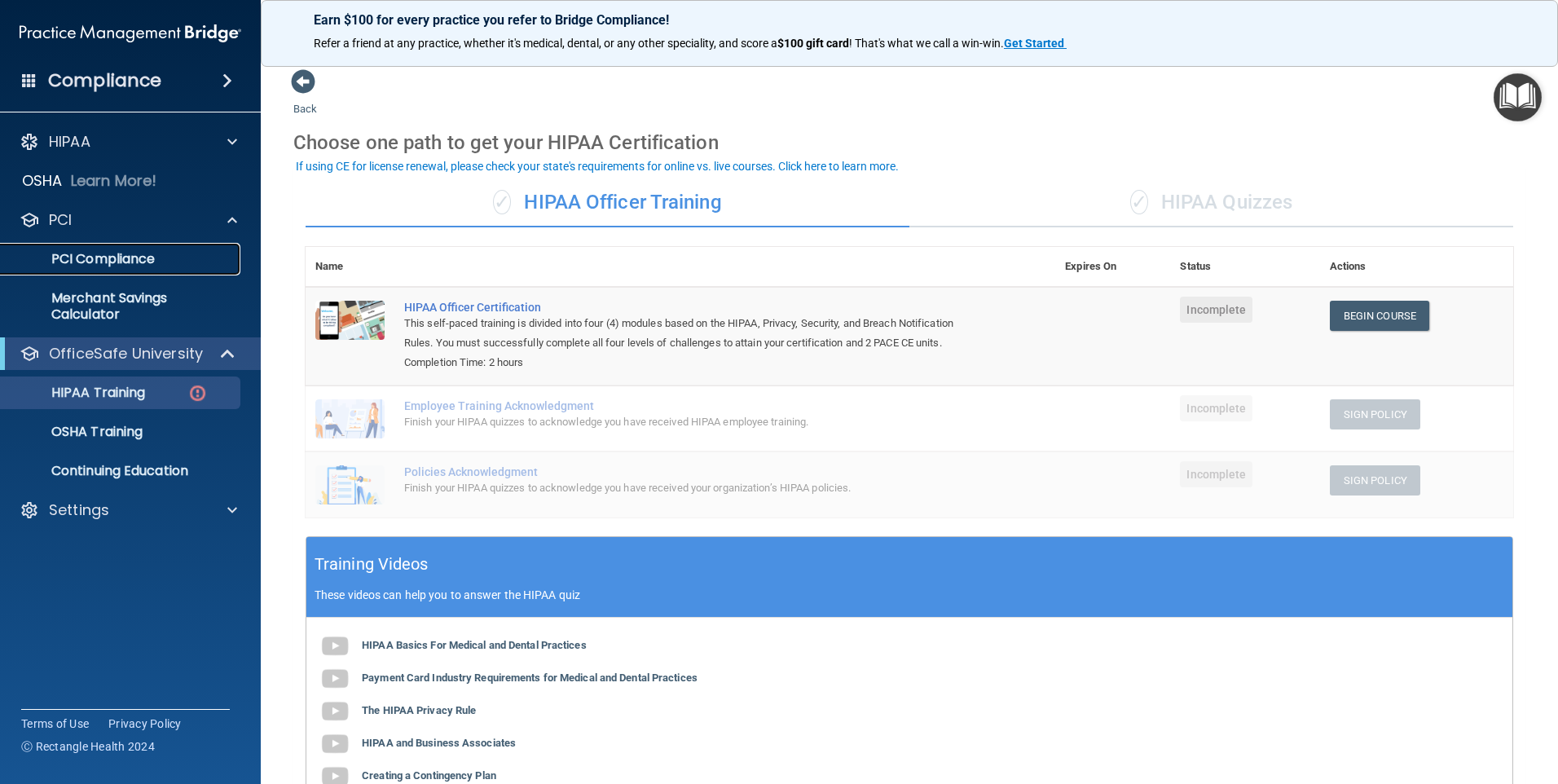
click at [110, 256] on p "PCI Compliance" at bounding box center [121, 259] width 223 height 17
click at [127, 300] on p "Merchant Savings Calculator" at bounding box center [121, 306] width 223 height 32
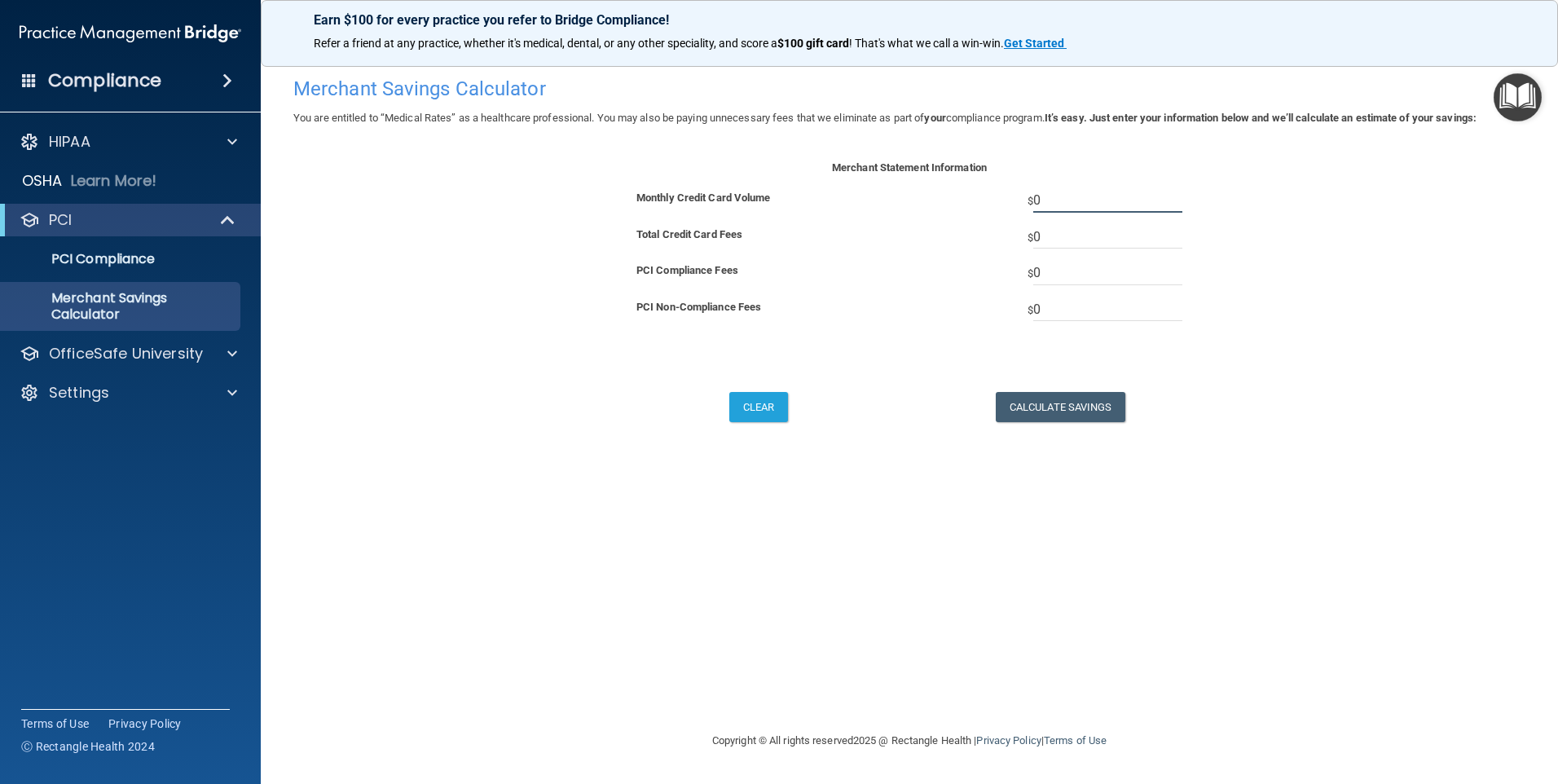
click at [1069, 200] on input "0" at bounding box center [1108, 201] width 149 height 24
drag, startPoint x: 1110, startPoint y: 197, endPoint x: 933, endPoint y: 179, distance: 177.9
click at [943, 181] on div "Merchant Statement Information Monthly Credit Card Volume $ 0 Total Credit Card…" at bounding box center [909, 255] width 595 height 195
type input "0"
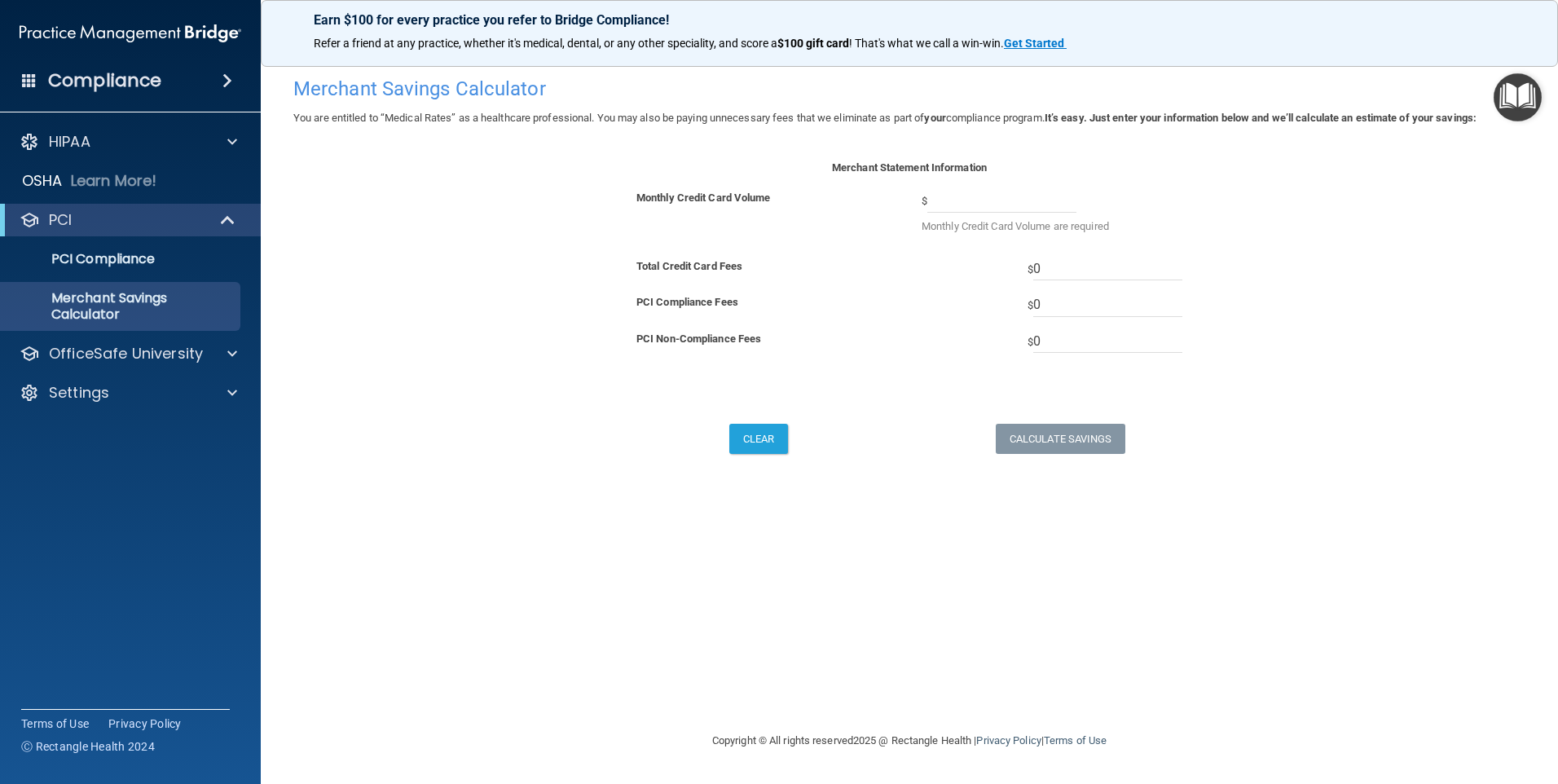
click at [996, 186] on div "Merchant Statement Information" at bounding box center [909, 173] width 595 height 31
click at [991, 197] on input "number" at bounding box center [1001, 201] width 149 height 24
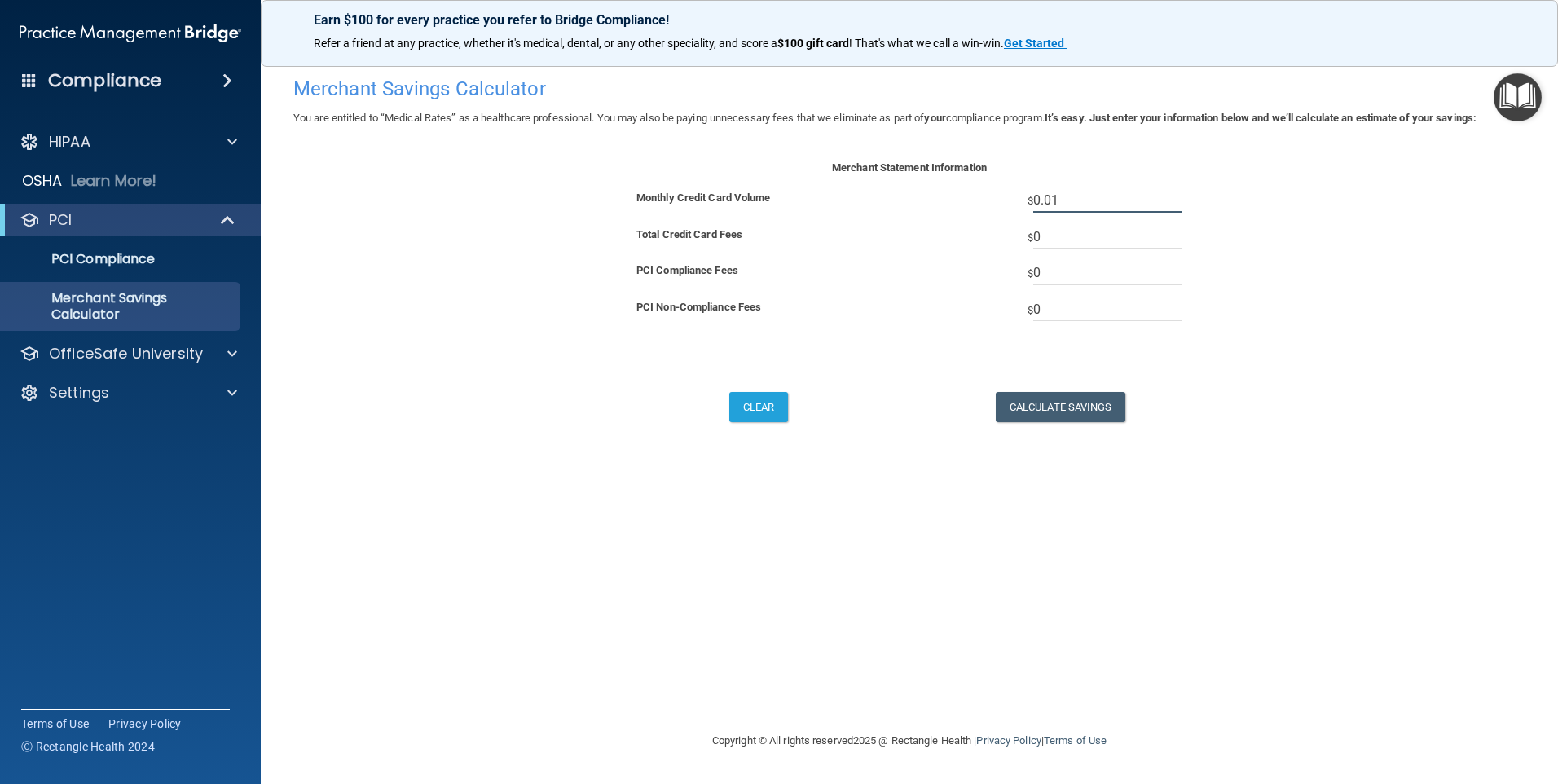
click at [1066, 196] on input "0.01" at bounding box center [1108, 201] width 149 height 24
drag, startPoint x: 1074, startPoint y: 199, endPoint x: 1039, endPoint y: 190, distance: 36.1
click at [1039, 190] on span "$ 0.01" at bounding box center [1105, 201] width 154 height 24
click at [1050, 200] on input "0.01" at bounding box center [1108, 201] width 149 height 24
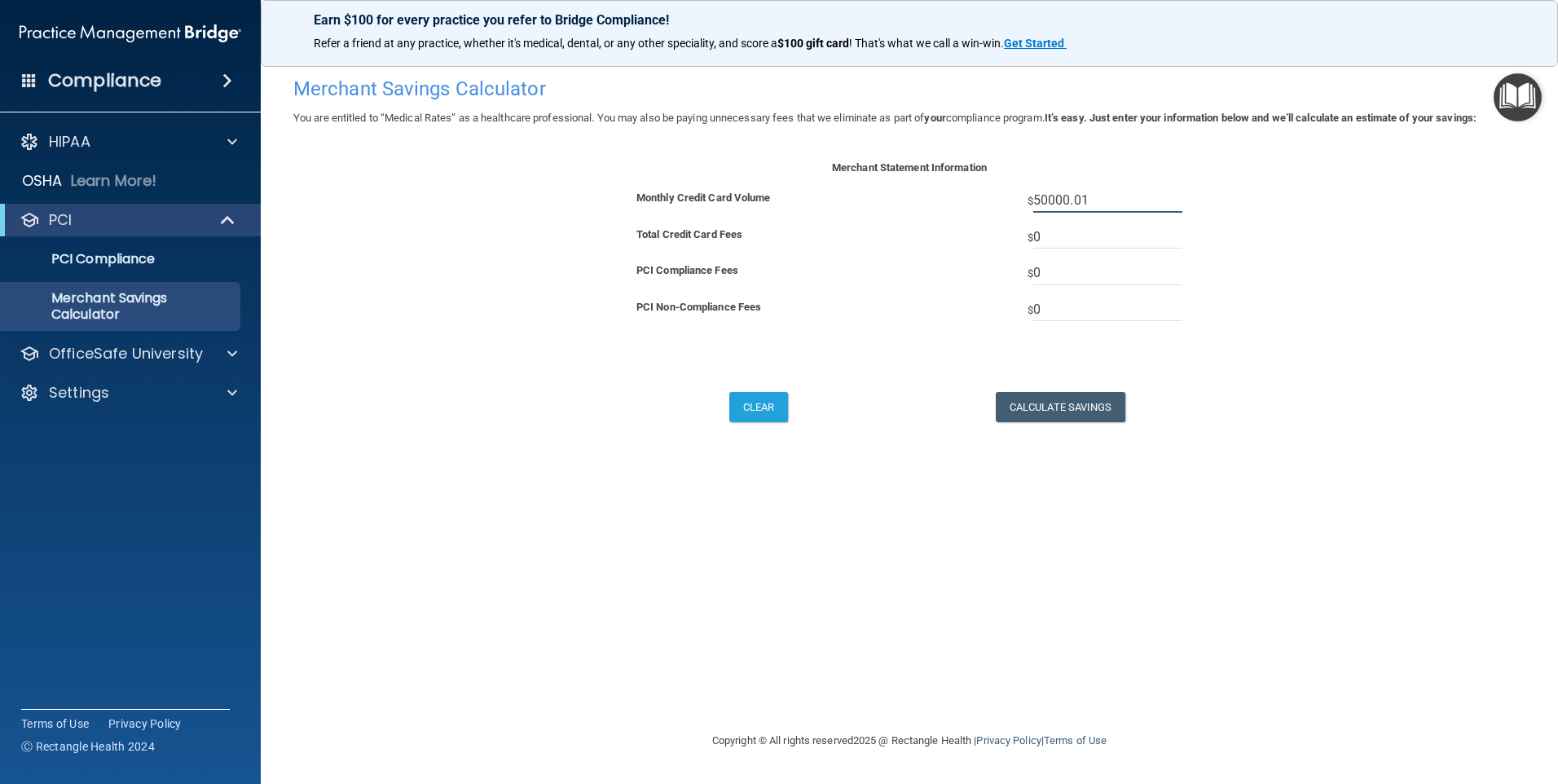
type input "50000.01"
click at [130, 141] on div "HIPAA" at bounding box center [108, 141] width 202 height 19
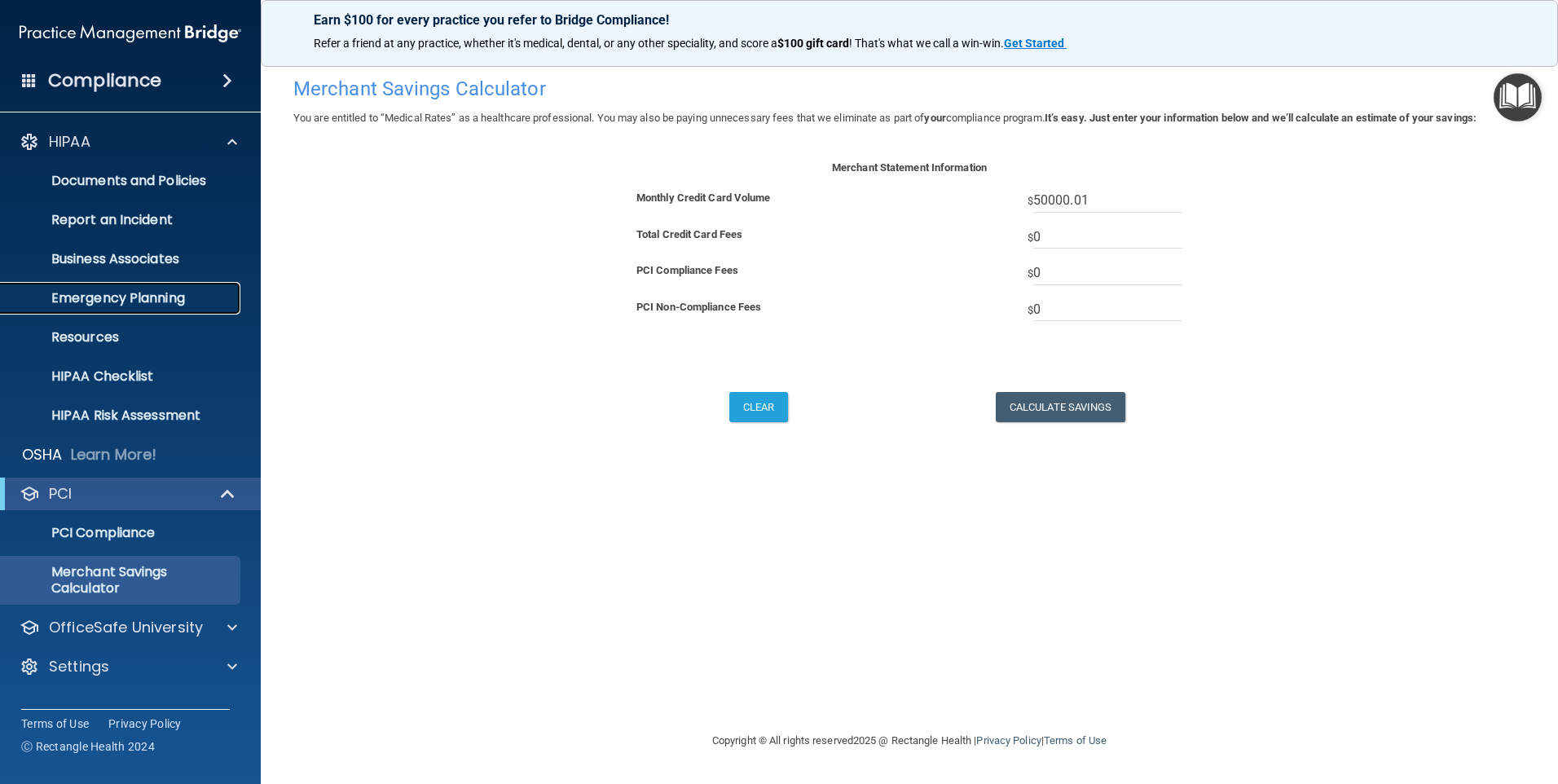
click at [127, 297] on p "Emergency Planning" at bounding box center [121, 299] width 223 height 17
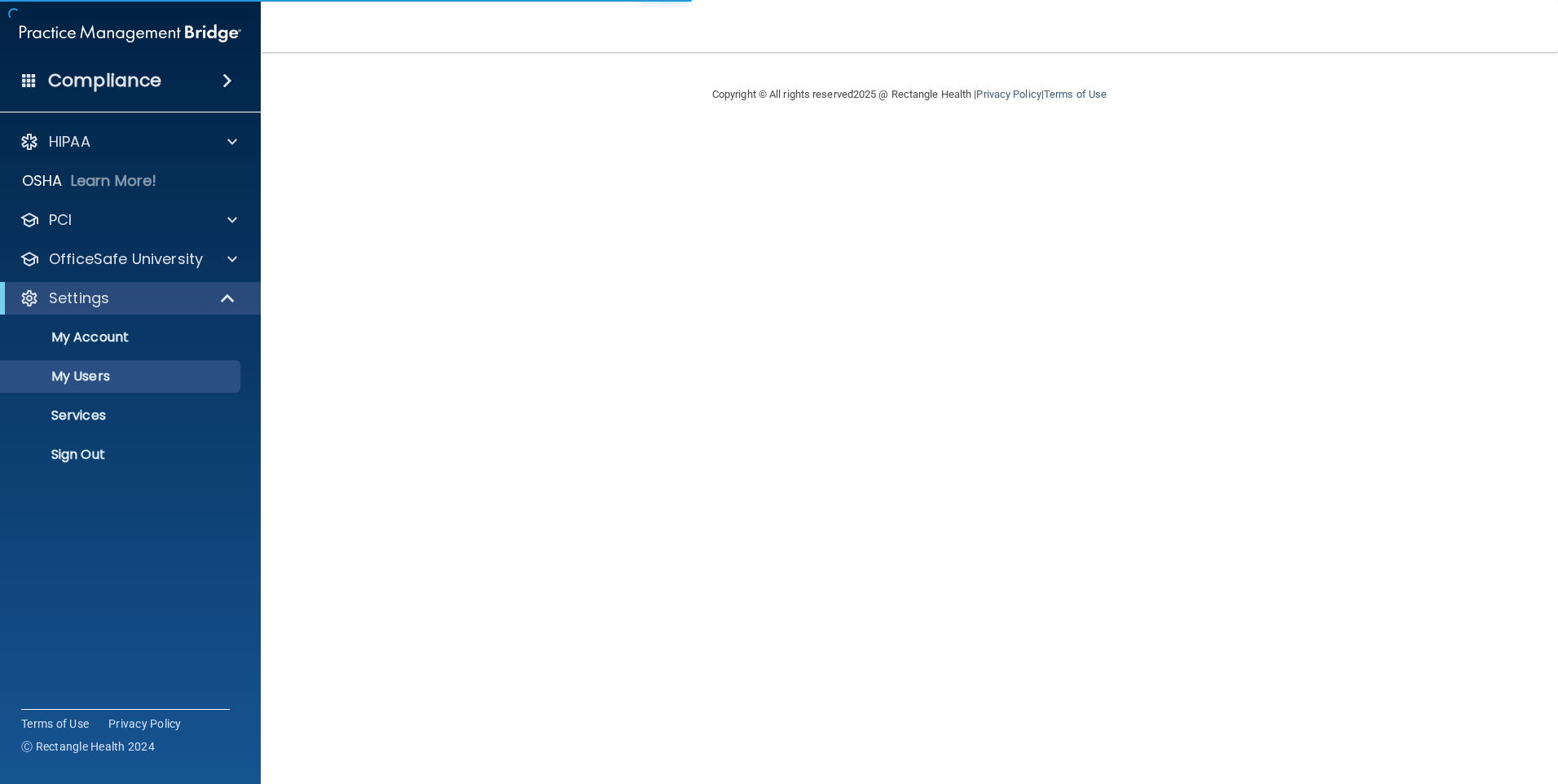
select select "20"
